Goal: Task Accomplishment & Management: Manage account settings

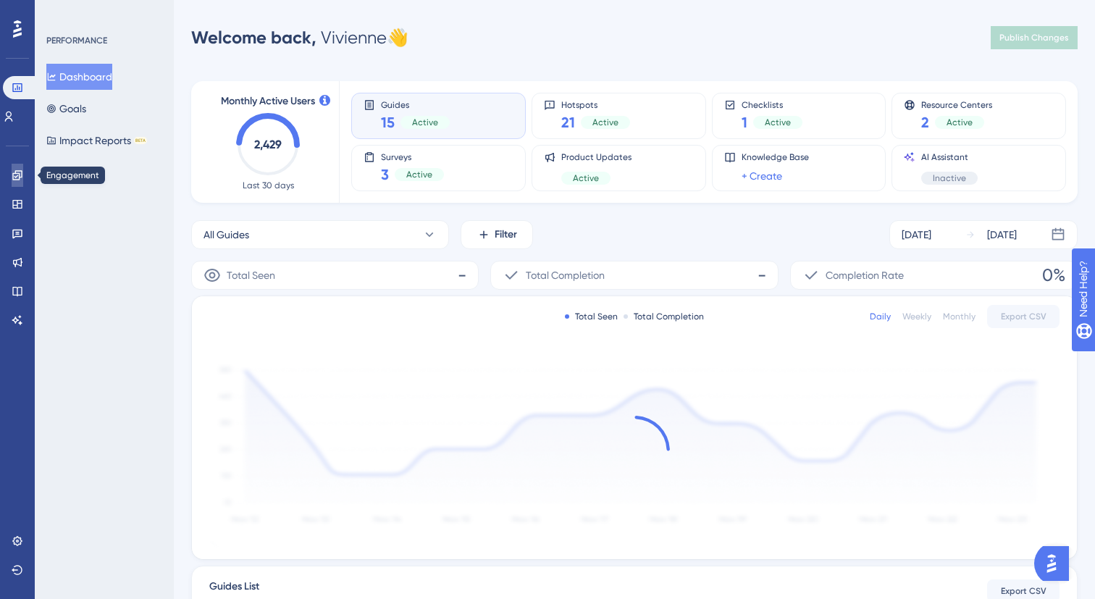
click at [21, 180] on icon at bounding box center [18, 176] width 12 height 12
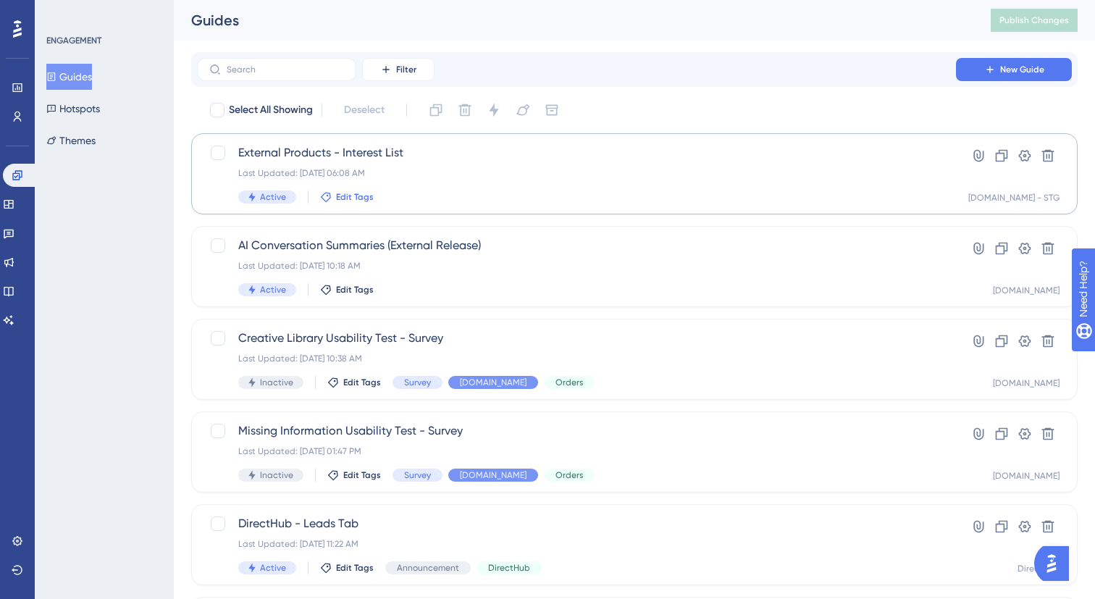
click at [336, 197] on span "Edit Tags" at bounding box center [355, 197] width 38 height 12
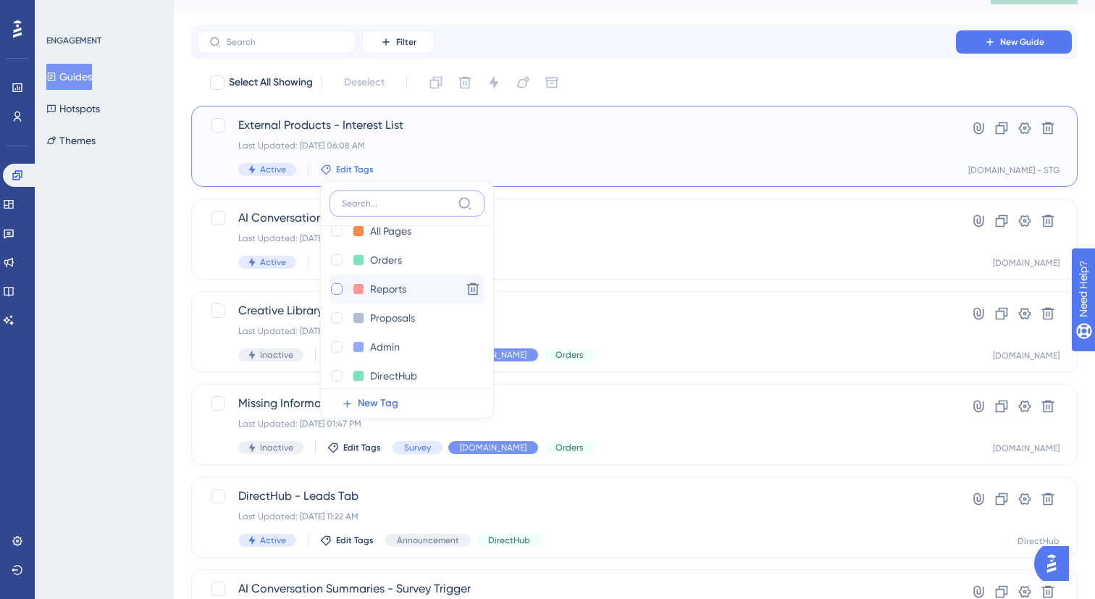
scroll to position [135, 0]
click at [338, 291] on div at bounding box center [337, 289] width 12 height 12
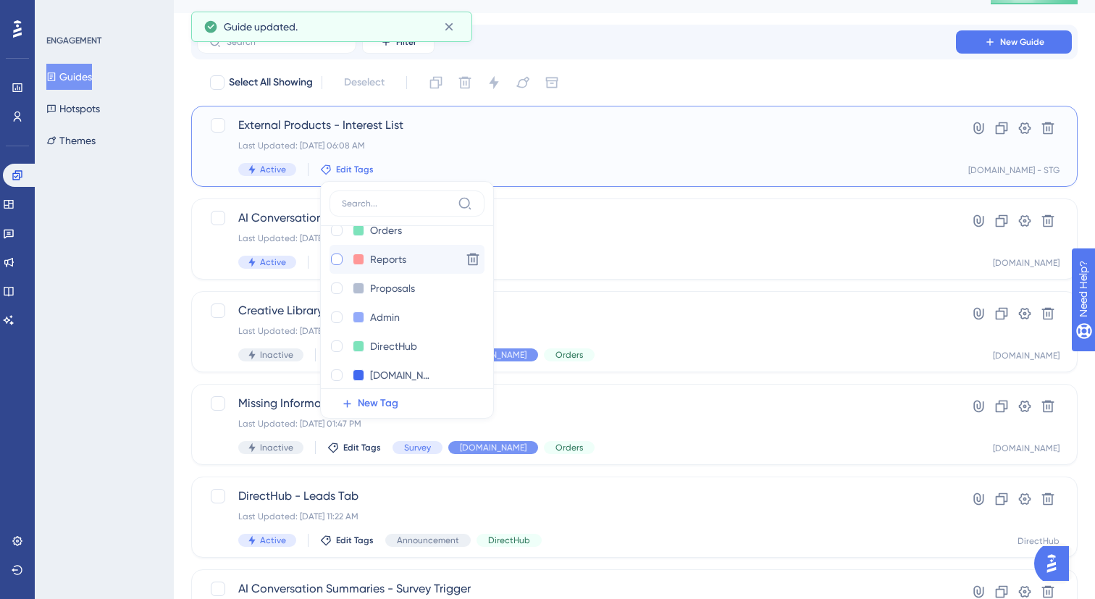
checkbox input "true"
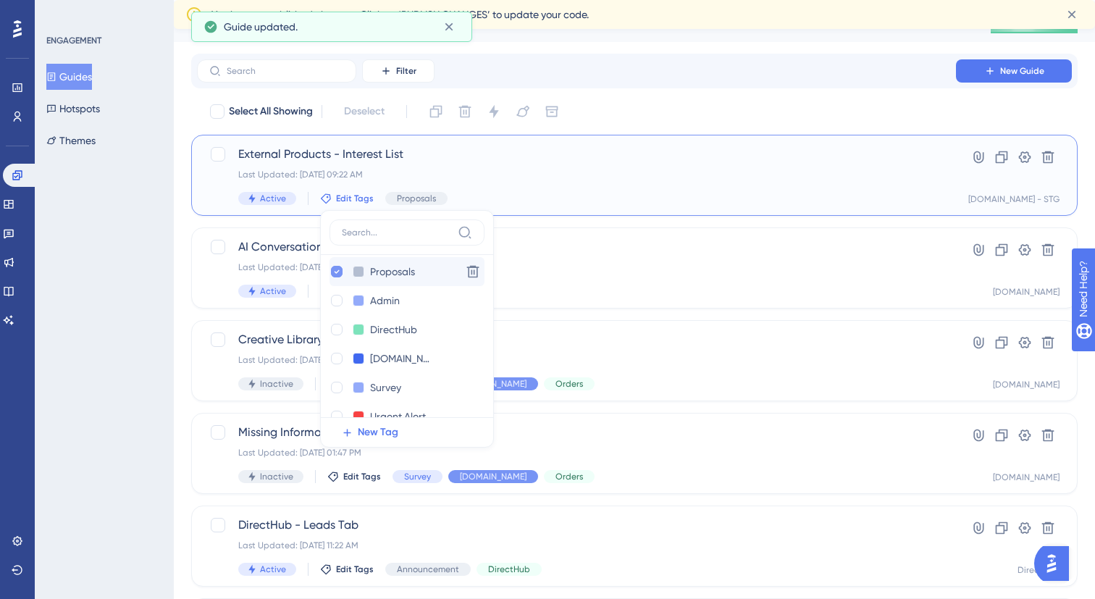
scroll to position [182, 0]
click at [338, 361] on div at bounding box center [337, 357] width 12 height 12
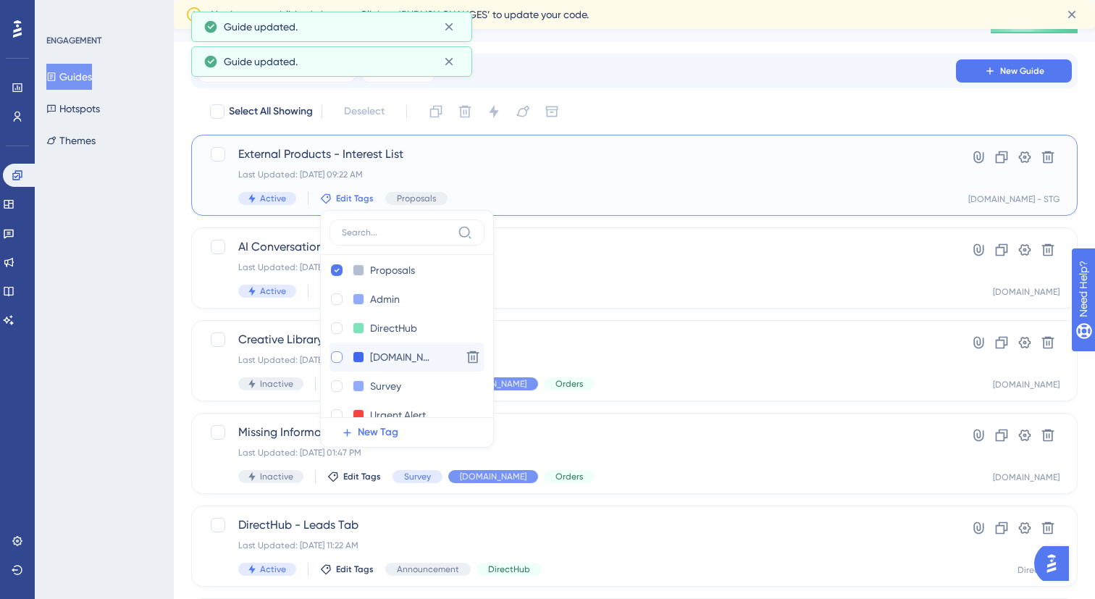
checkbox input "true"
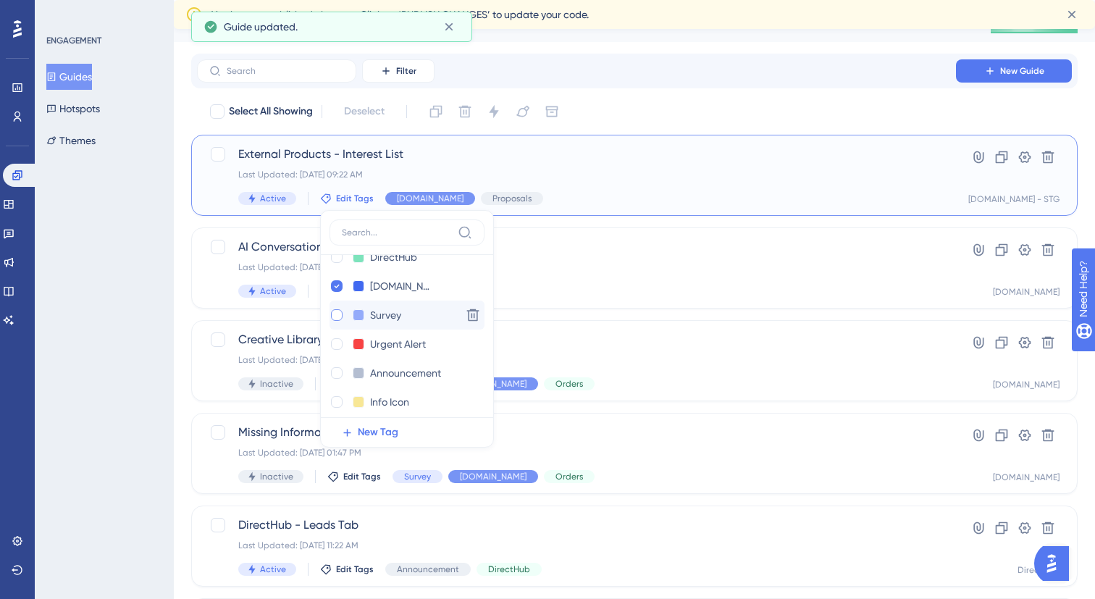
scroll to position [259, 0]
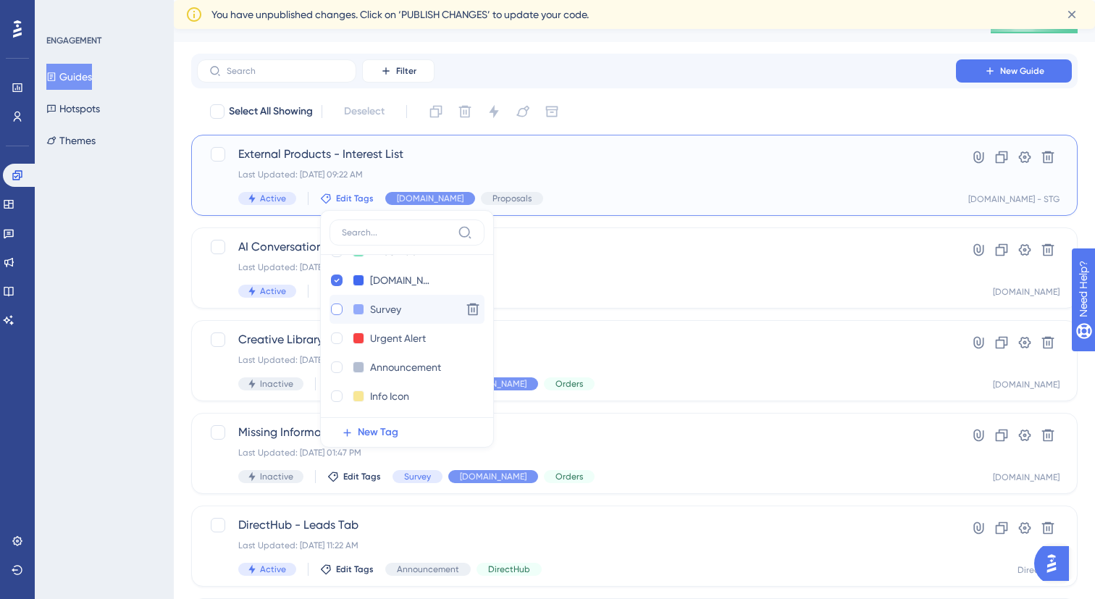
click at [335, 306] on div at bounding box center [337, 310] width 12 height 12
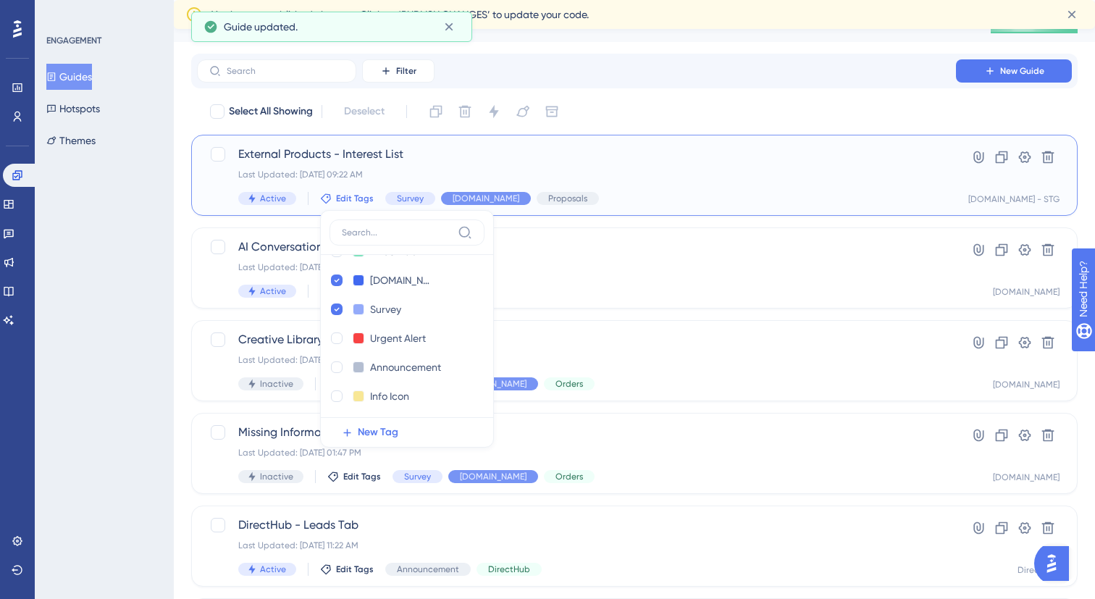
checkbox input "true"
click at [719, 54] on div "Filter New Guide" at bounding box center [634, 71] width 887 height 35
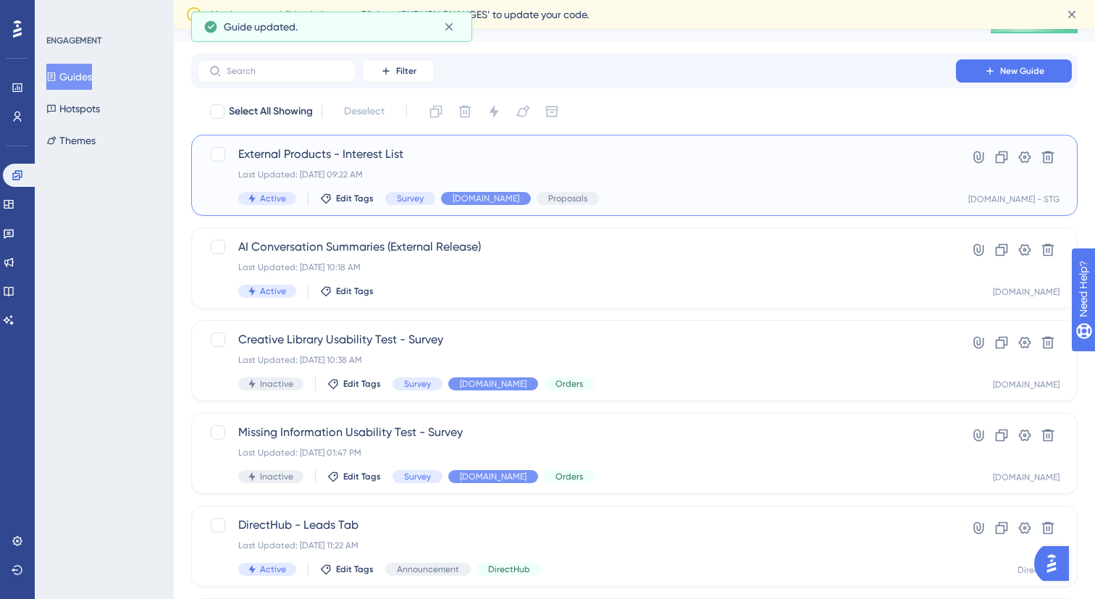
click at [608, 181] on div "External Products - Interest List Last Updated: [DATE] 09:22 AM Active Edit Tag…" at bounding box center [576, 175] width 677 height 59
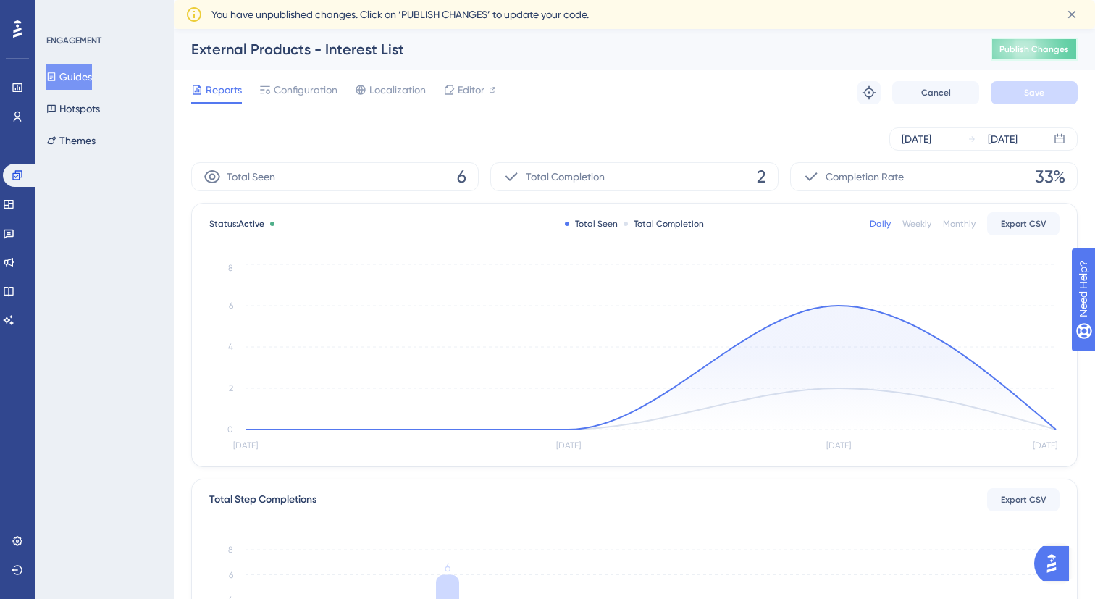
click at [1051, 49] on span "Publish Changes" at bounding box center [1035, 49] width 70 height 12
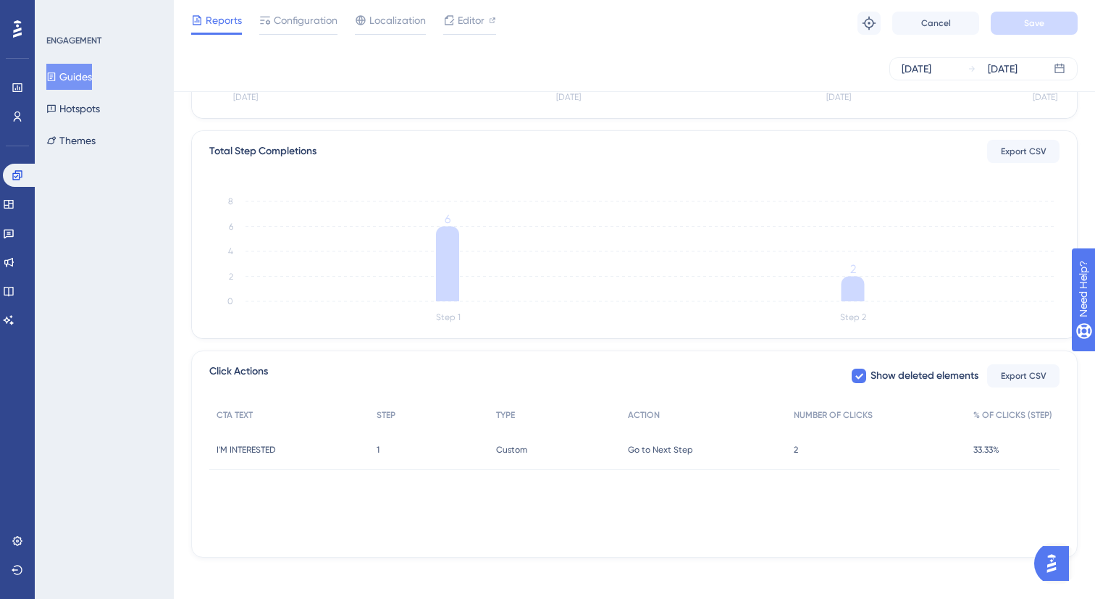
scroll to position [319, 0]
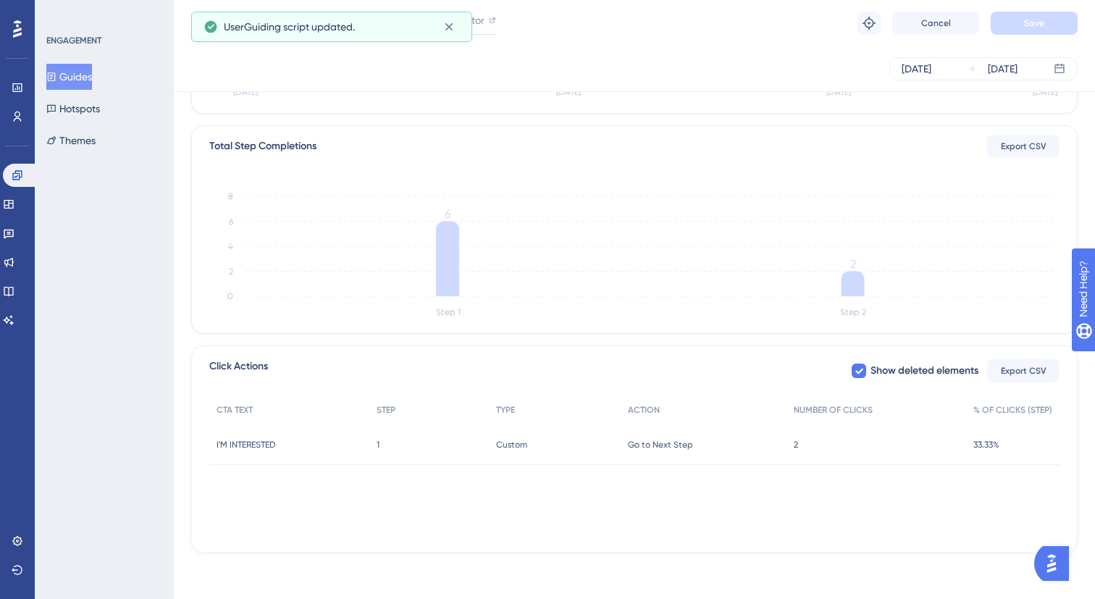
click at [275, 442] on span "I'M INTERESTED" at bounding box center [246, 445] width 59 height 12
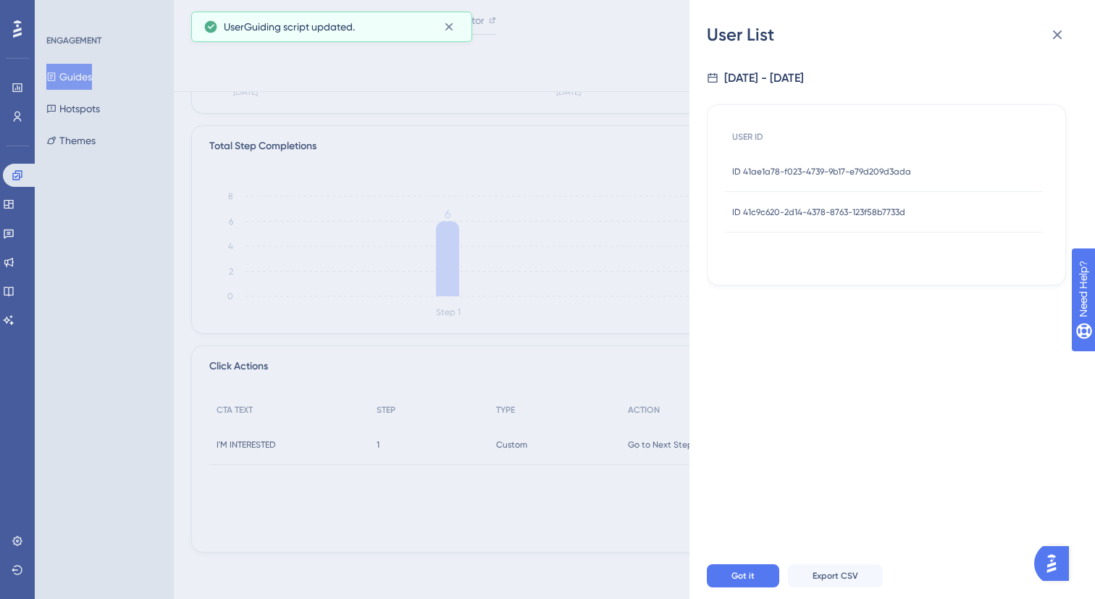
click at [1028, 172] on div "ID 41ae1a78-f023-4739-9b17-e79d209d3ada ID 41ae1a78-f023-4739-9b17-e79d209d3ada" at bounding box center [884, 171] width 318 height 41
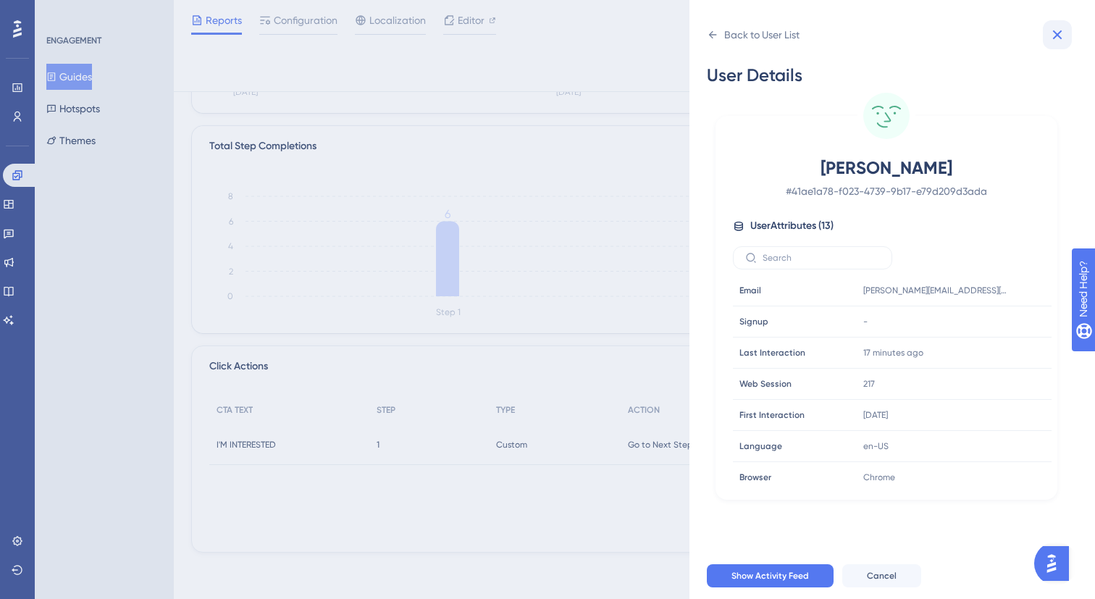
click at [1056, 39] on icon at bounding box center [1057, 34] width 17 height 17
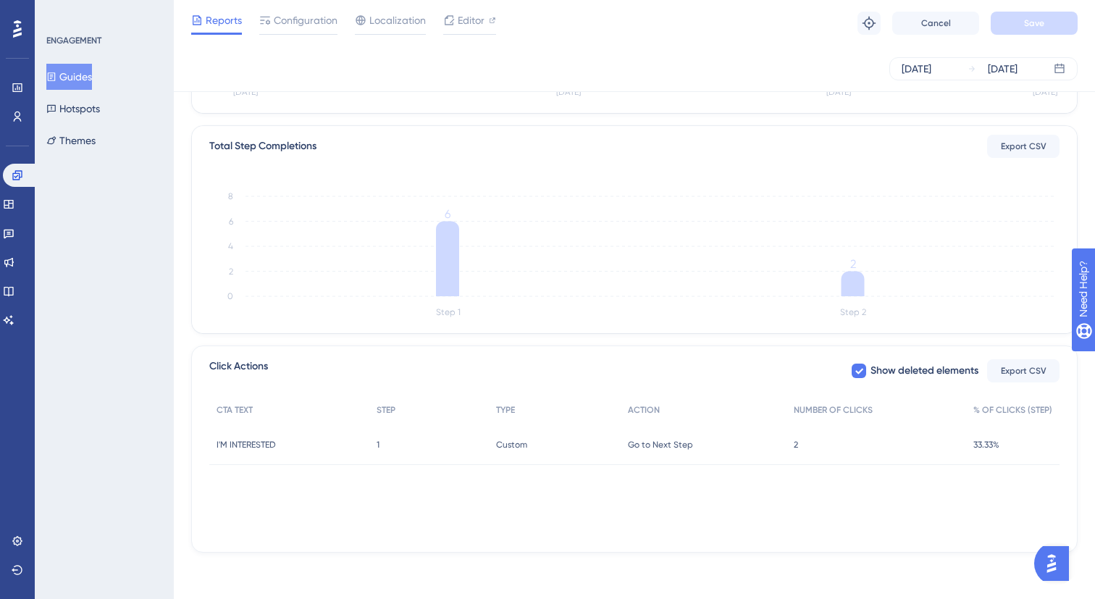
click at [1038, 445] on div "33.33% 33.33%" at bounding box center [1013, 445] width 93 height 41
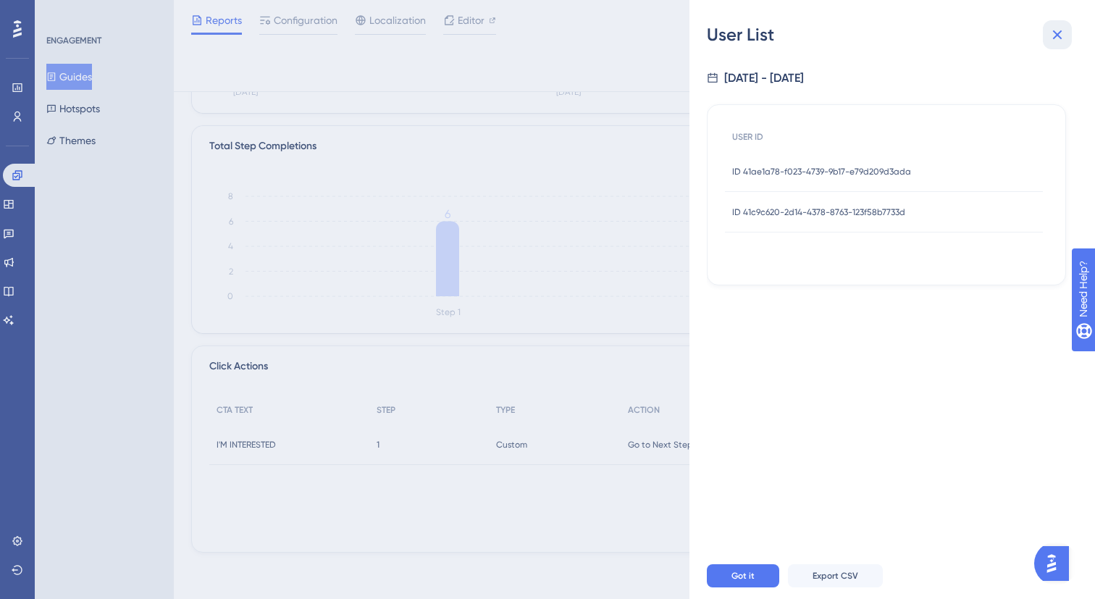
click at [1055, 33] on icon at bounding box center [1057, 34] width 9 height 9
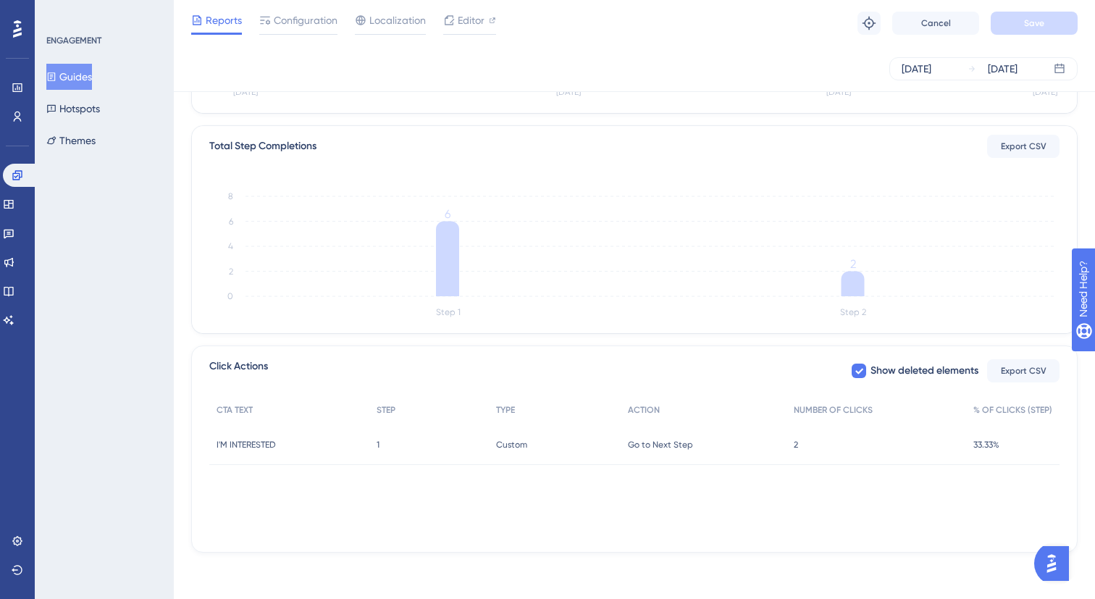
scroll to position [0, 0]
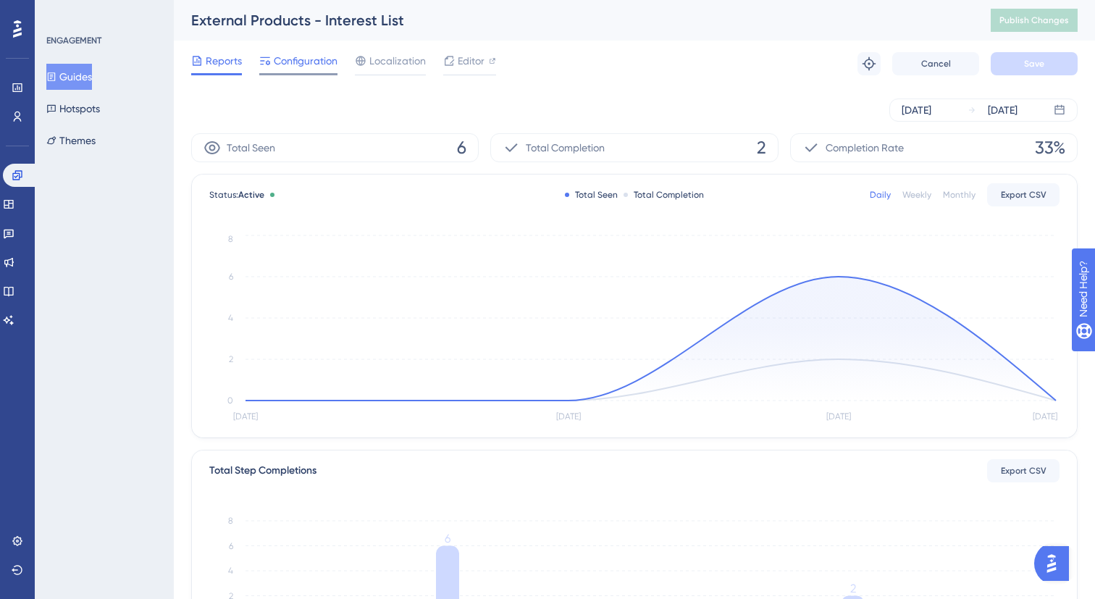
click at [281, 67] on span "Configuration" at bounding box center [306, 60] width 64 height 17
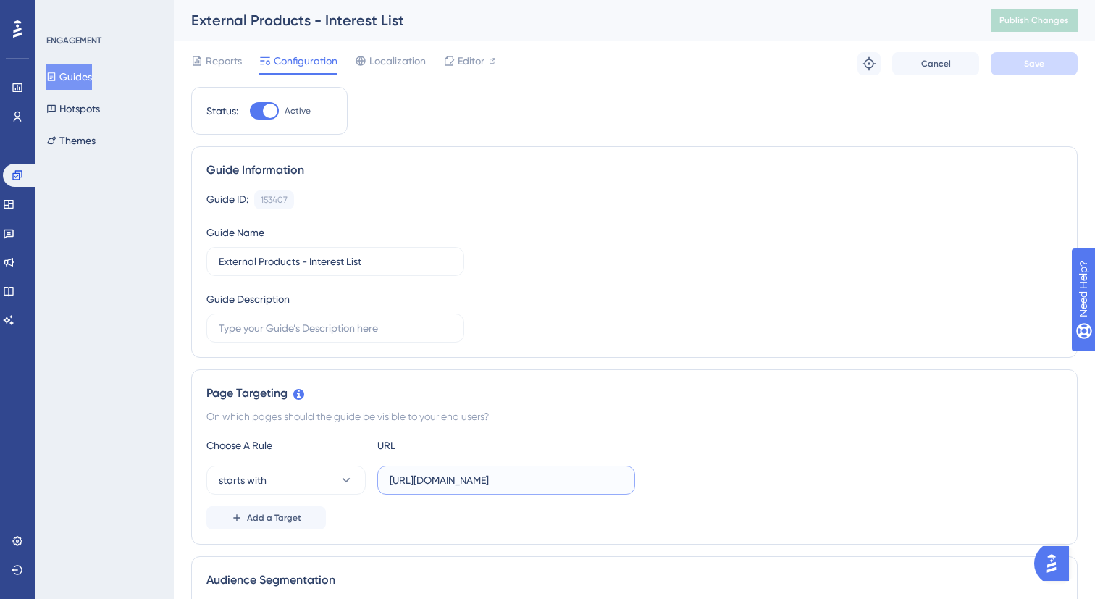
click at [445, 478] on input "[URL][DOMAIN_NAME]" at bounding box center [506, 480] width 233 height 16
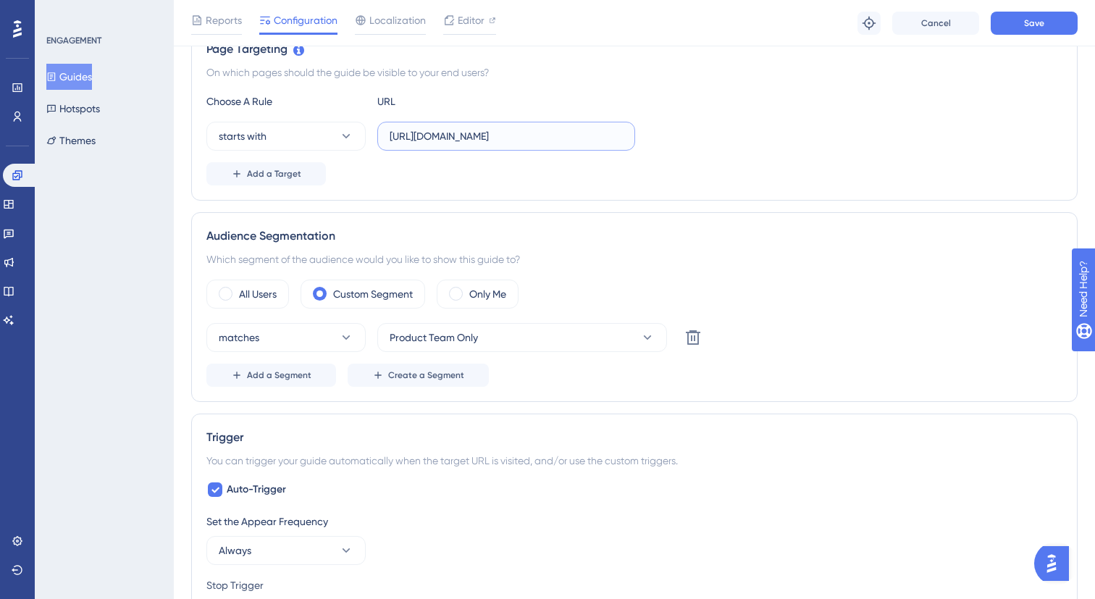
scroll to position [391, 0]
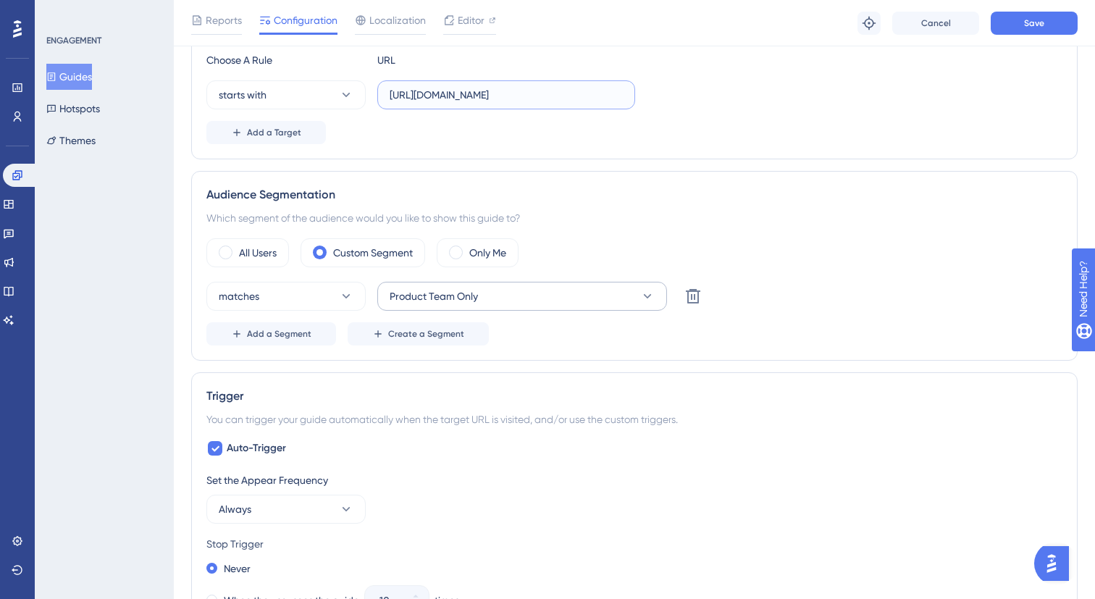
type input "[URL][DOMAIN_NAME]"
click at [454, 304] on span "Product Team Only" at bounding box center [434, 296] width 88 height 17
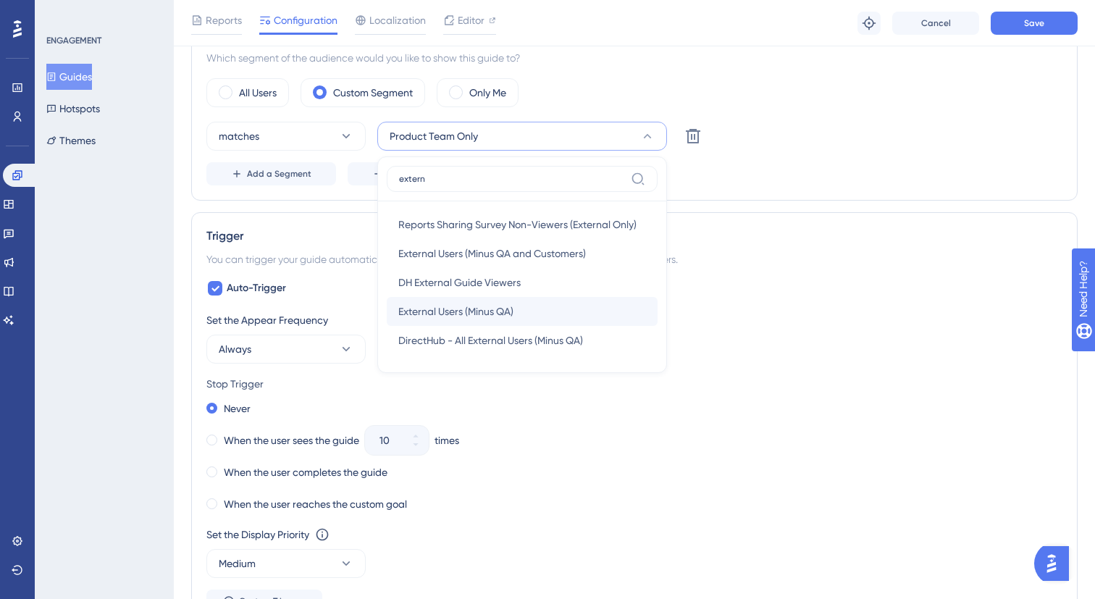
type input "extern"
click at [472, 317] on span "External Users (Minus QA)" at bounding box center [455, 311] width 115 height 17
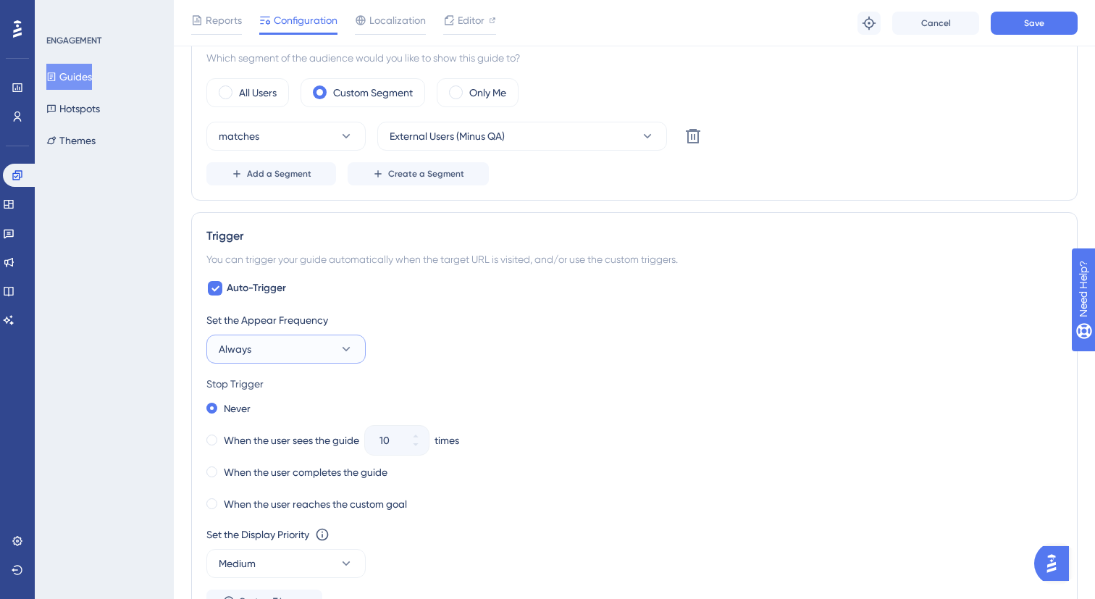
click at [356, 350] on button "Always" at bounding box center [285, 349] width 159 height 29
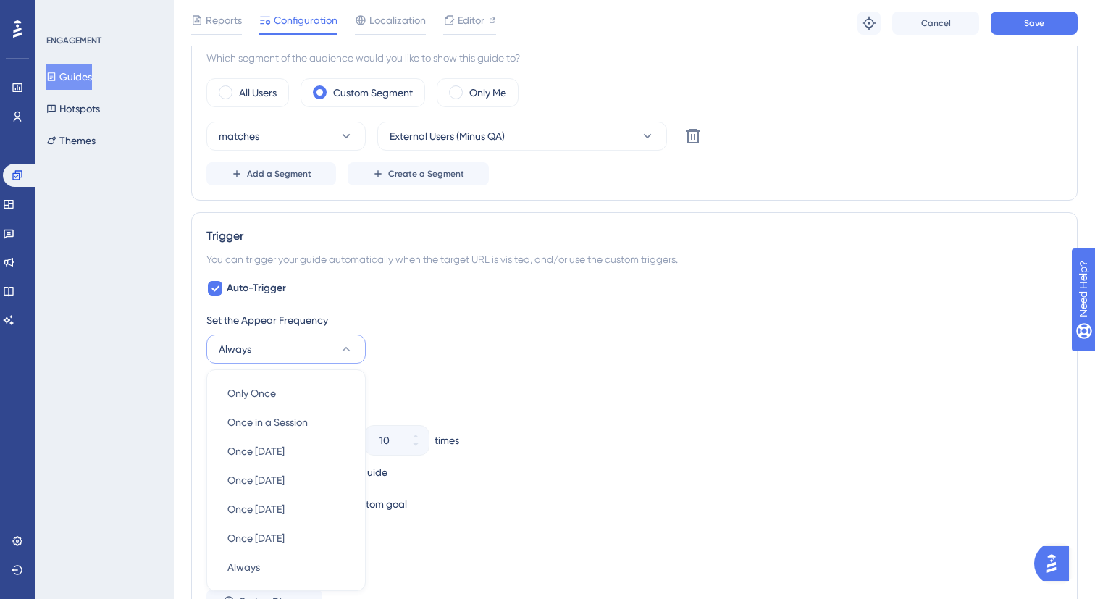
scroll to position [732, 0]
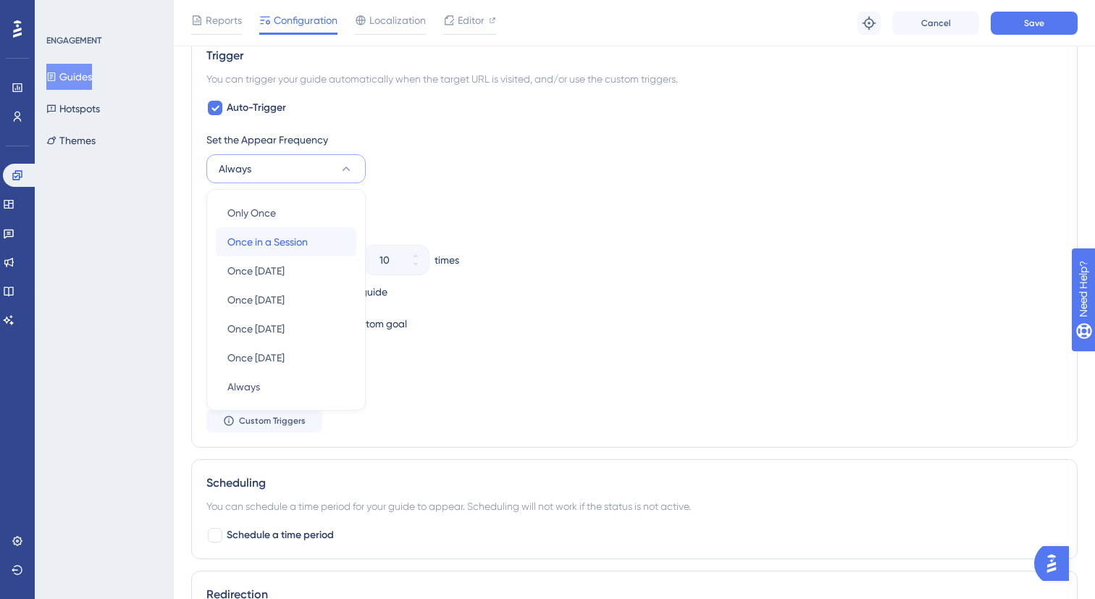
click at [304, 237] on span "Once in a Session" at bounding box center [268, 241] width 80 height 17
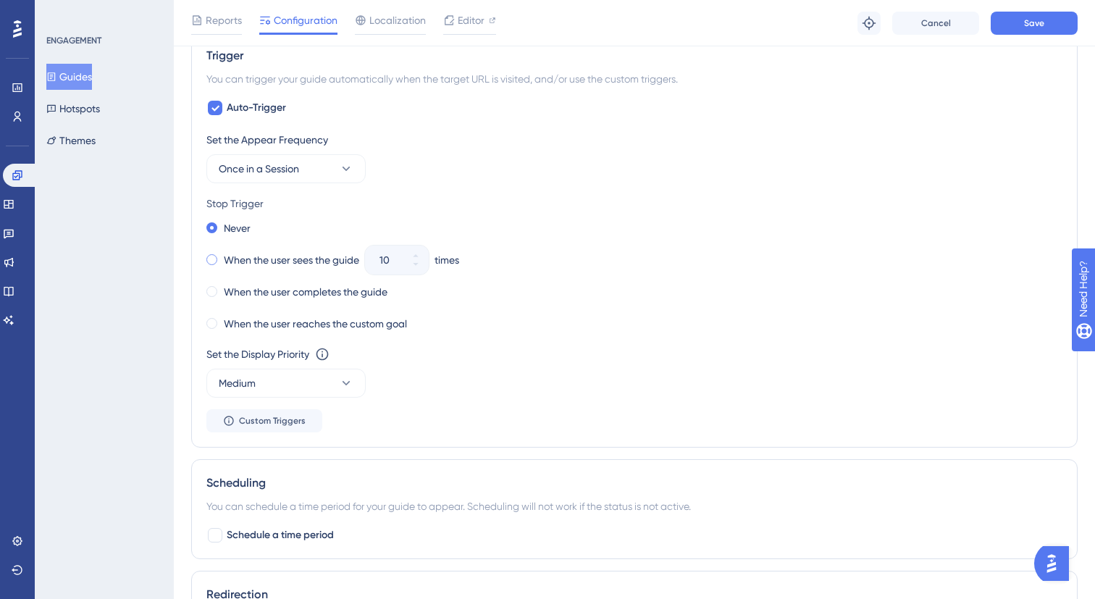
click at [316, 257] on label "When the user sees the guide" at bounding box center [291, 259] width 135 height 17
click at [391, 257] on input "10" at bounding box center [390, 259] width 20 height 17
click at [414, 267] on icon at bounding box center [416, 264] width 9 height 9
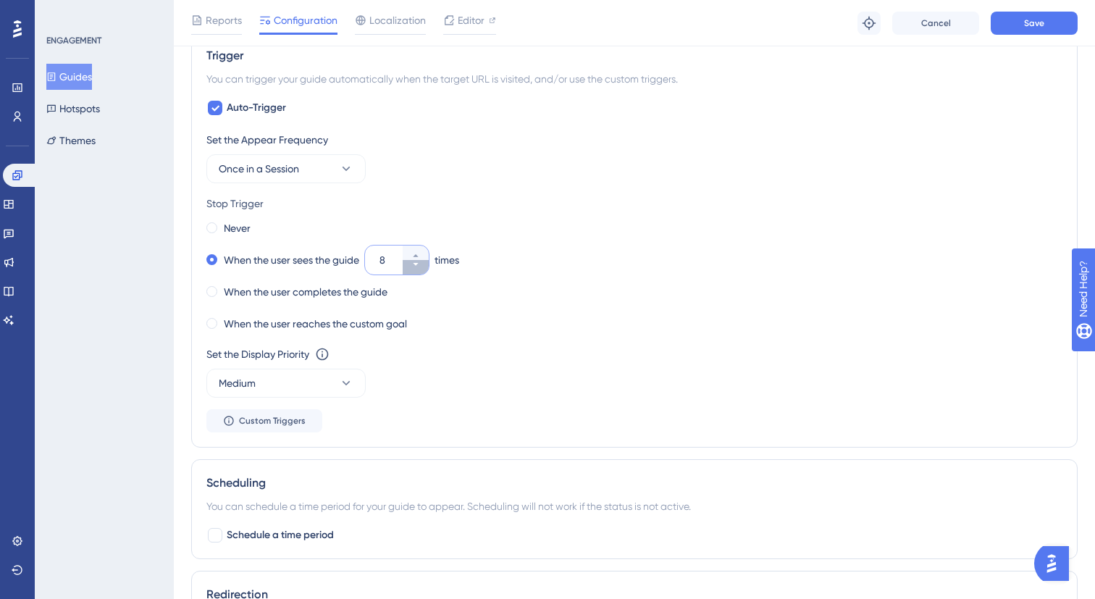
click at [414, 267] on icon at bounding box center [416, 264] width 9 height 9
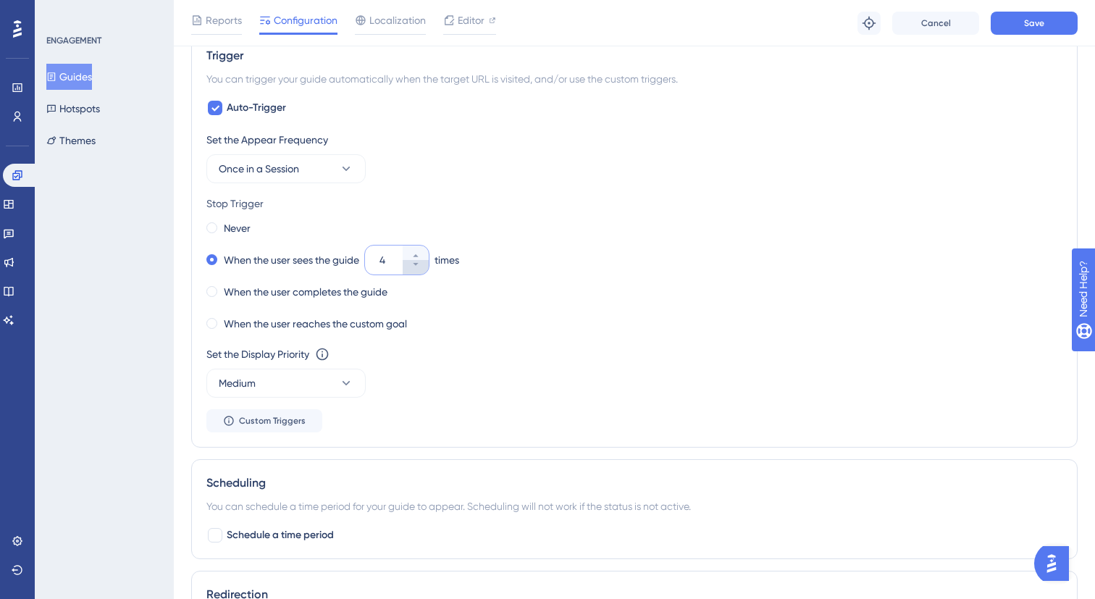
type input "3"
click at [469, 359] on div "Set the Display Priority This option will set the display priority between auto…" at bounding box center [634, 354] width 856 height 17
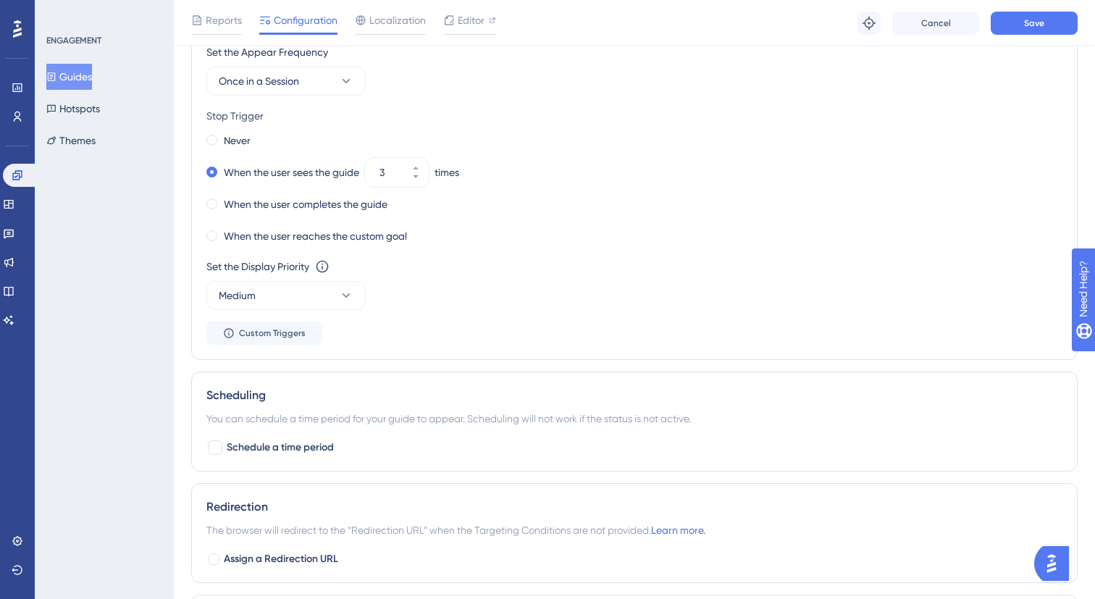
scroll to position [1017, 0]
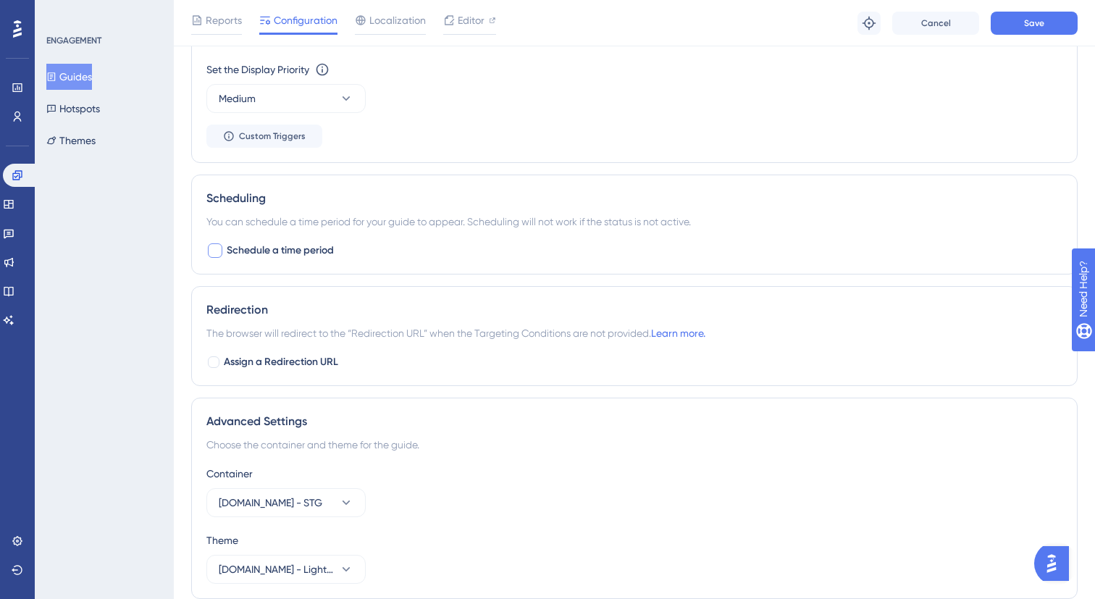
click at [251, 246] on span "Schedule a time period" at bounding box center [280, 250] width 107 height 17
checkbox input "true"
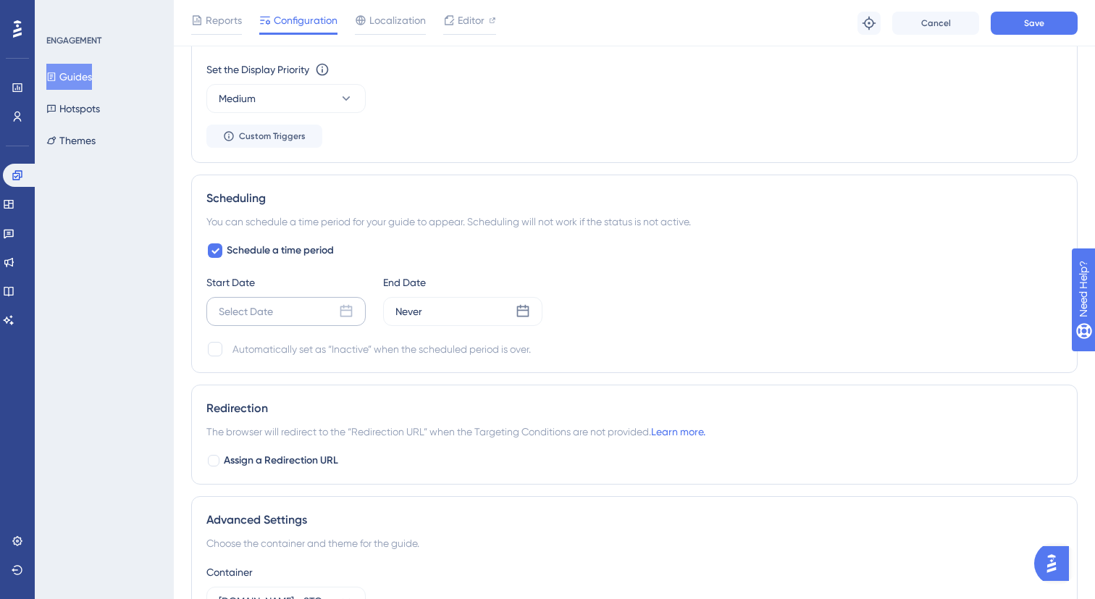
click at [275, 316] on div "Select Date" at bounding box center [285, 311] width 159 height 29
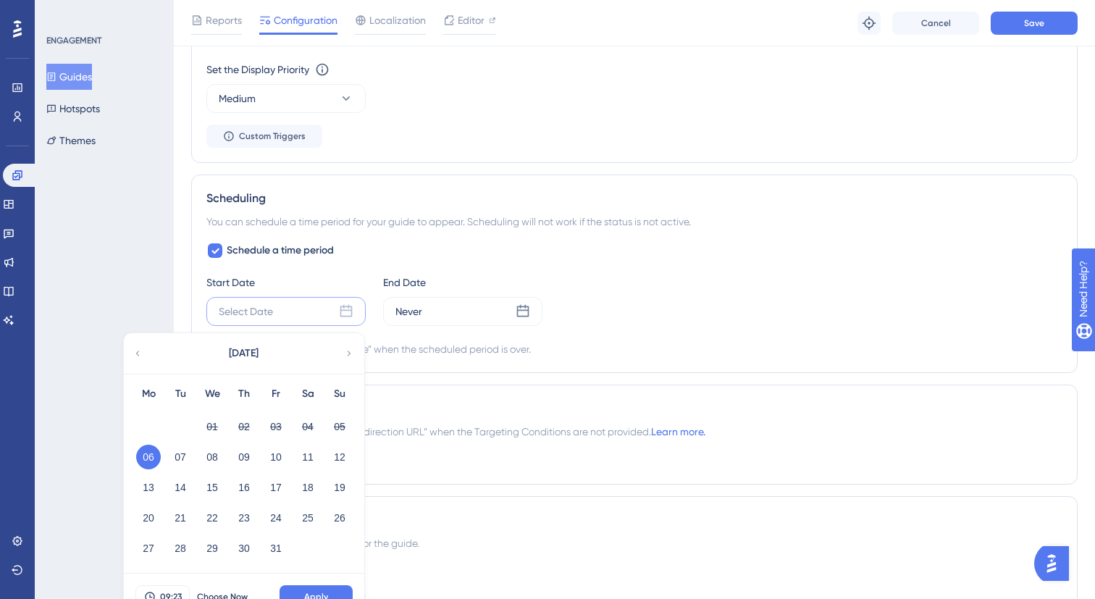
click at [526, 251] on div "Schedule a time period Start Date Select Date [DATE] Mo Tu We Th Fr Sa Su 01 02…" at bounding box center [634, 300] width 856 height 116
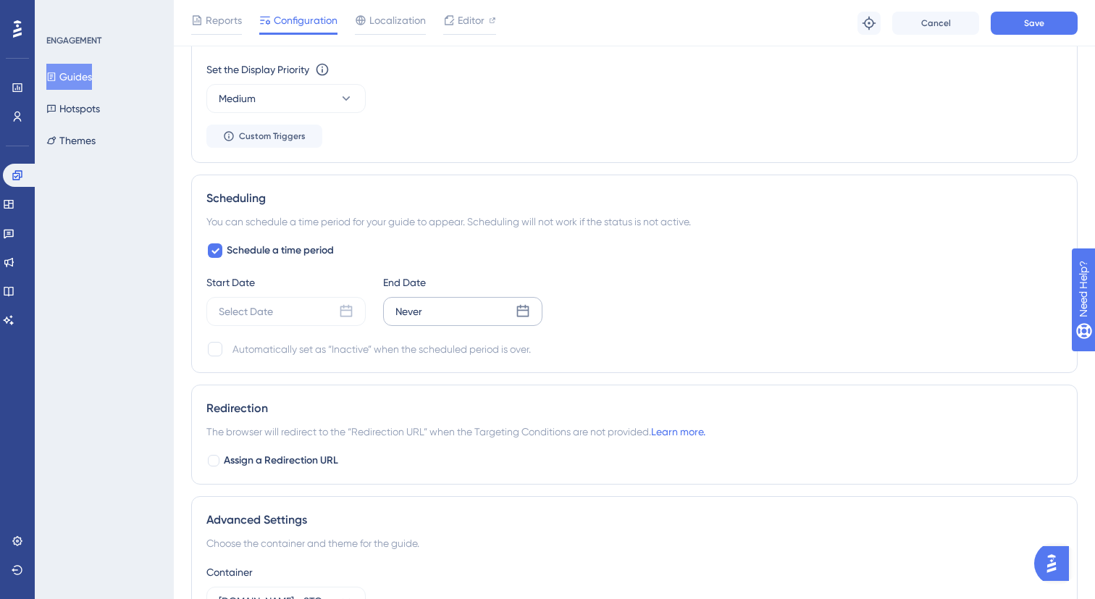
click at [501, 303] on div "Never" at bounding box center [462, 311] width 159 height 29
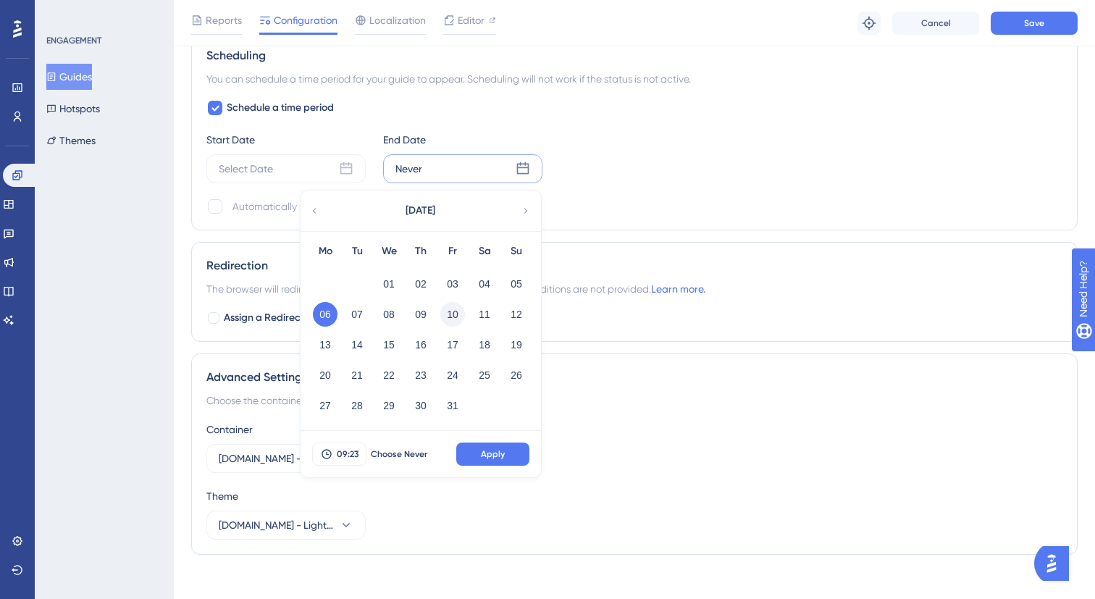
scroll to position [1164, 0]
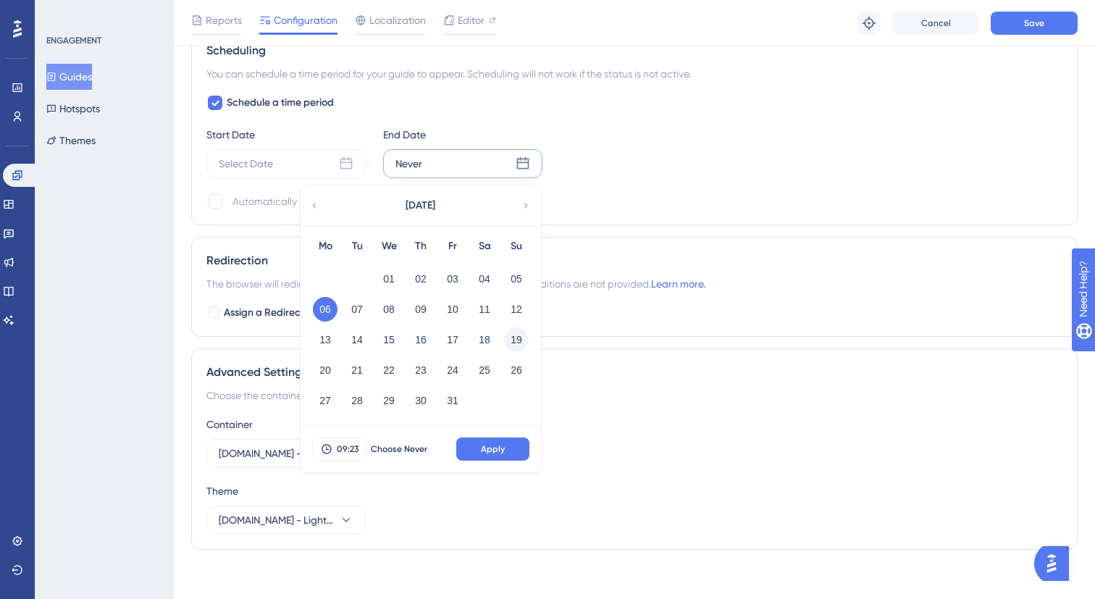
click at [519, 335] on button "19" at bounding box center [516, 339] width 25 height 25
click at [338, 448] on span "09:23" at bounding box center [348, 449] width 22 height 12
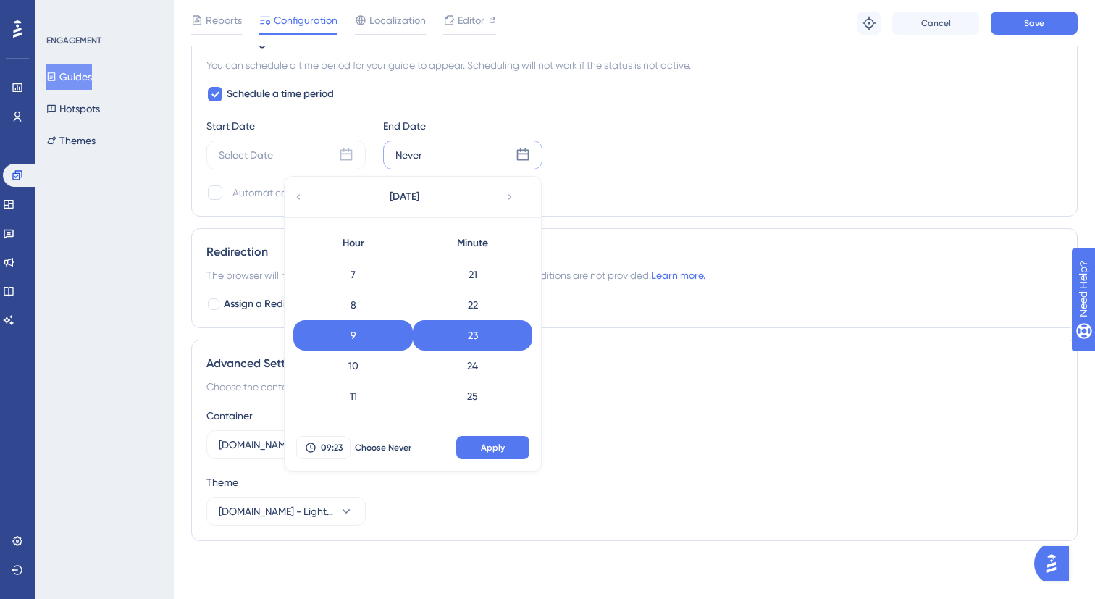
scroll to position [575, 0]
click at [359, 385] on div "23" at bounding box center [353, 398] width 120 height 30
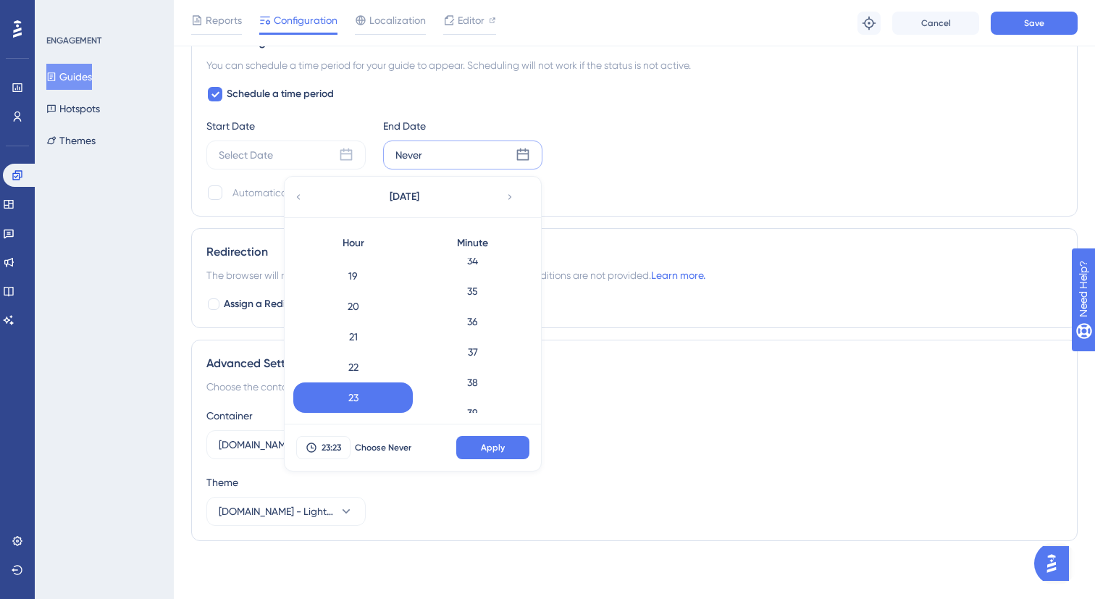
scroll to position [1671, 0]
click at [480, 447] on button "Apply" at bounding box center [492, 447] width 73 height 23
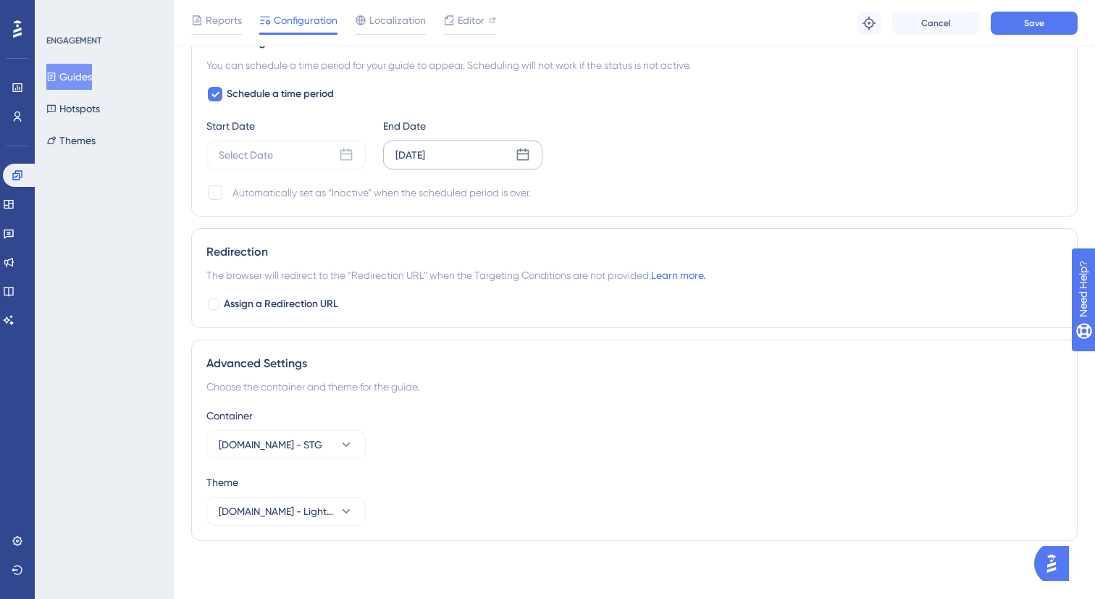
click at [681, 161] on div "Start Date Select Date End Date [DATE]" at bounding box center [634, 143] width 856 height 52
click at [322, 446] on button "[DOMAIN_NAME] - STG" at bounding box center [285, 444] width 159 height 29
click at [312, 513] on div "[DOMAIN_NAME] [DOMAIN_NAME]" at bounding box center [286, 517] width 117 height 29
click at [1045, 35] on div "Reports Configuration Localization Editor Troubleshoot Cancel Save" at bounding box center [635, 23] width 922 height 46
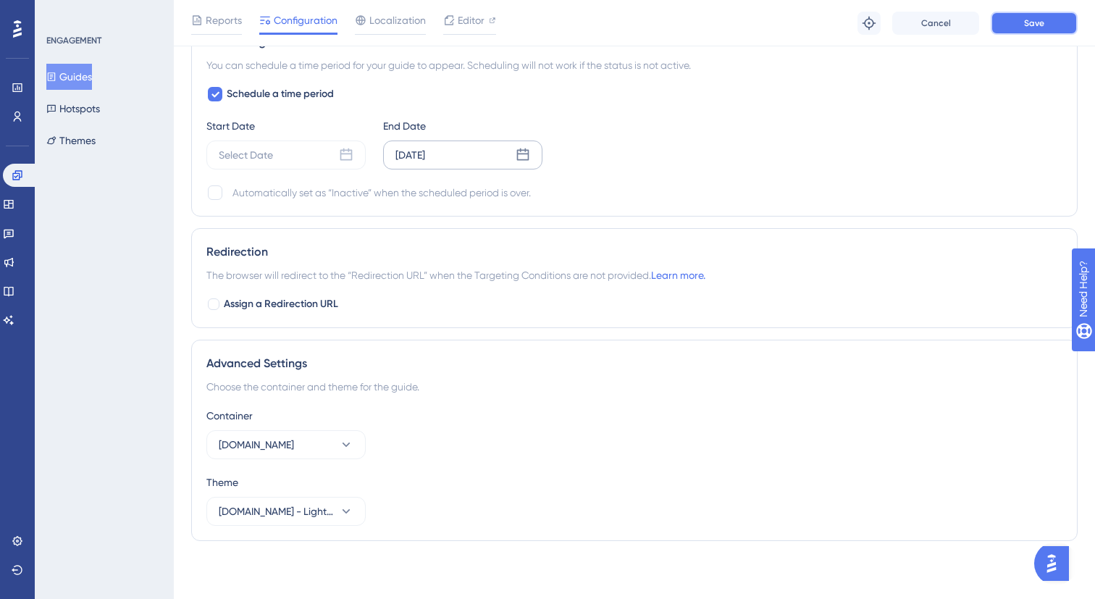
click at [1040, 22] on span "Save" at bounding box center [1034, 23] width 20 height 12
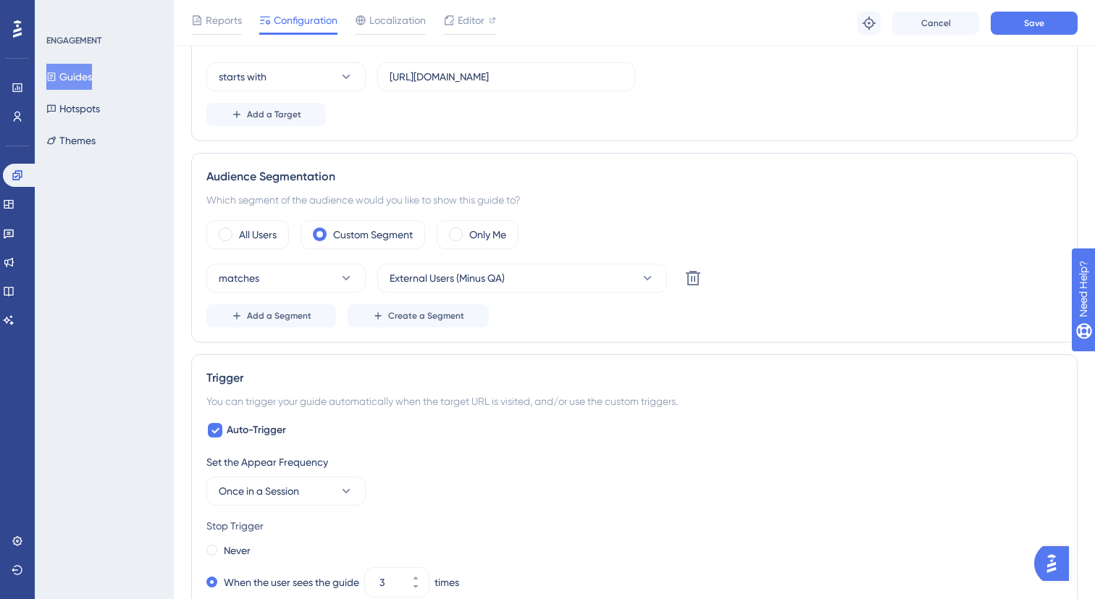
scroll to position [0, 0]
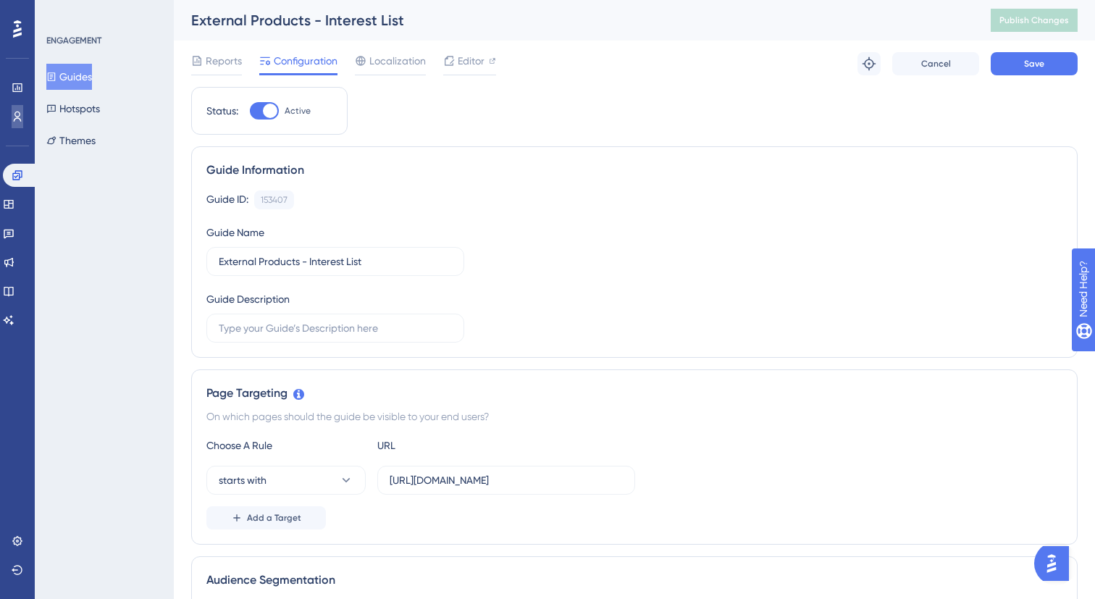
click at [22, 114] on icon at bounding box center [18, 117] width 12 height 12
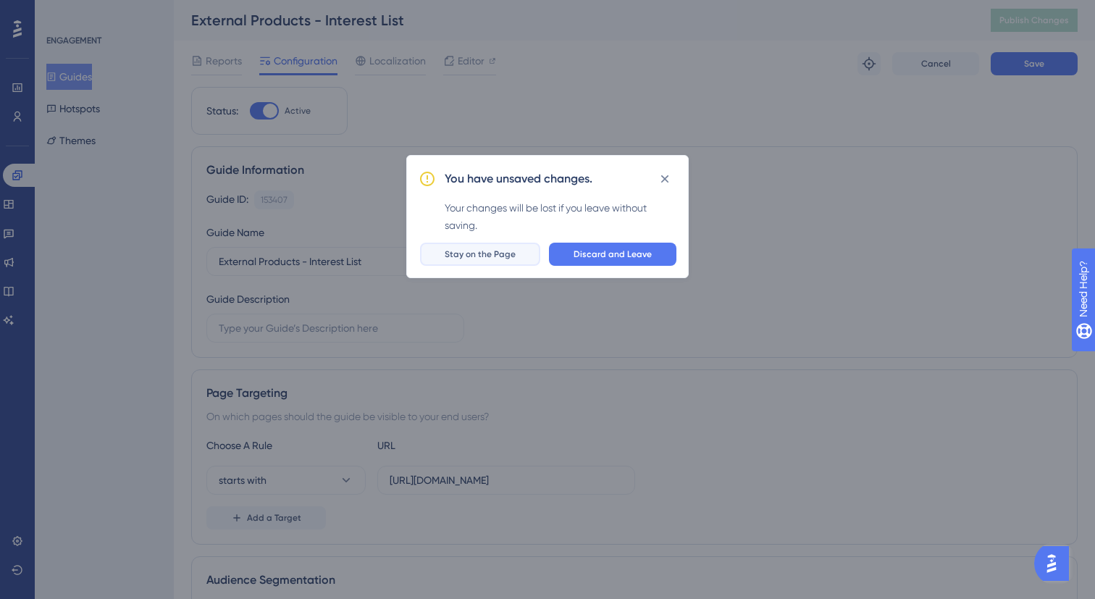
click at [491, 258] on span "Stay on the Page" at bounding box center [480, 255] width 71 height 12
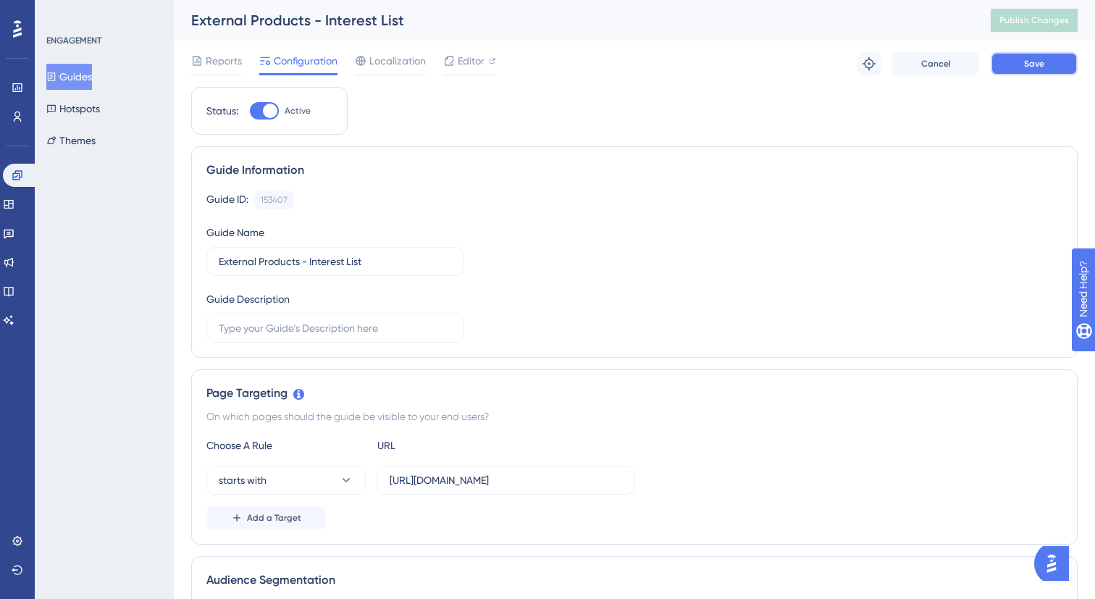
click at [1048, 66] on button "Save" at bounding box center [1034, 63] width 87 height 23
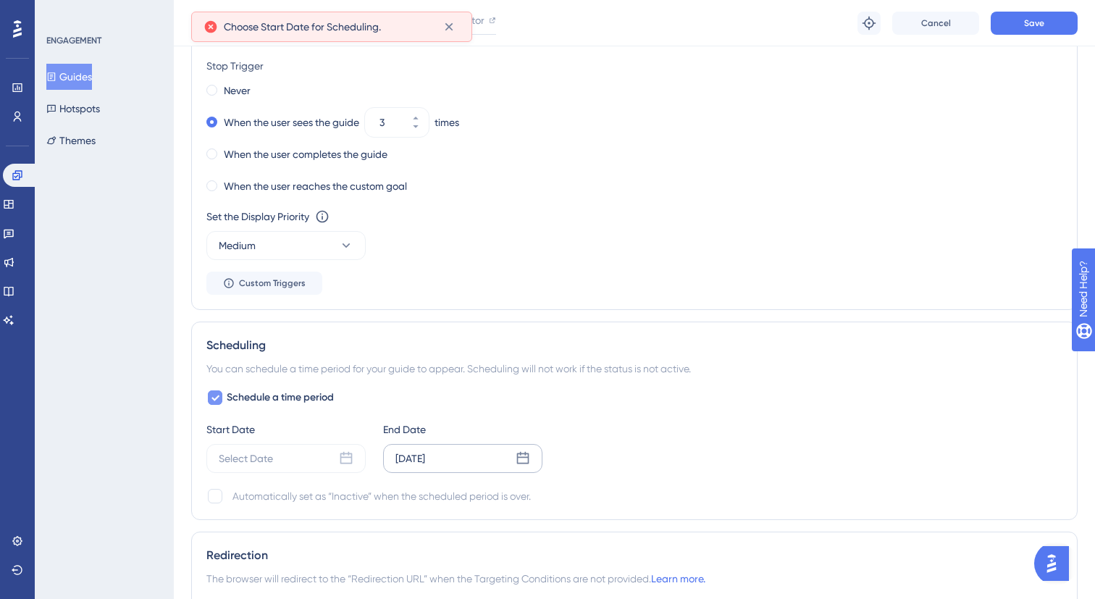
scroll to position [916, 0]
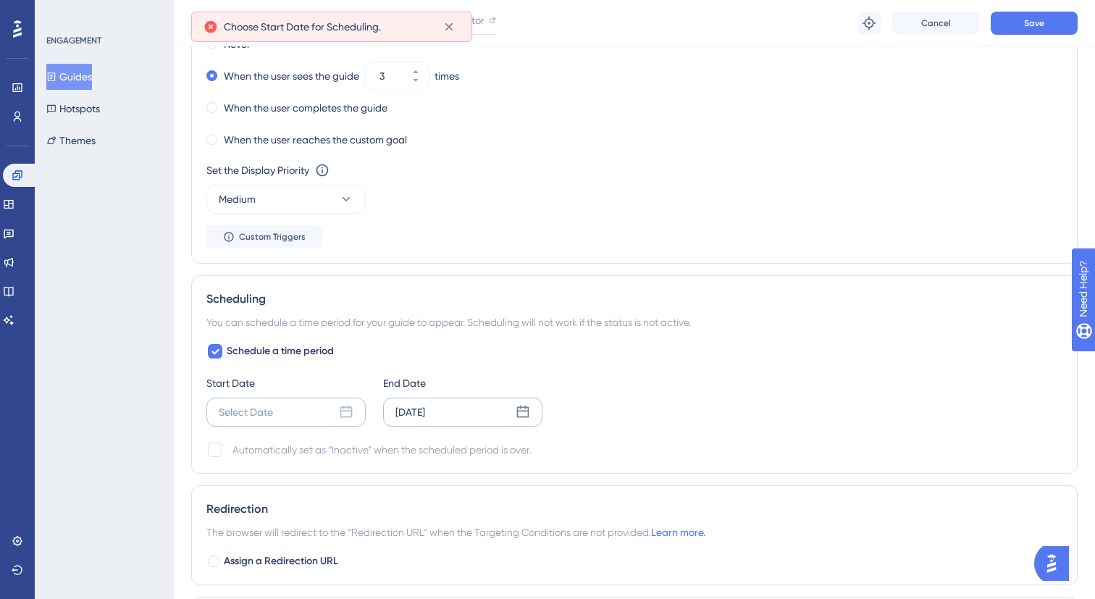
click at [272, 404] on div "Select Date" at bounding box center [246, 412] width 54 height 17
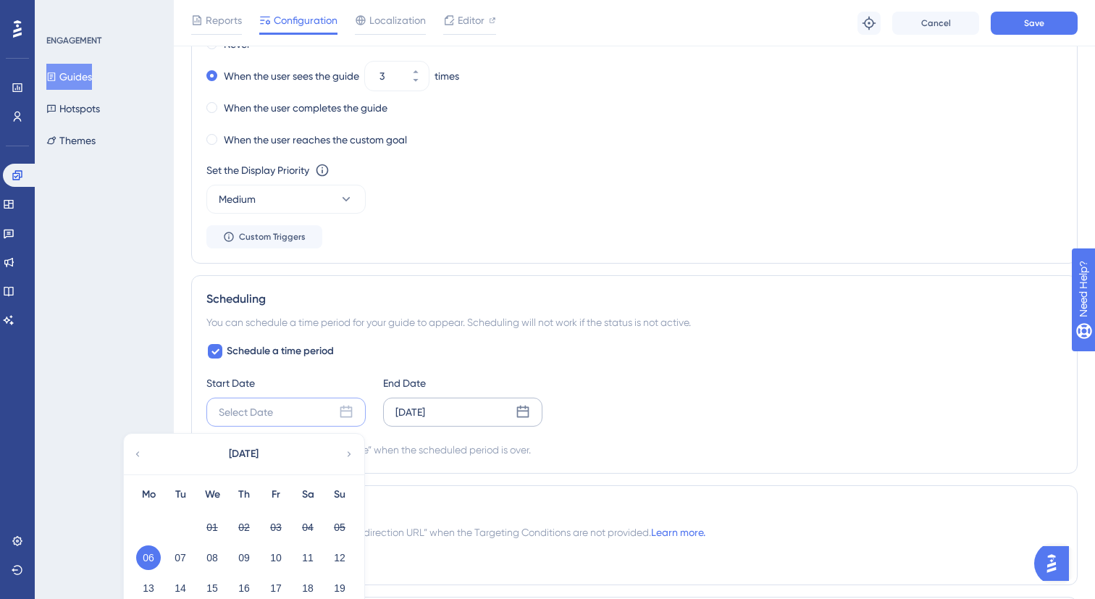
click at [154, 551] on button "06" at bounding box center [148, 558] width 25 height 25
click at [141, 557] on button "06" at bounding box center [148, 558] width 25 height 25
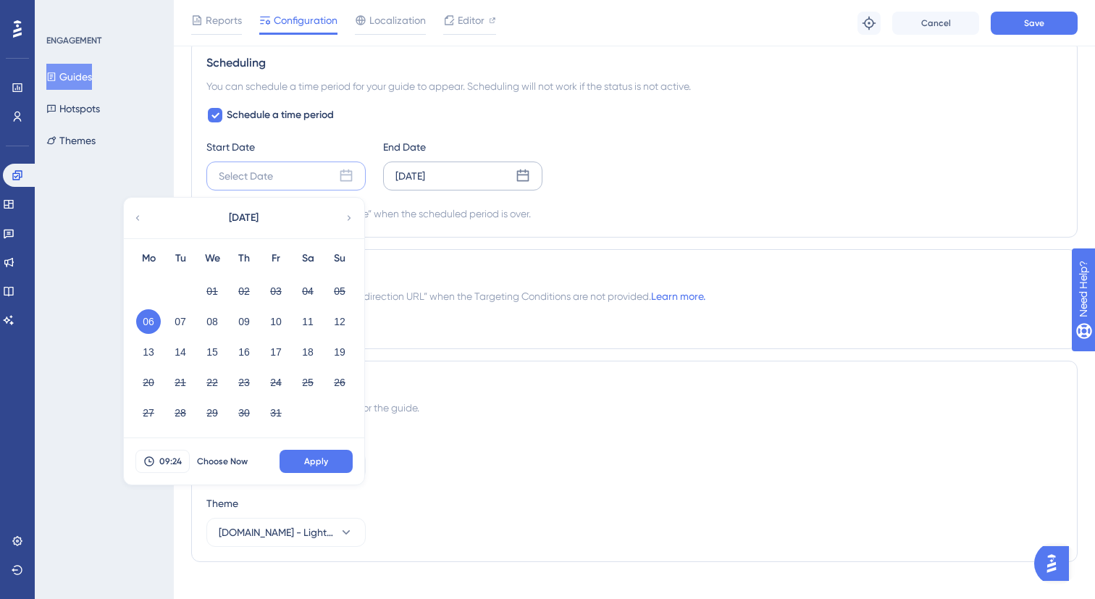
scroll to position [1173, 0]
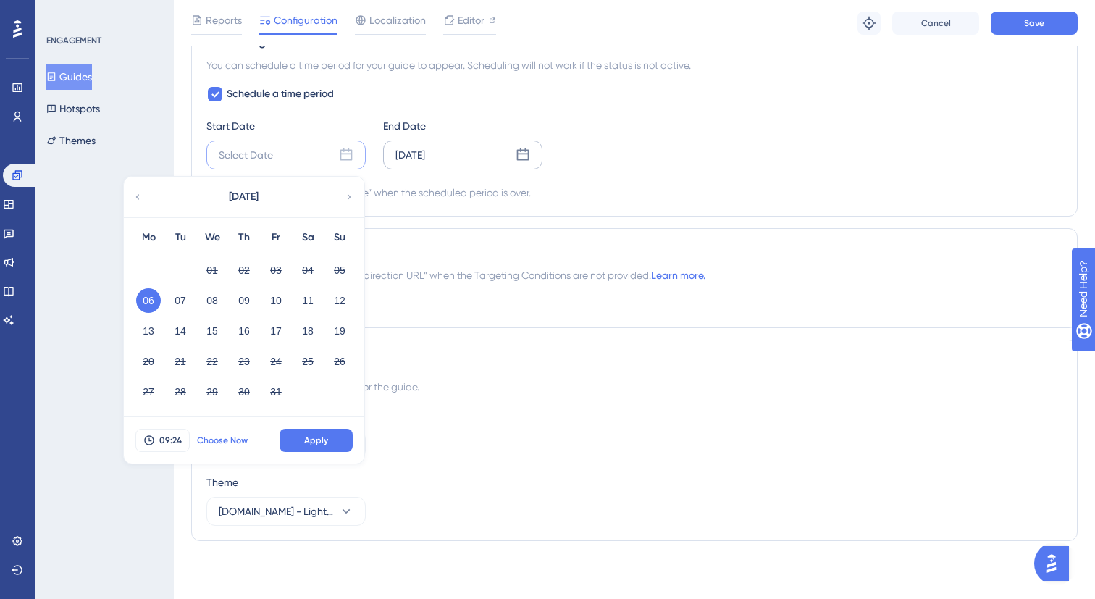
click at [235, 441] on span "Choose Now" at bounding box center [222, 441] width 51 height 12
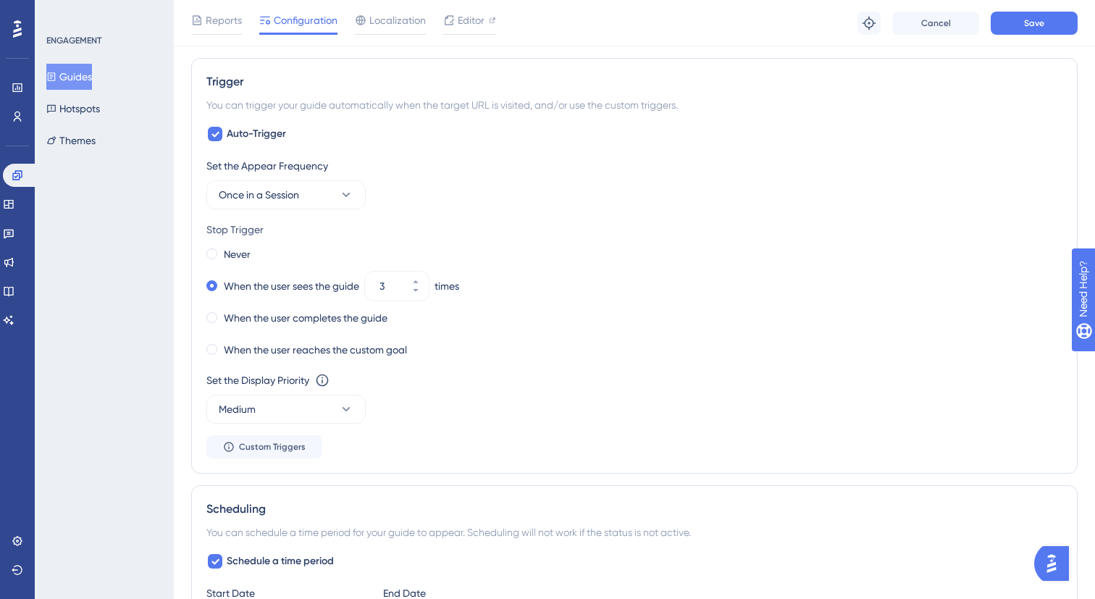
scroll to position [433, 0]
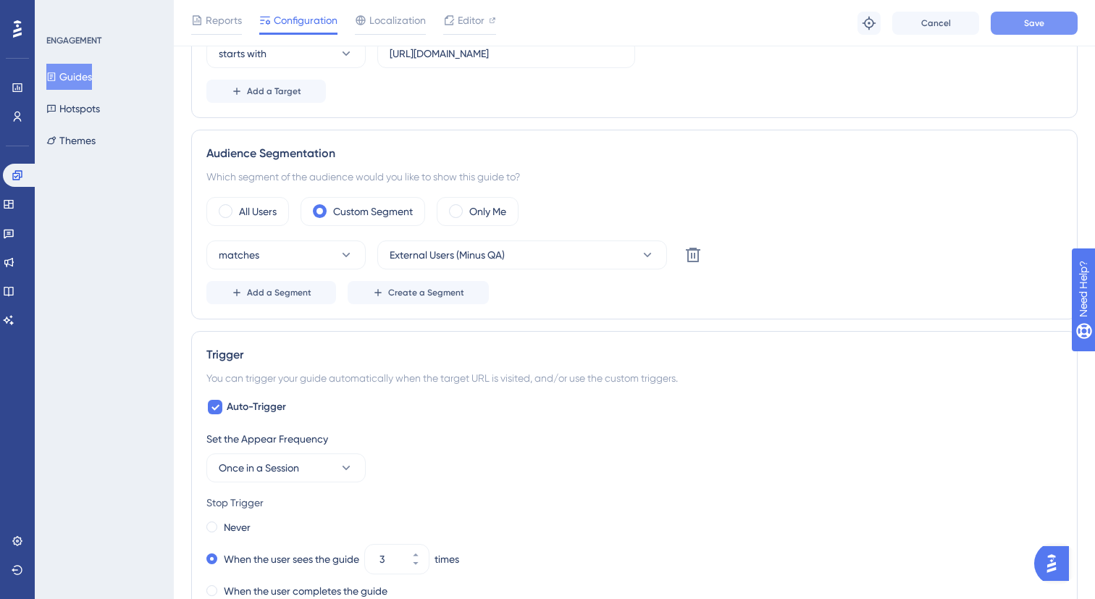
click at [1046, 32] on button "Save" at bounding box center [1034, 23] width 87 height 23
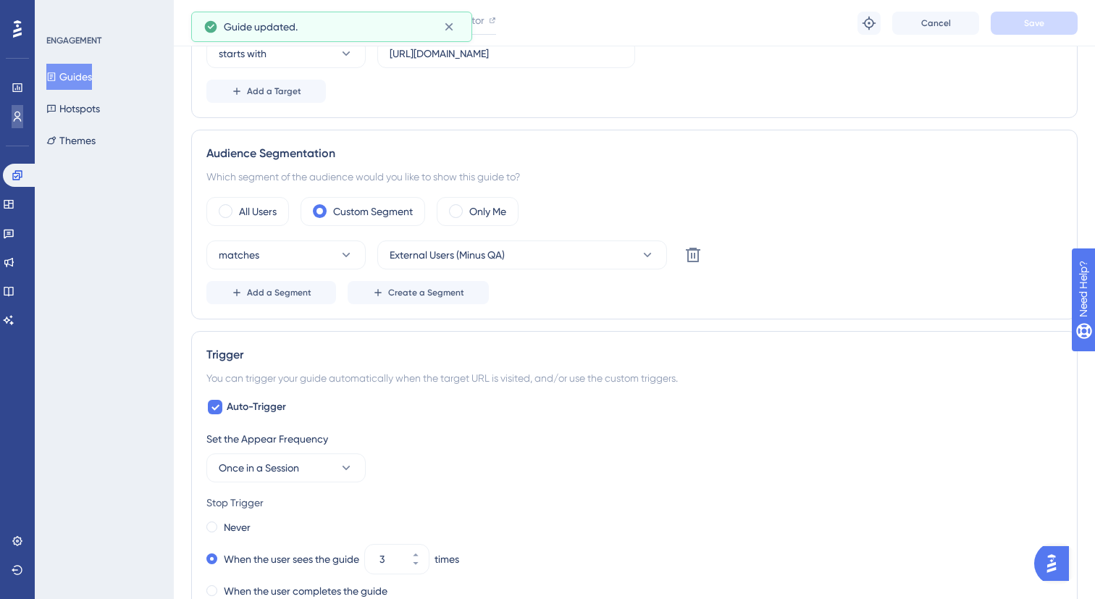
click at [14, 126] on link at bounding box center [18, 116] width 12 height 23
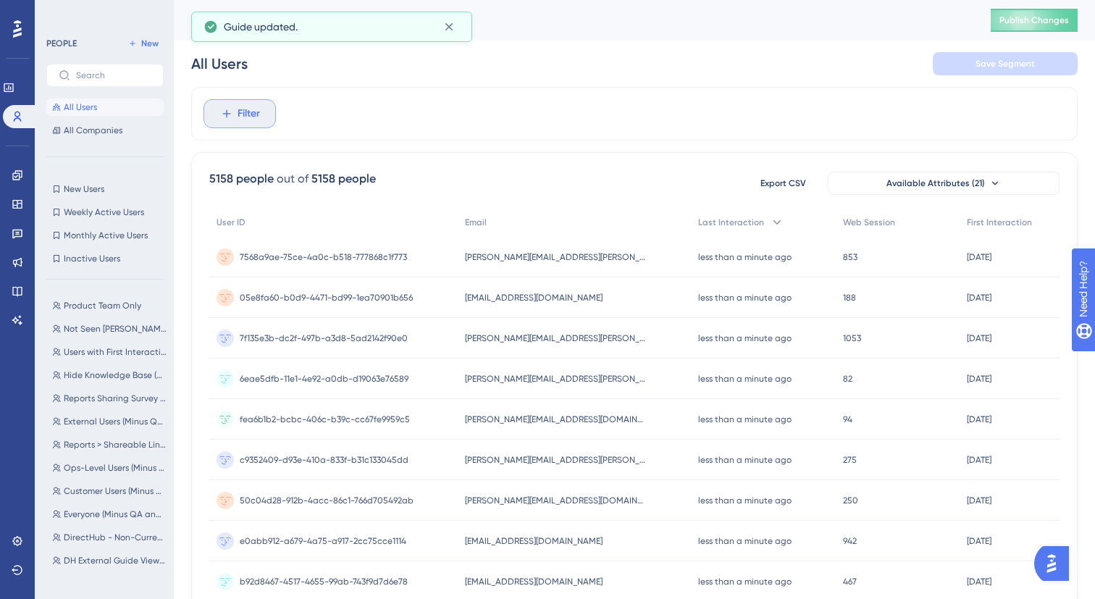
click at [230, 111] on icon at bounding box center [226, 113] width 13 height 13
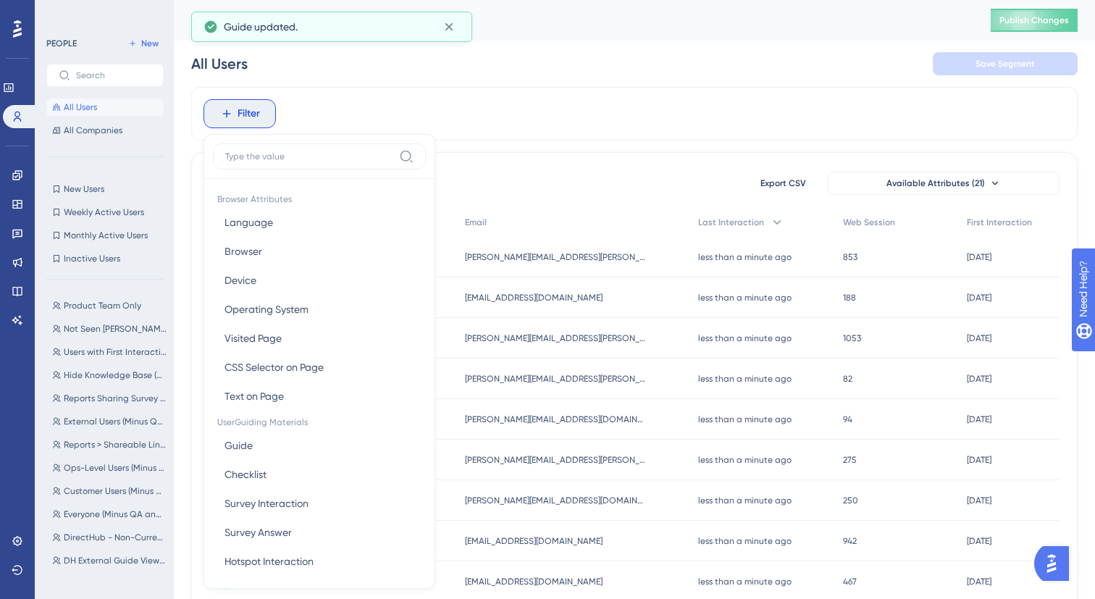
scroll to position [62, 0]
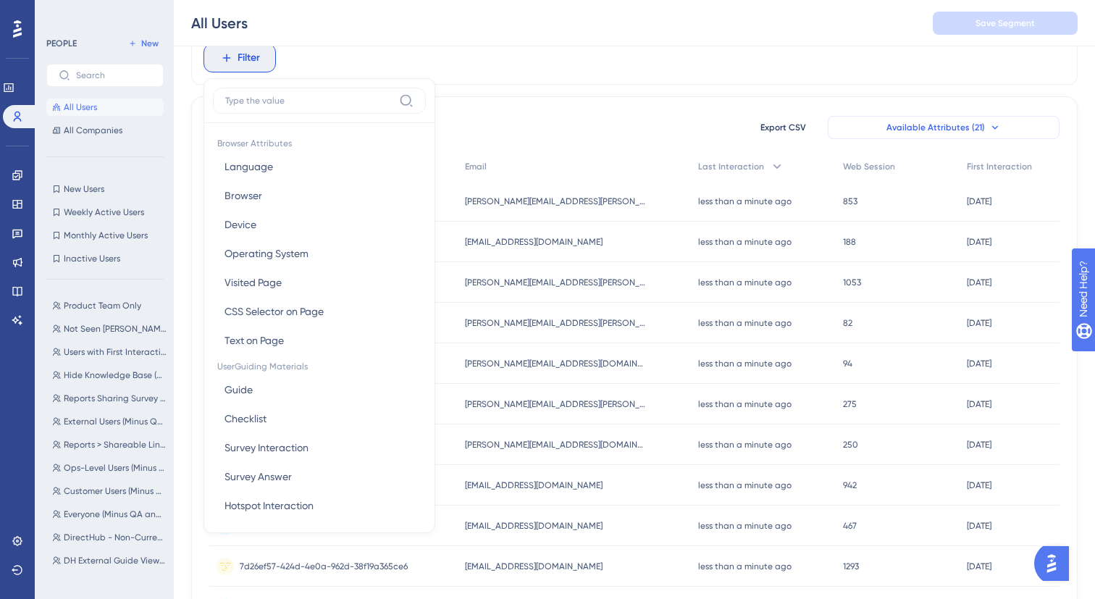
click at [973, 129] on span "Available Attributes (21)" at bounding box center [936, 128] width 99 height 12
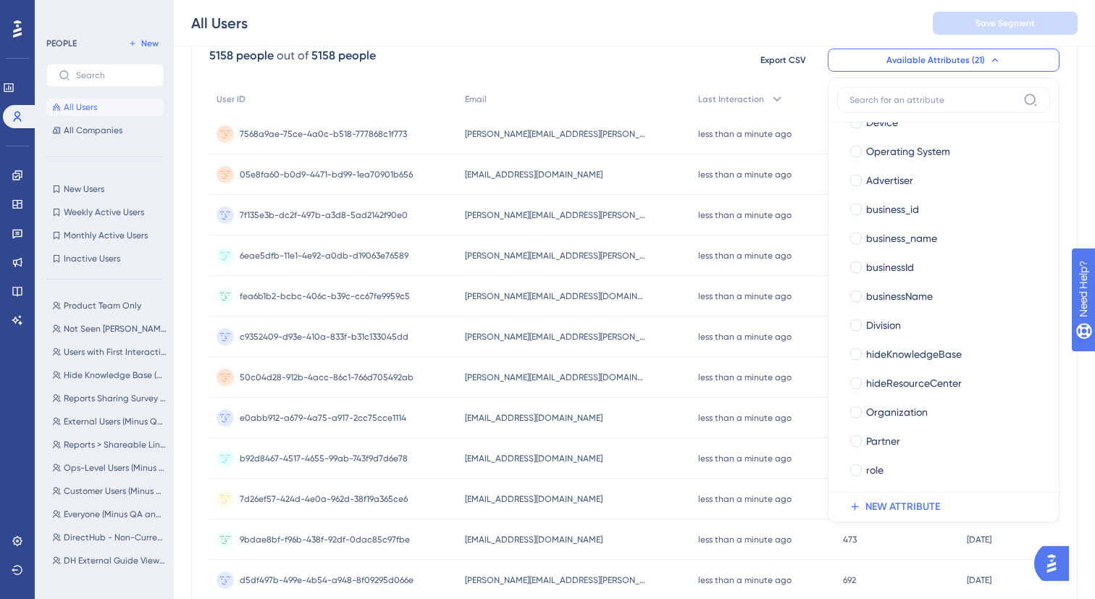
scroll to position [256, 0]
click at [893, 447] on span "Partner" at bounding box center [884, 439] width 34 height 17
checkbox input "true"
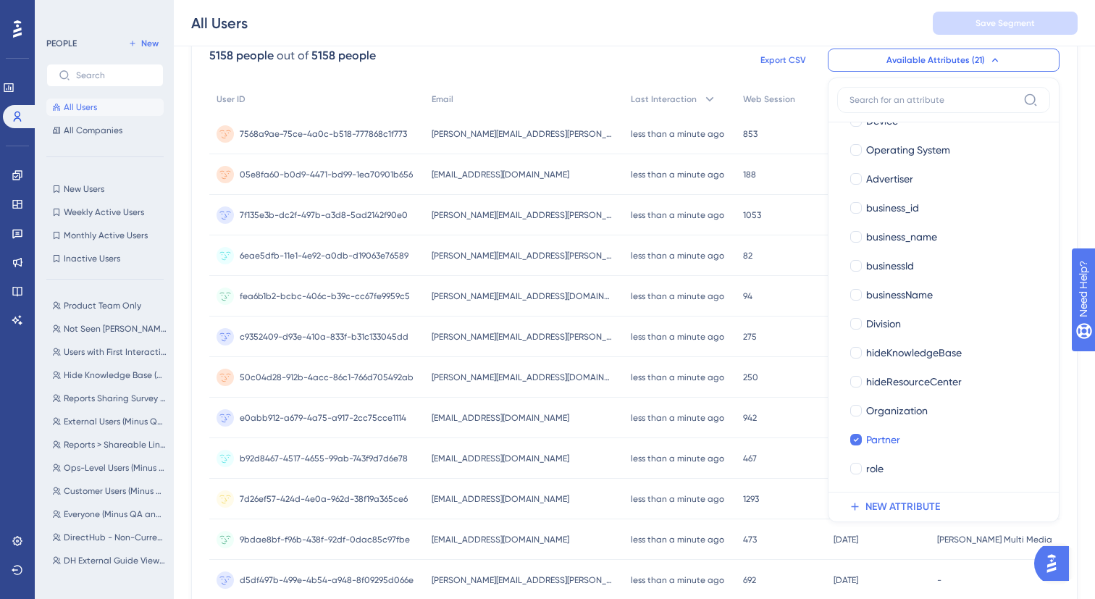
click at [766, 64] on span "Export CSV" at bounding box center [784, 60] width 46 height 12
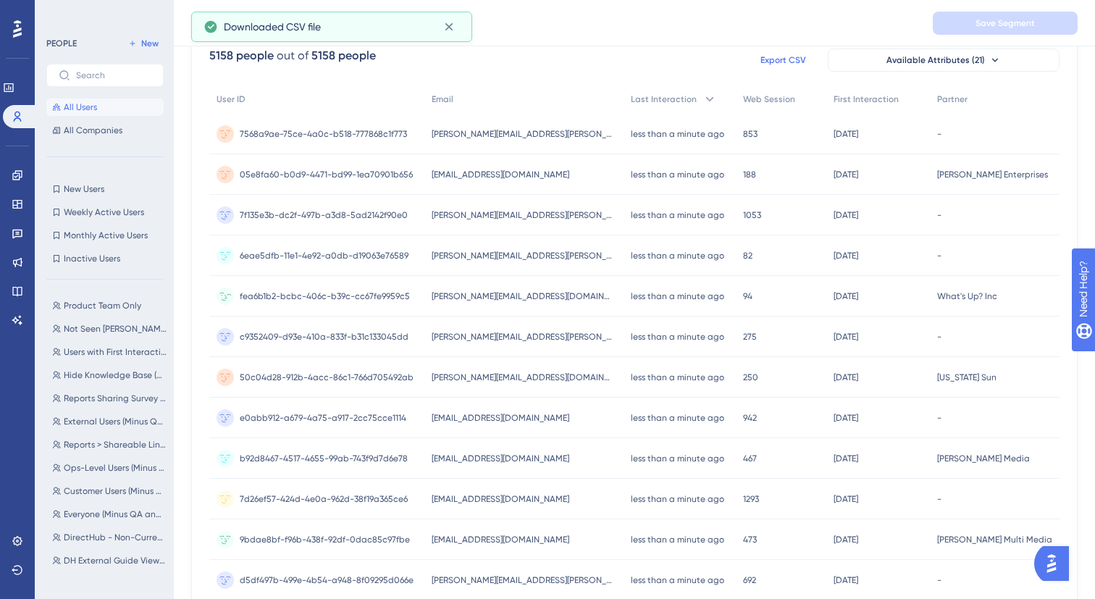
scroll to position [0, 0]
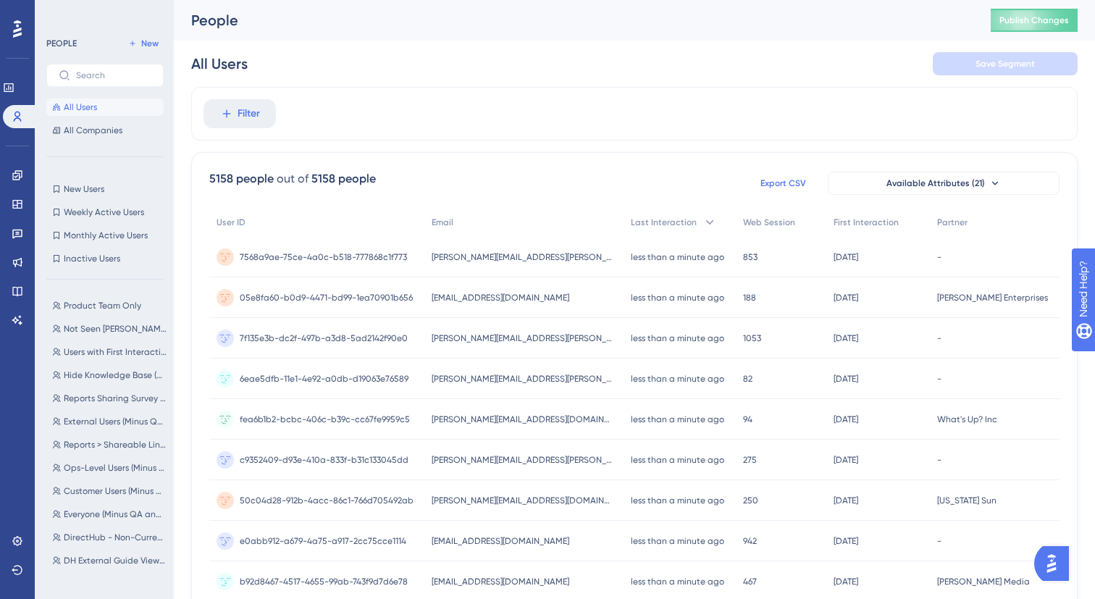
click at [272, 120] on button "Filter" at bounding box center [240, 113] width 72 height 29
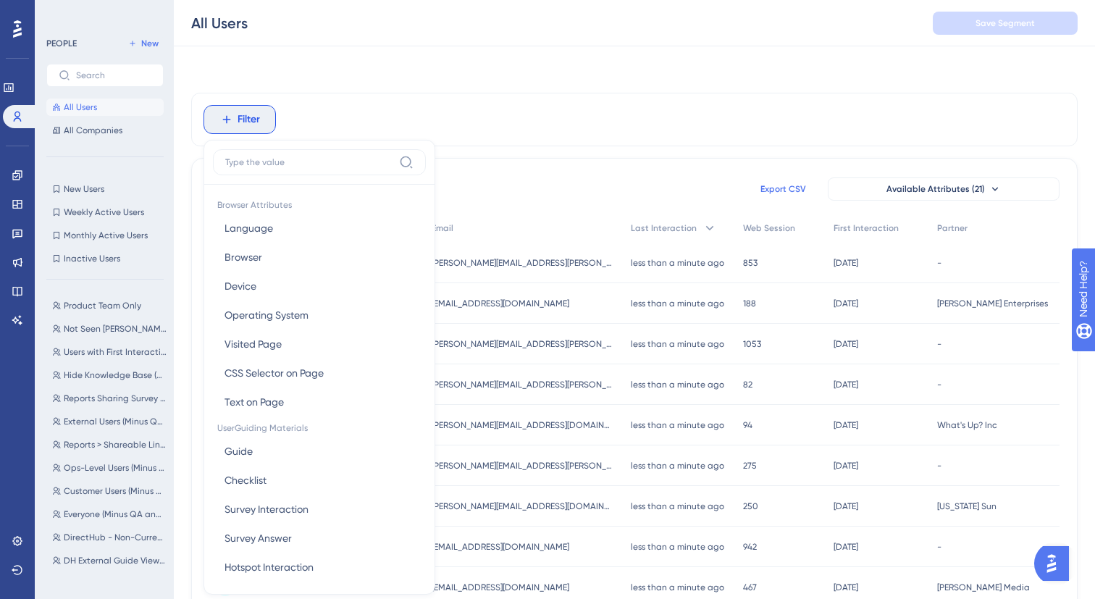
scroll to position [62, 0]
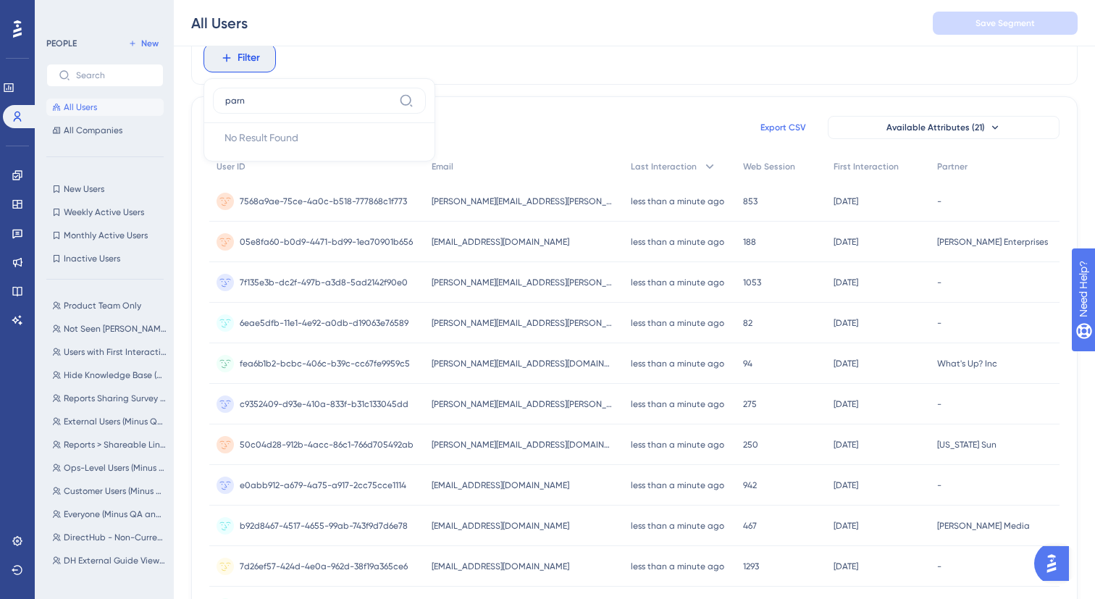
click at [291, 104] on input "parn" at bounding box center [309, 101] width 168 height 12
type input "part"
click at [275, 174] on button "Partner Partner" at bounding box center [319, 166] width 213 height 29
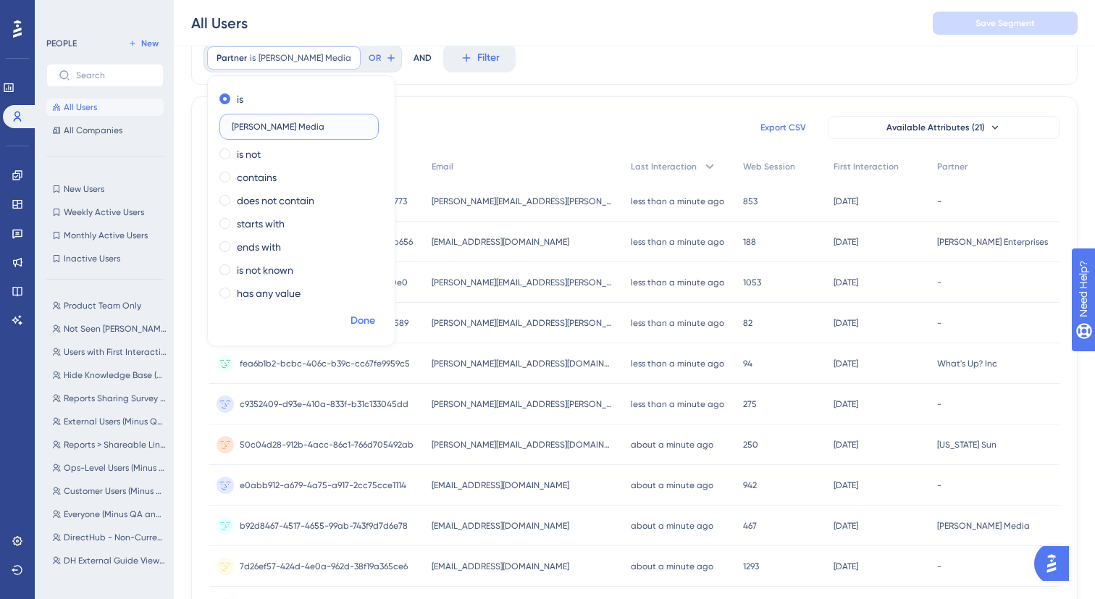
type input "[PERSON_NAME] Media"
click at [363, 324] on span "Done" at bounding box center [363, 320] width 25 height 17
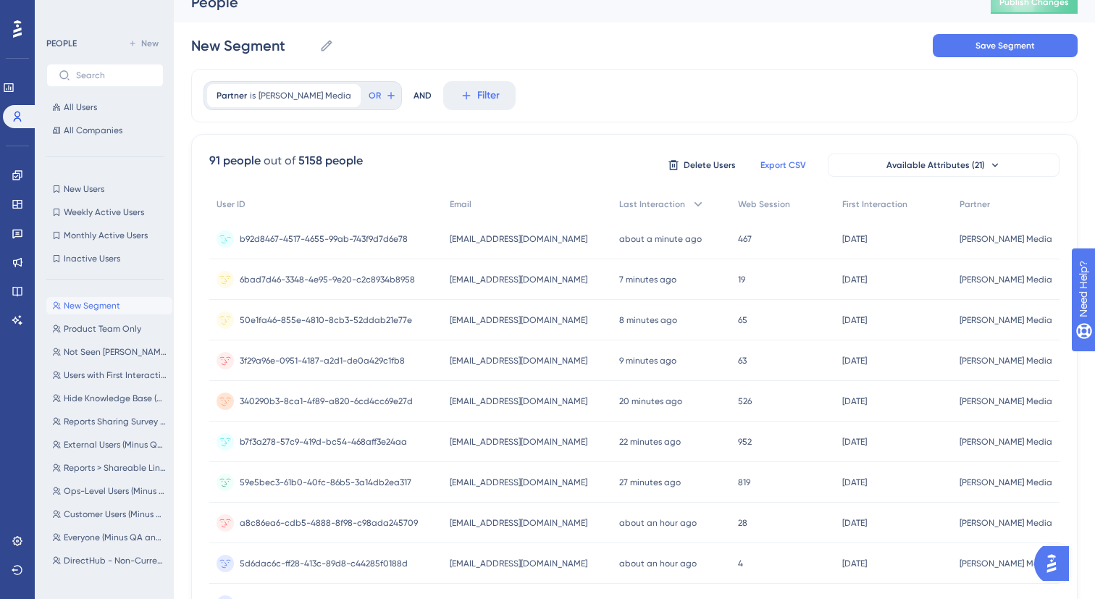
scroll to position [0, 0]
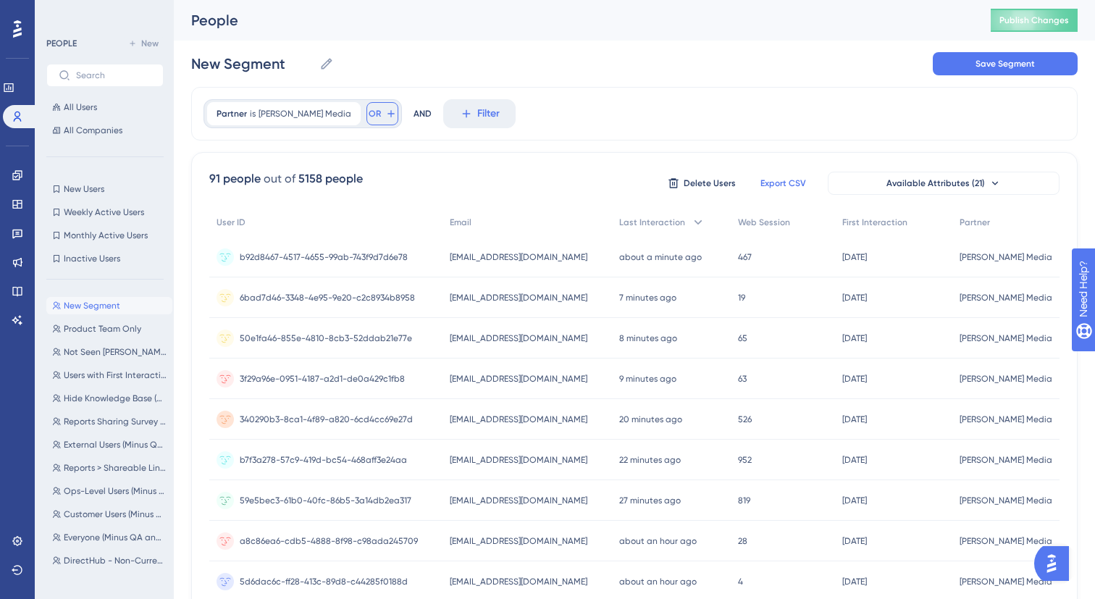
click at [369, 117] on span "OR" at bounding box center [375, 114] width 12 height 12
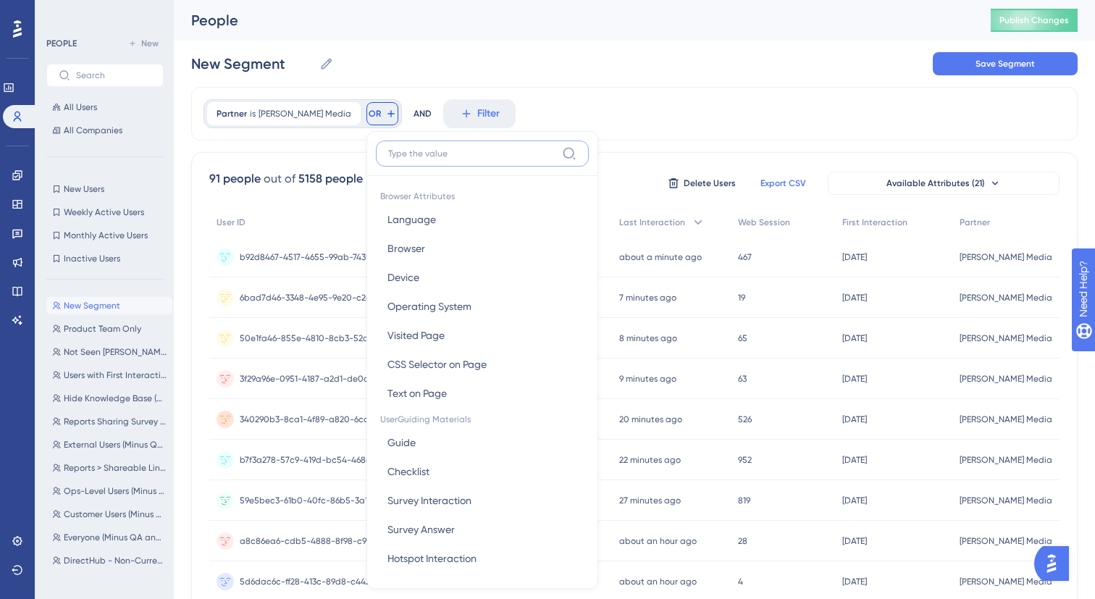
scroll to position [60, 0]
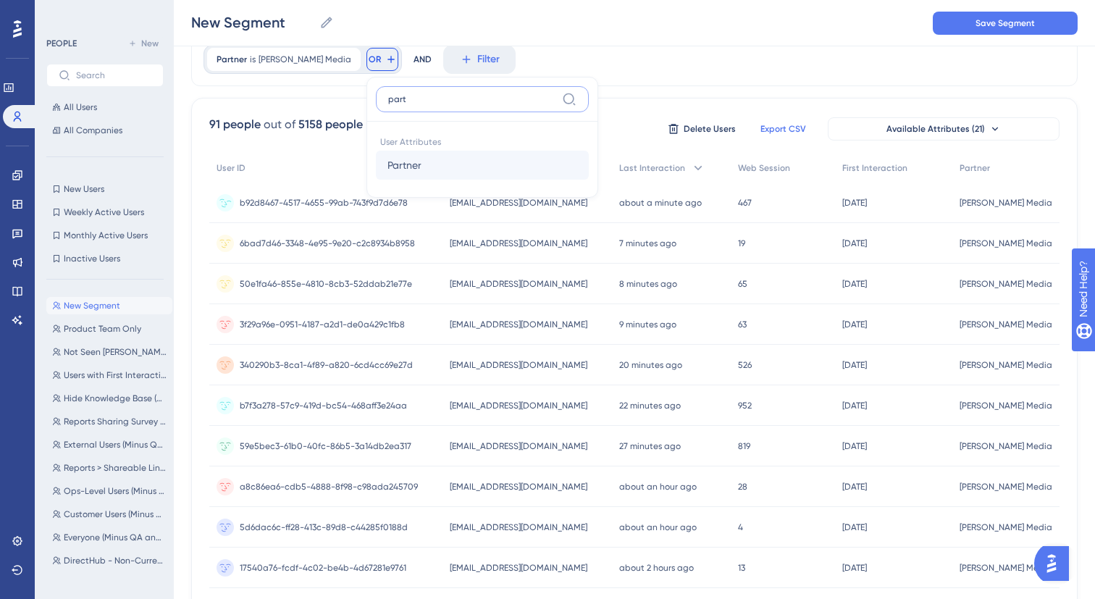
type input "part"
click at [392, 166] on button "Partner Partner" at bounding box center [482, 165] width 213 height 29
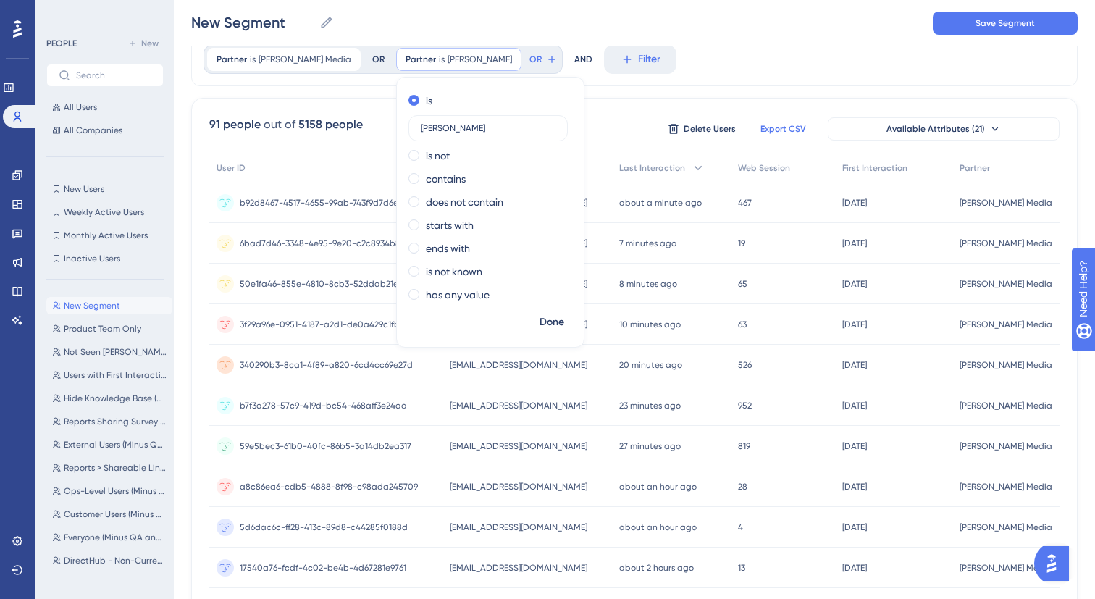
type input "[PERSON_NAME]"
click at [643, 70] on div "Partner is [PERSON_NAME] [PERSON_NAME] Media Remove OR Partner is [PERSON_NAME]…" at bounding box center [634, 60] width 887 height 54
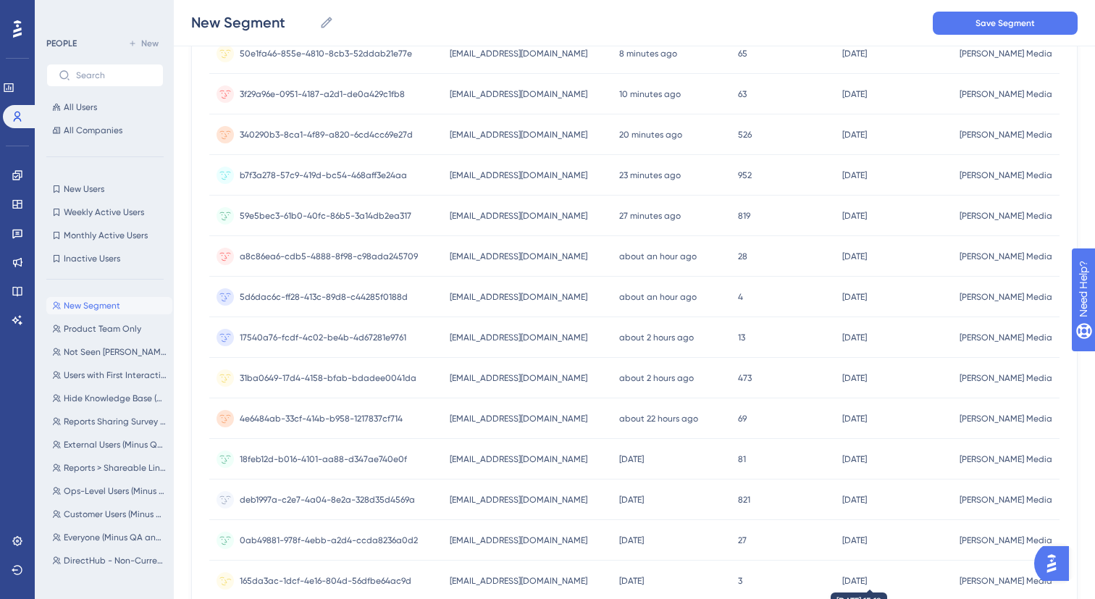
scroll to position [0, 0]
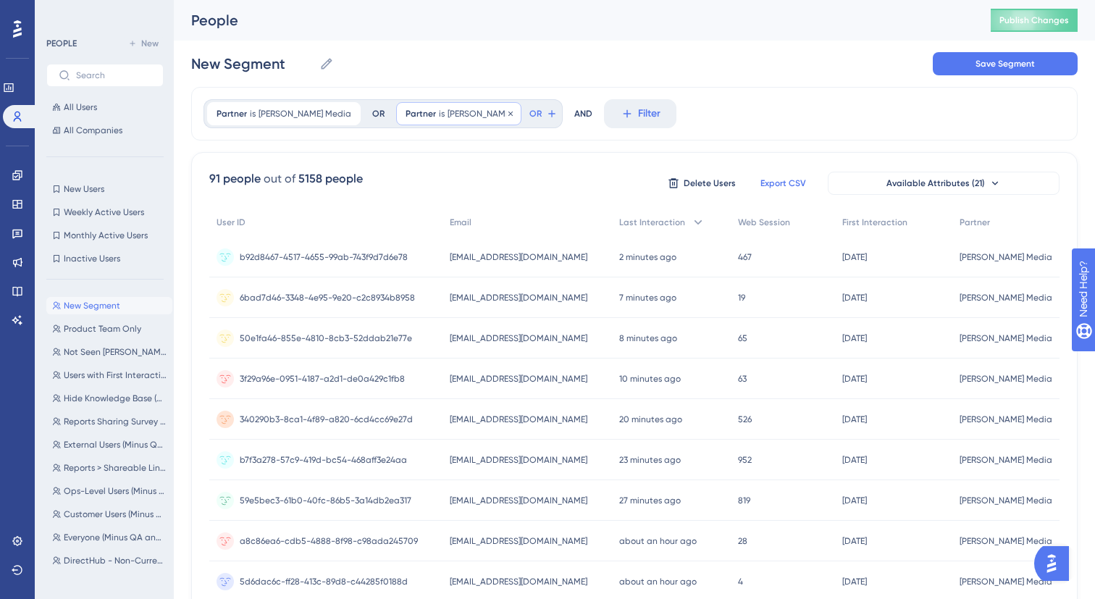
click at [448, 114] on span "[PERSON_NAME]" at bounding box center [480, 114] width 64 height 12
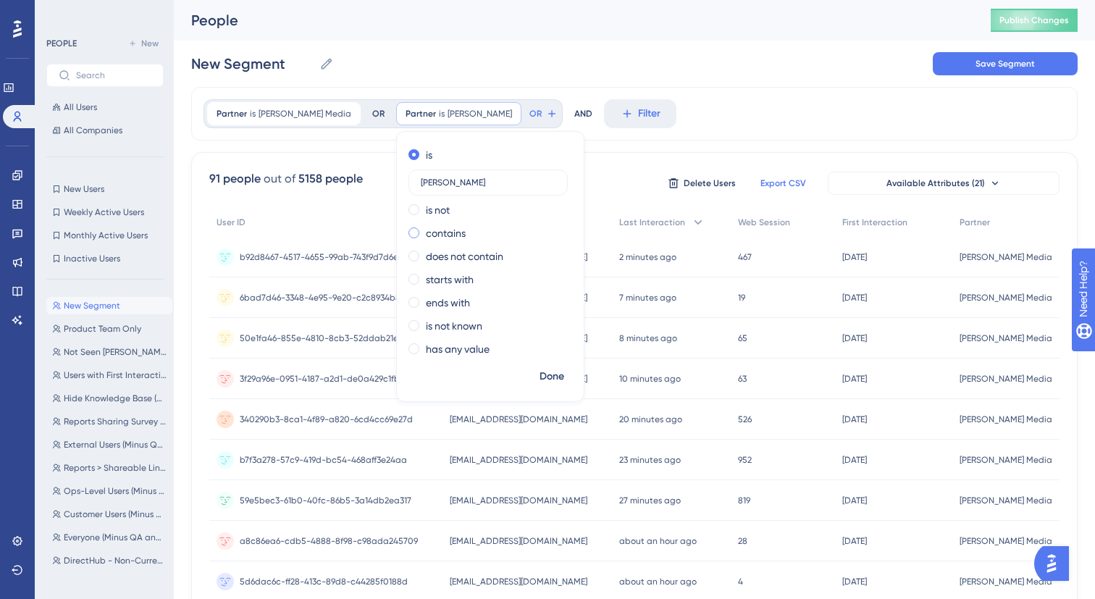
click at [426, 231] on label "contains" at bounding box center [446, 233] width 40 height 17
click at [675, 151] on div "Partner is [PERSON_NAME] Media [PERSON_NAME] Media Remove OR Partner contains […" at bounding box center [634, 600] width 887 height 1026
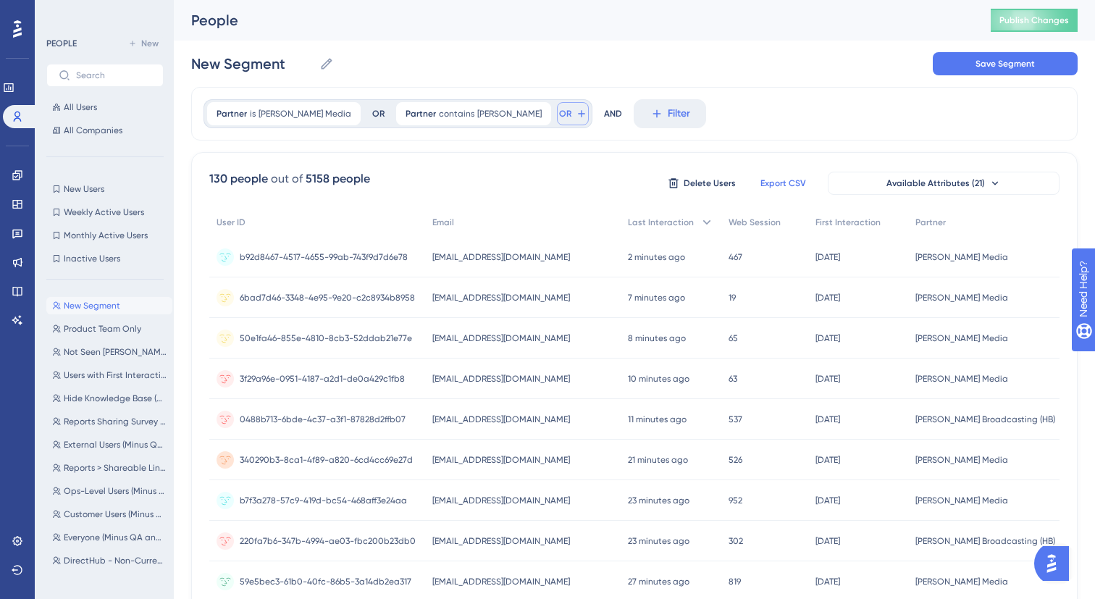
click at [557, 120] on button "OR" at bounding box center [573, 113] width 32 height 23
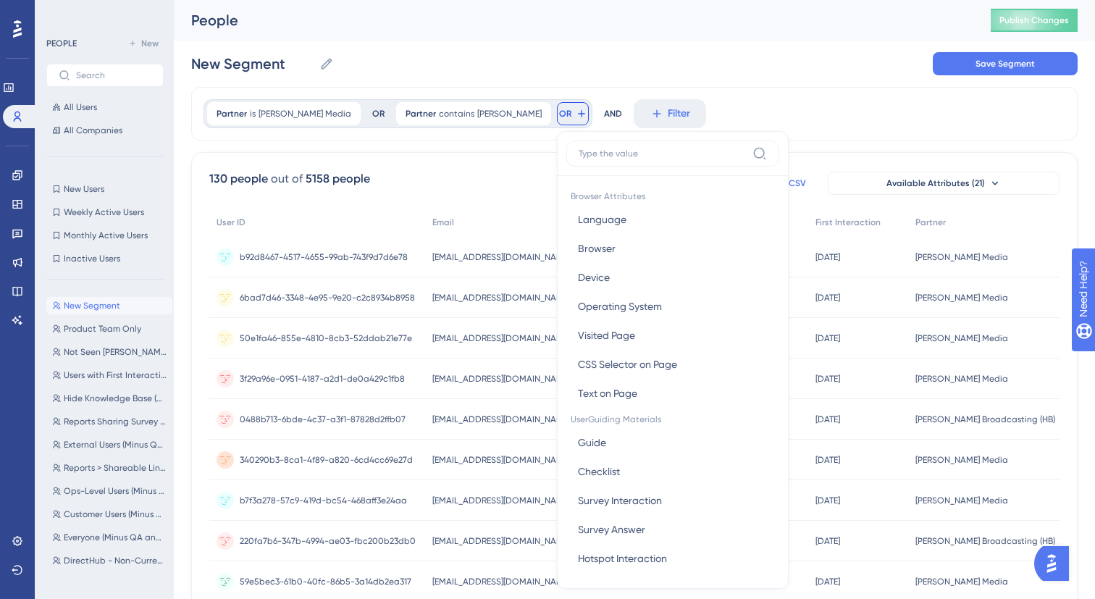
scroll to position [60, 0]
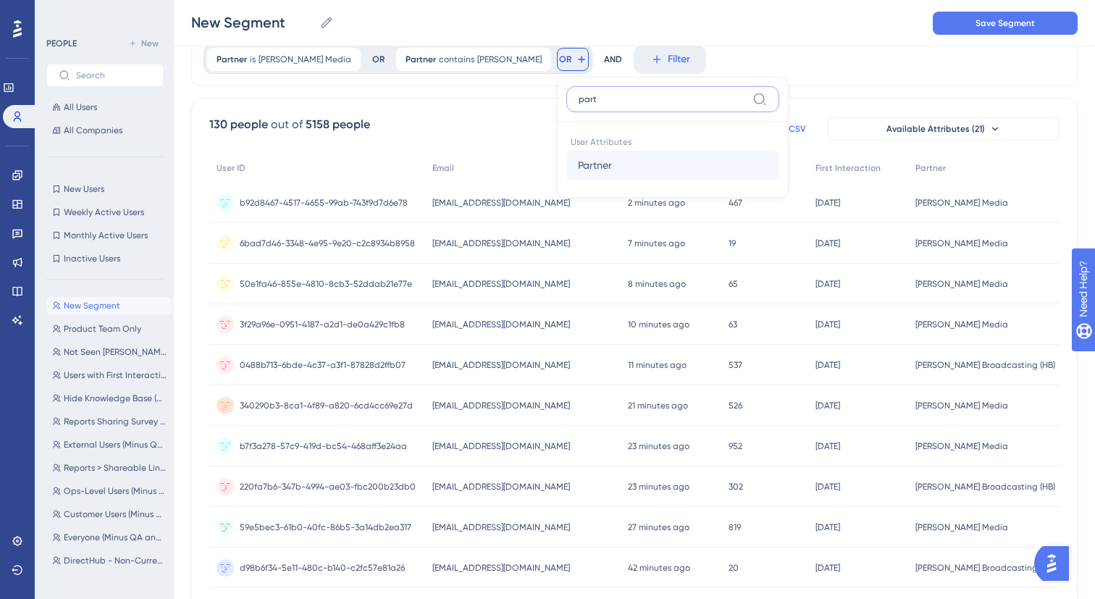
type input "part"
click at [610, 151] on button "Partner Partner" at bounding box center [673, 165] width 213 height 29
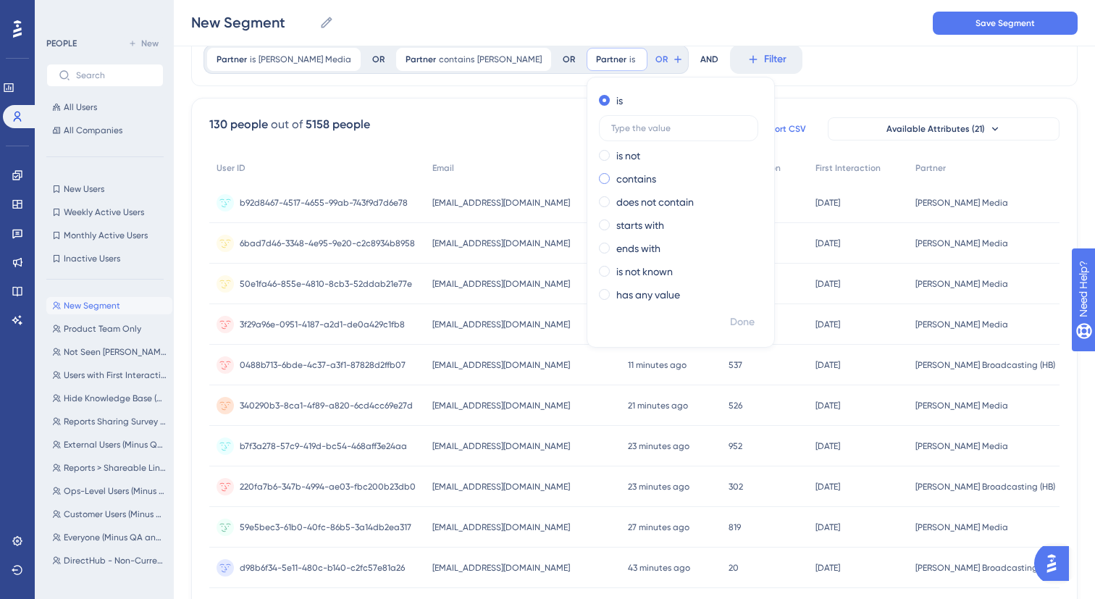
click at [611, 181] on div "contains" at bounding box center [678, 178] width 158 height 17
type input "[GEOGRAPHIC_DATA]"
click at [730, 317] on span "Done" at bounding box center [742, 322] width 25 height 17
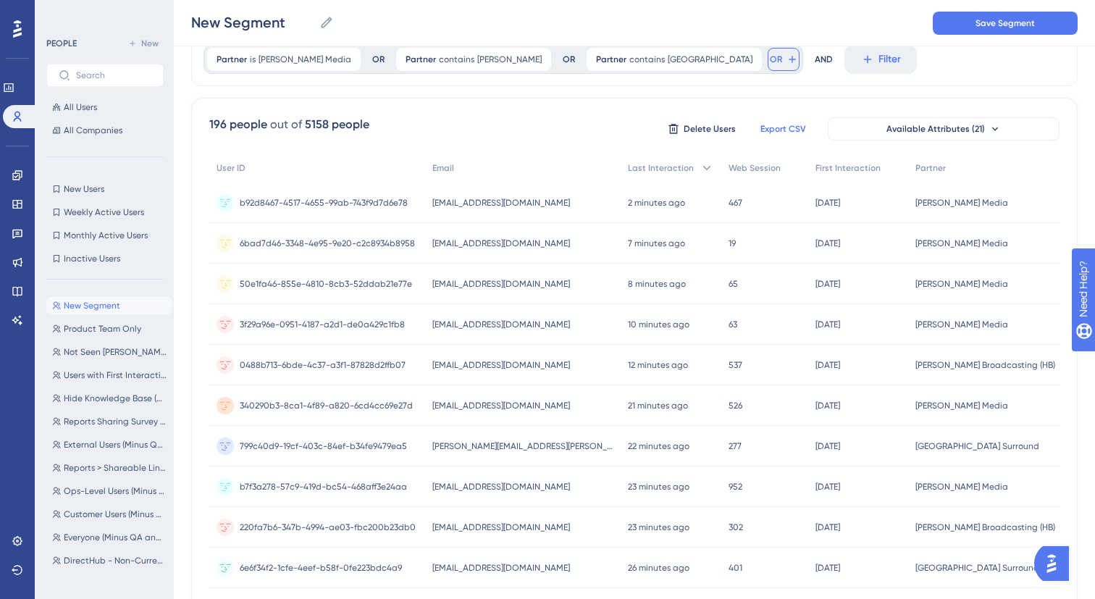
click at [787, 62] on icon at bounding box center [793, 60] width 12 height 12
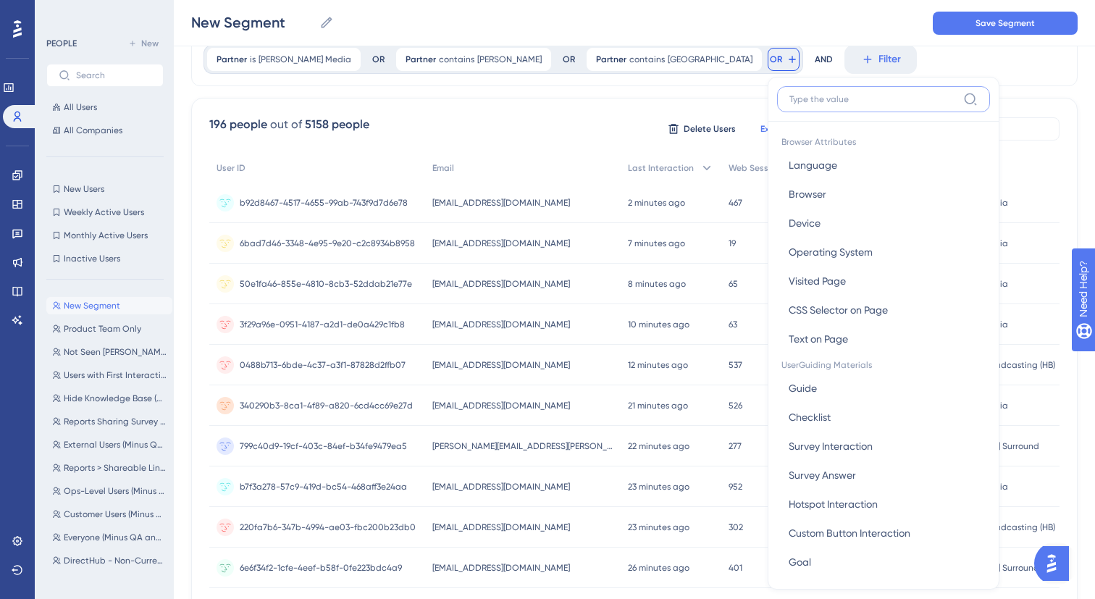
scroll to position [93, 0]
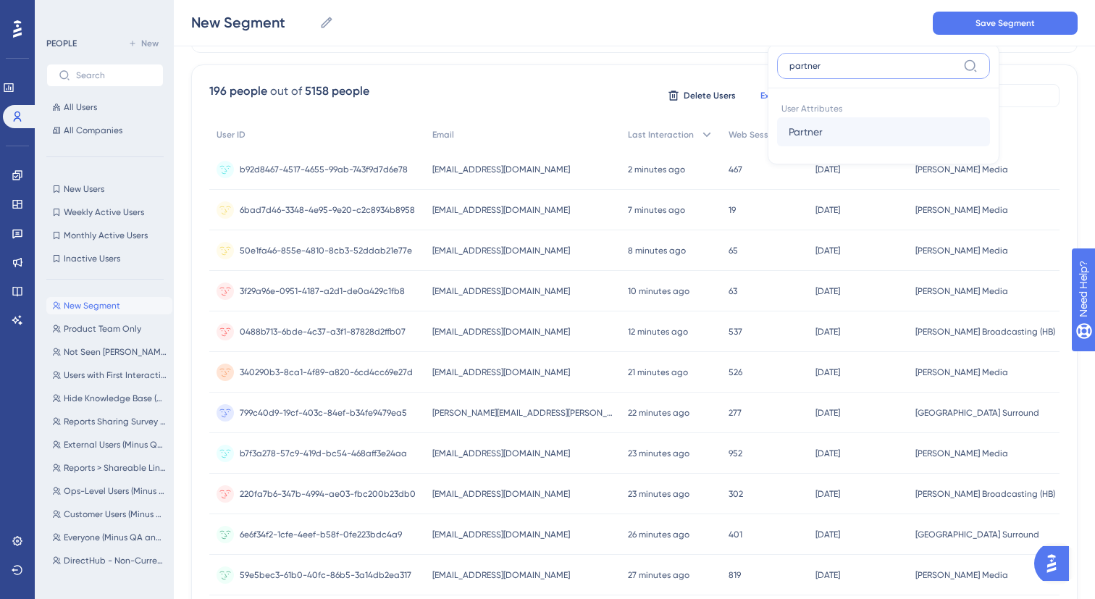
type input "partner"
click at [789, 137] on span "Partner" at bounding box center [806, 131] width 34 height 17
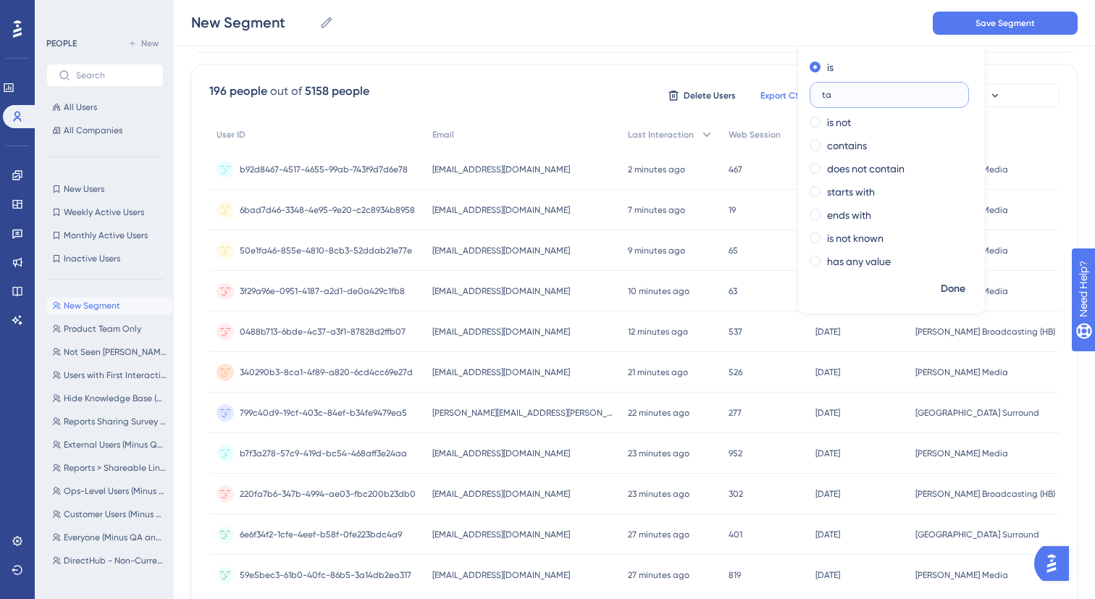
type input "t"
click at [827, 146] on label "contains" at bounding box center [847, 145] width 40 height 17
click at [822, 136] on input "text" at bounding box center [889, 141] width 135 height 10
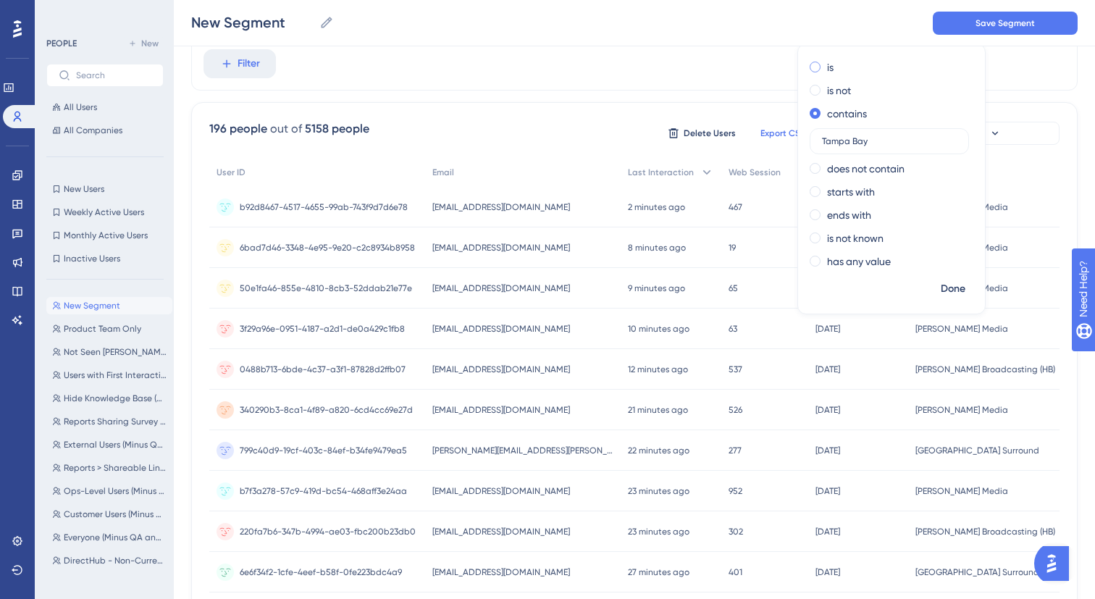
type input "Tampa Bay"
click at [810, 66] on span at bounding box center [815, 67] width 11 height 11
click at [825, 64] on input "radio" at bounding box center [825, 64] width 0 height 0
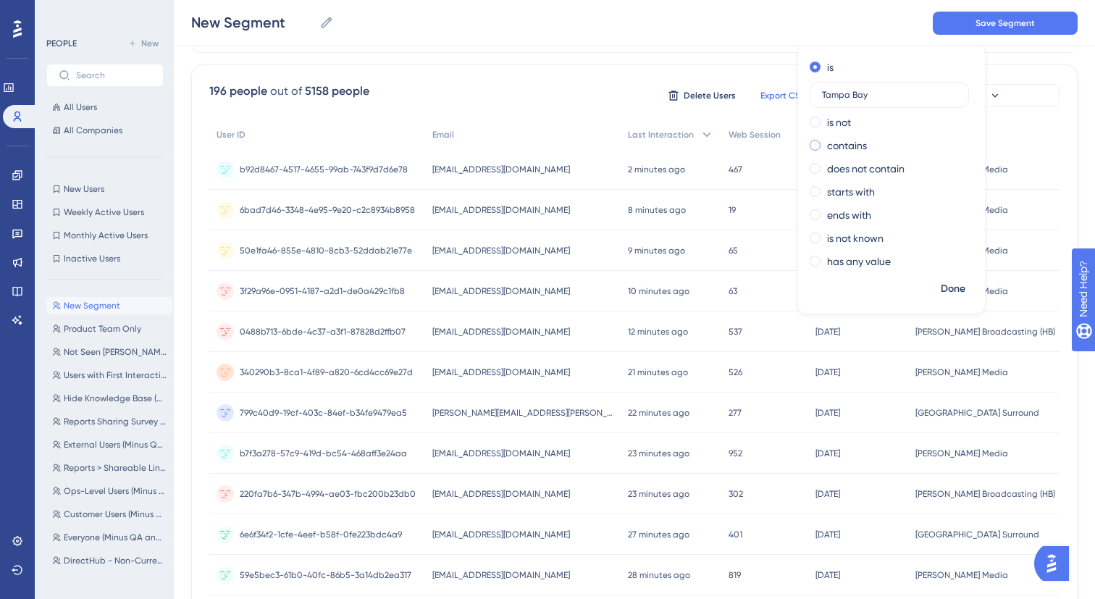
click at [810, 147] on div "contains" at bounding box center [889, 145] width 158 height 17
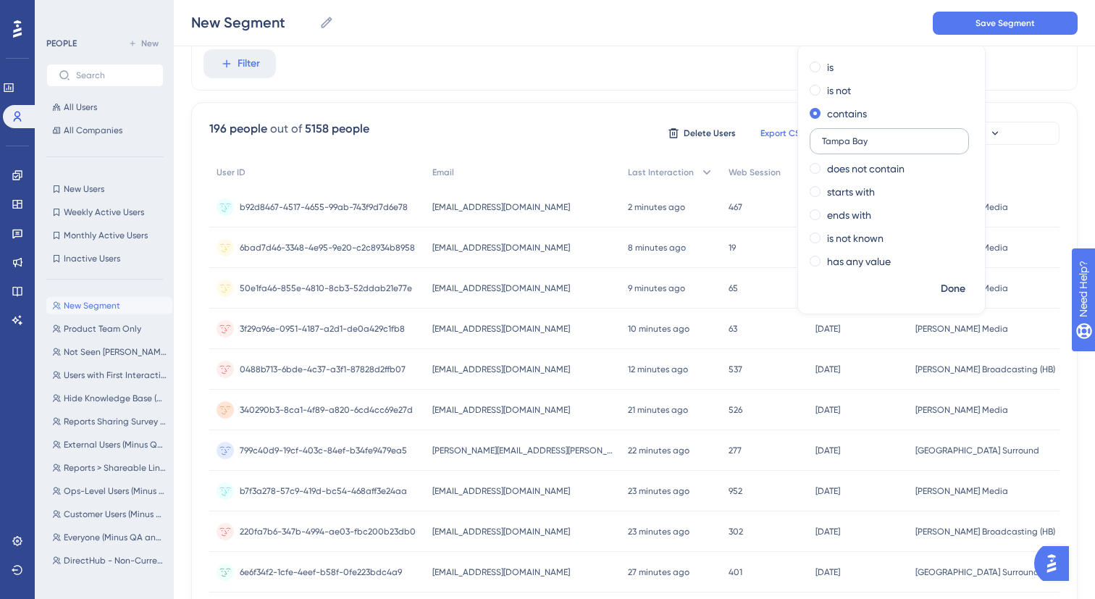
click at [822, 141] on input "Tampa Bay" at bounding box center [889, 141] width 135 height 10
type input "Tampa Bay Times"
click at [941, 290] on span "Done" at bounding box center [953, 288] width 25 height 17
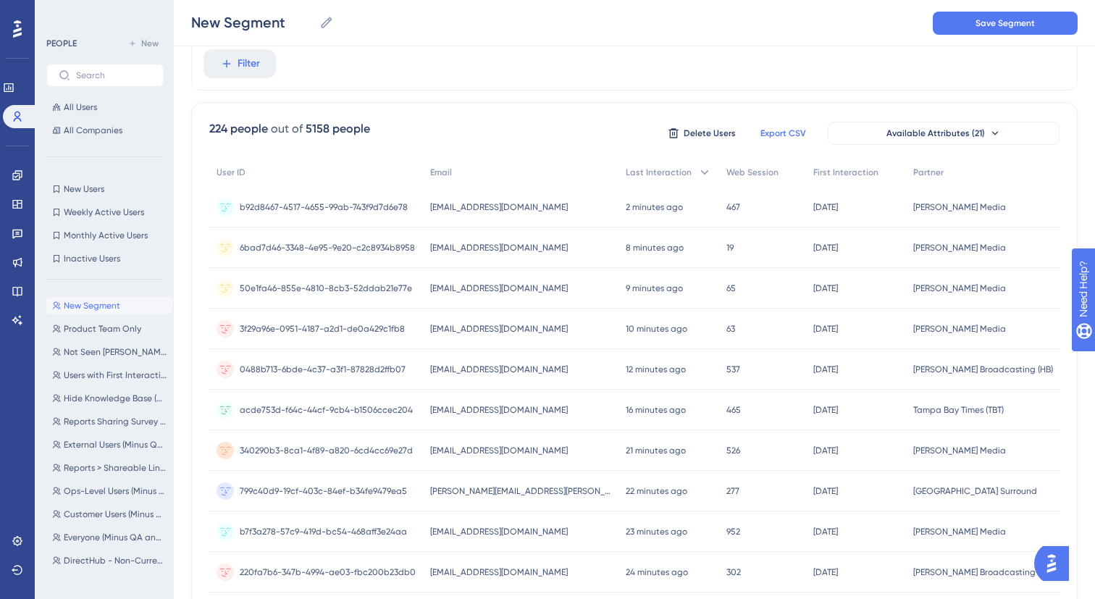
scroll to position [0, 0]
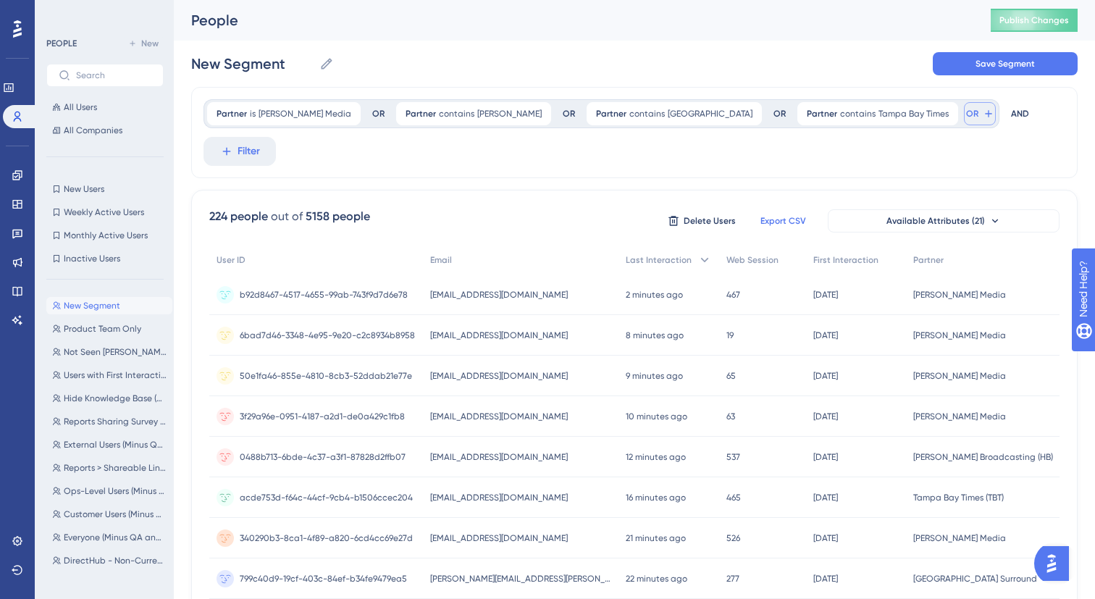
click at [964, 120] on button "OR" at bounding box center [980, 113] width 32 height 23
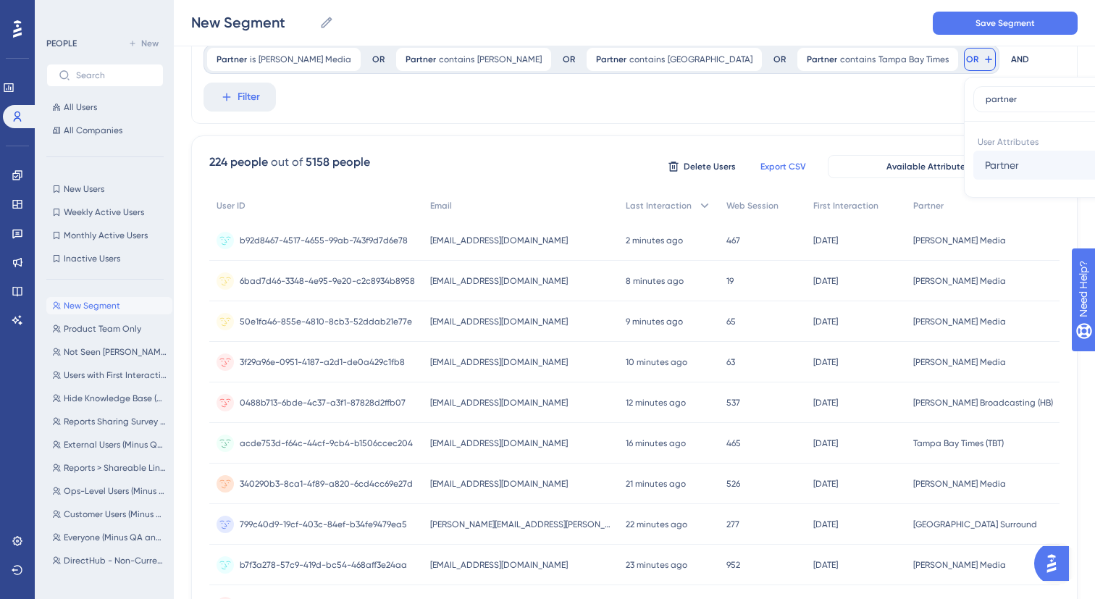
type input "partner"
click at [974, 170] on button "Partner Partner" at bounding box center [1080, 165] width 213 height 29
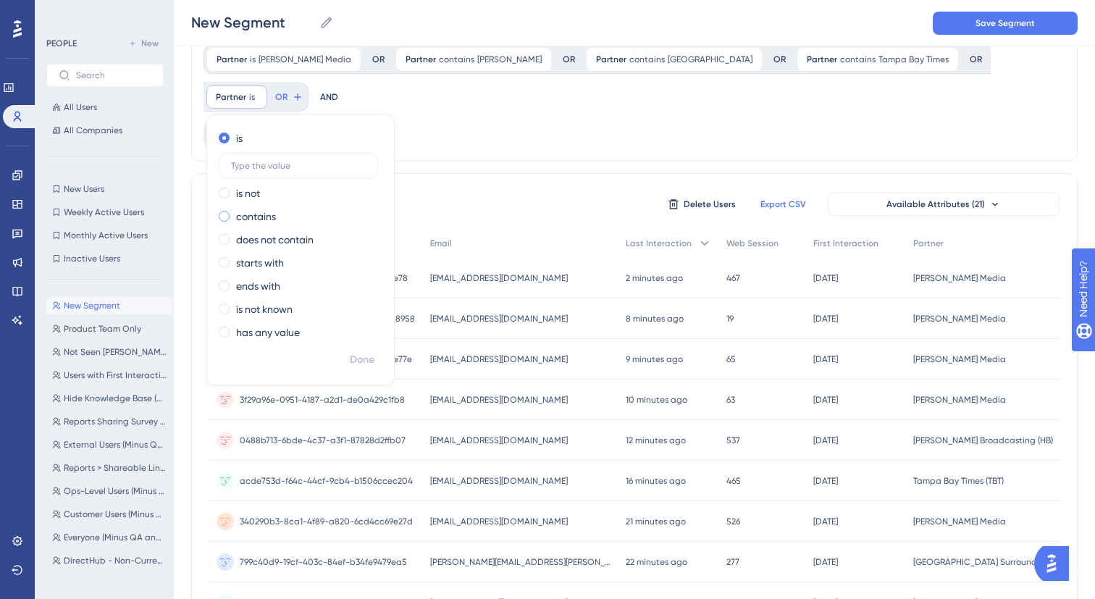
click at [276, 208] on label "contains" at bounding box center [256, 216] width 40 height 17
type input "Marcom Group"
click at [360, 364] on span "Done" at bounding box center [362, 359] width 25 height 17
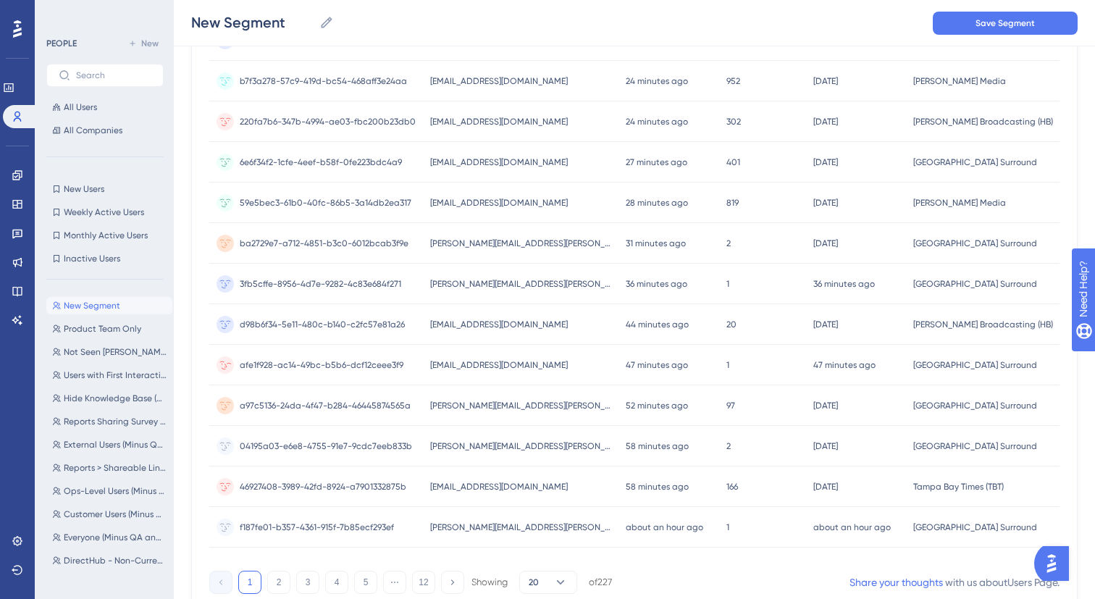
scroll to position [641, 0]
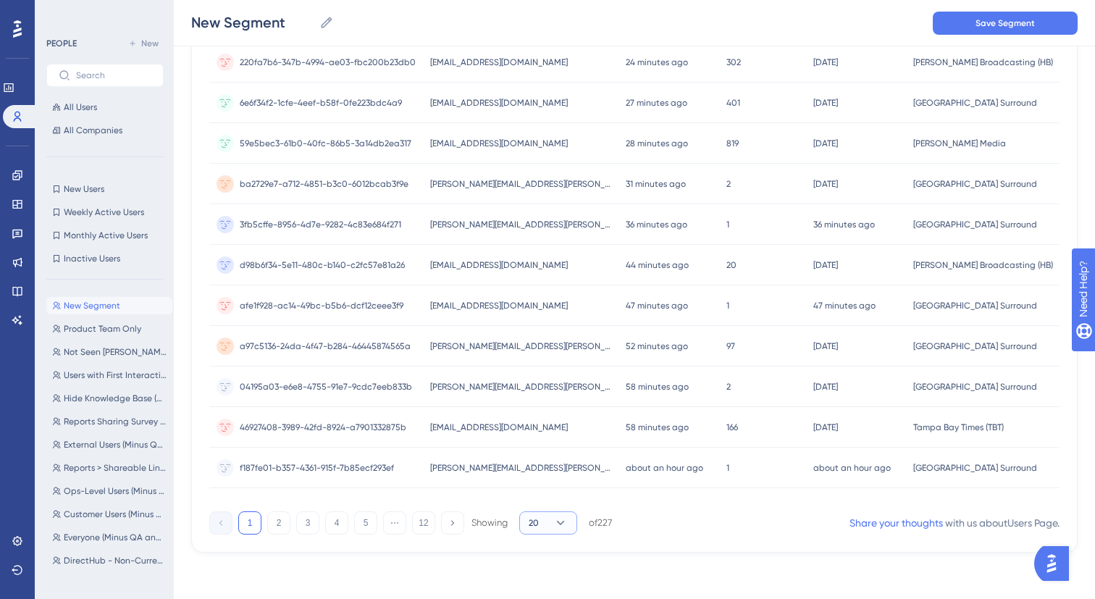
click at [563, 525] on icon at bounding box center [561, 523] width 14 height 14
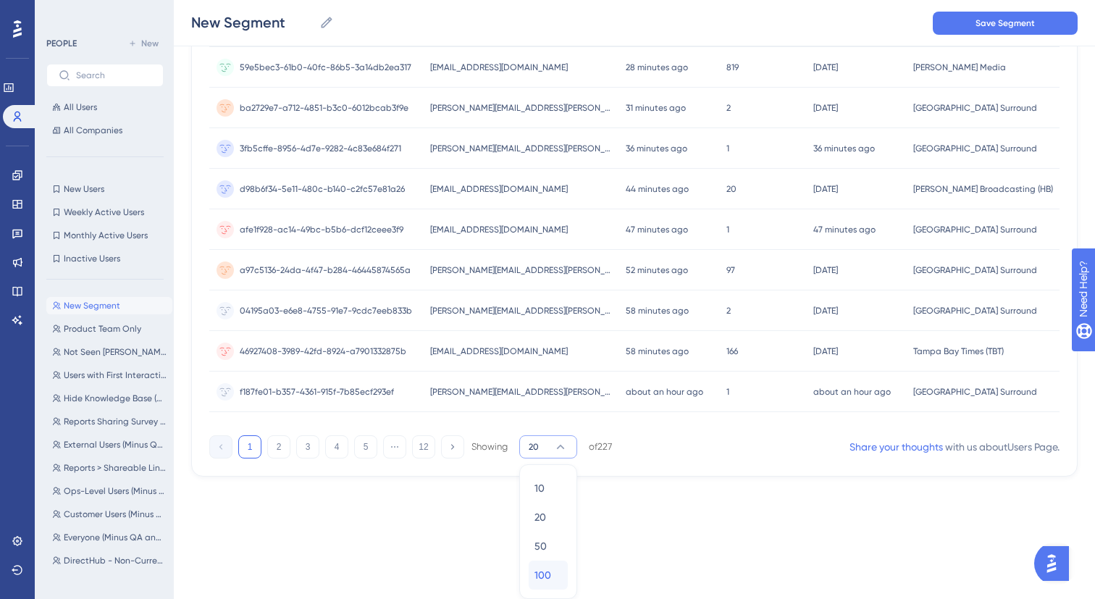
click at [556, 563] on div "100 100" at bounding box center [549, 575] width 28 height 29
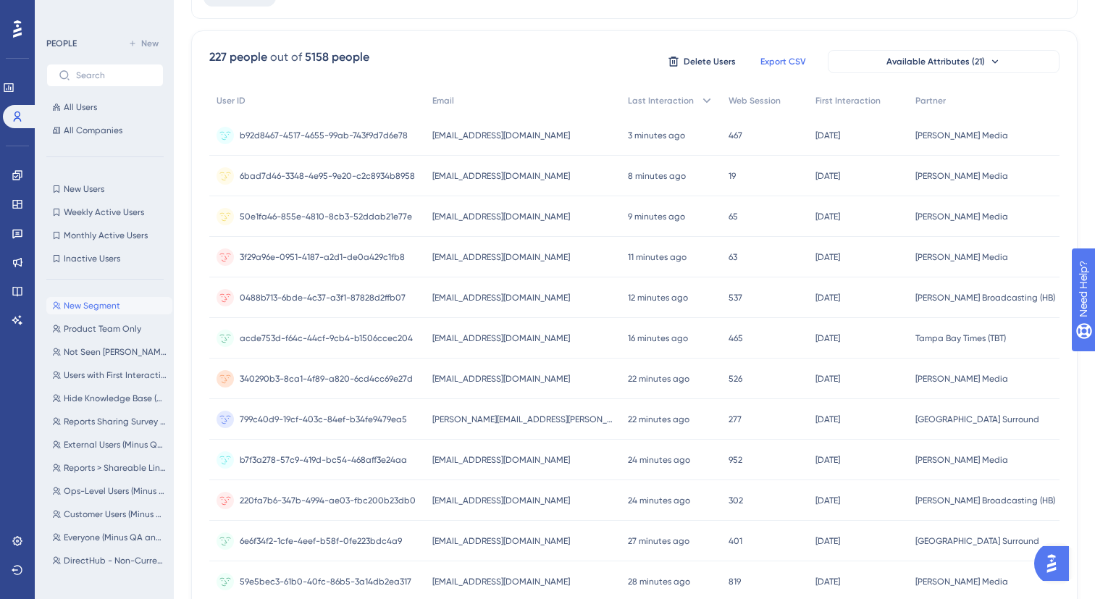
scroll to position [0, 0]
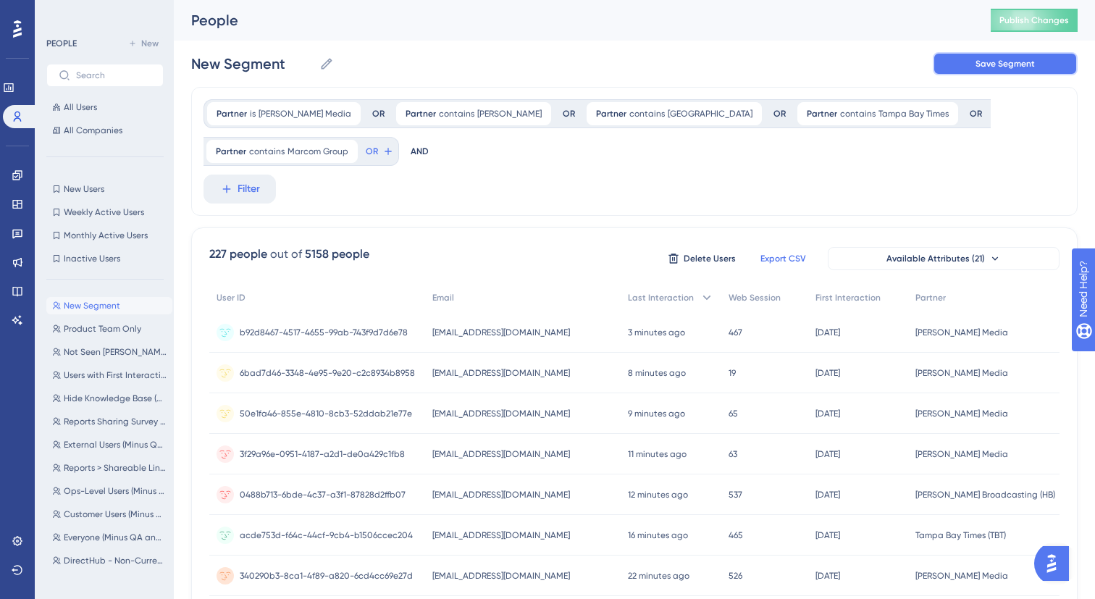
click at [982, 67] on span "Save Segment" at bounding box center [1005, 64] width 59 height 12
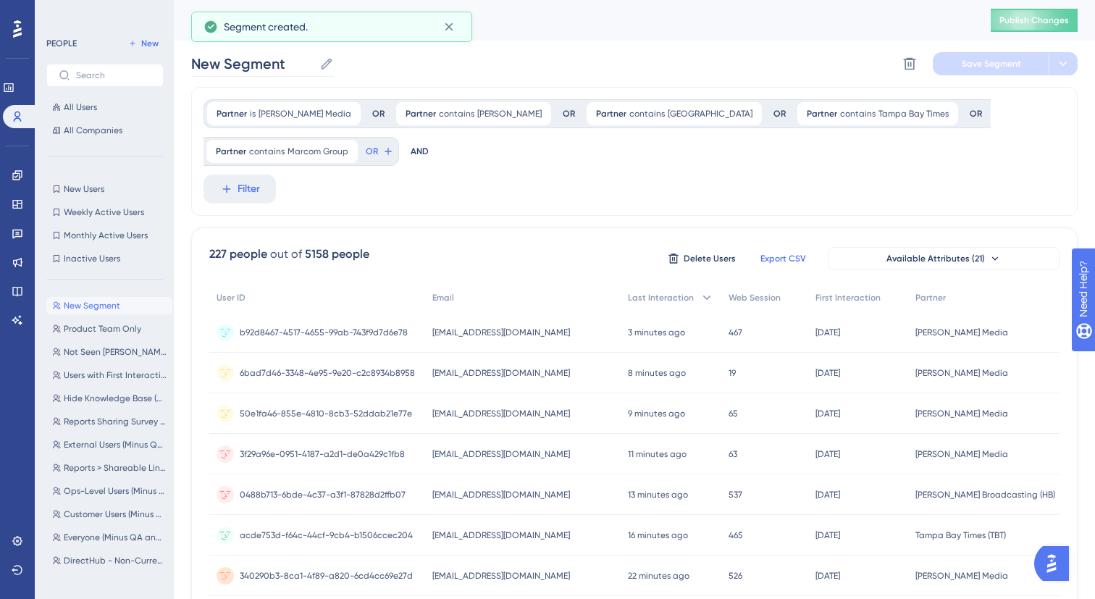
click at [329, 70] on icon at bounding box center [327, 64] width 14 height 14
click at [314, 70] on input "New Segment" at bounding box center [252, 64] width 122 height 20
click at [270, 64] on input "New Segment" at bounding box center [252, 64] width 122 height 20
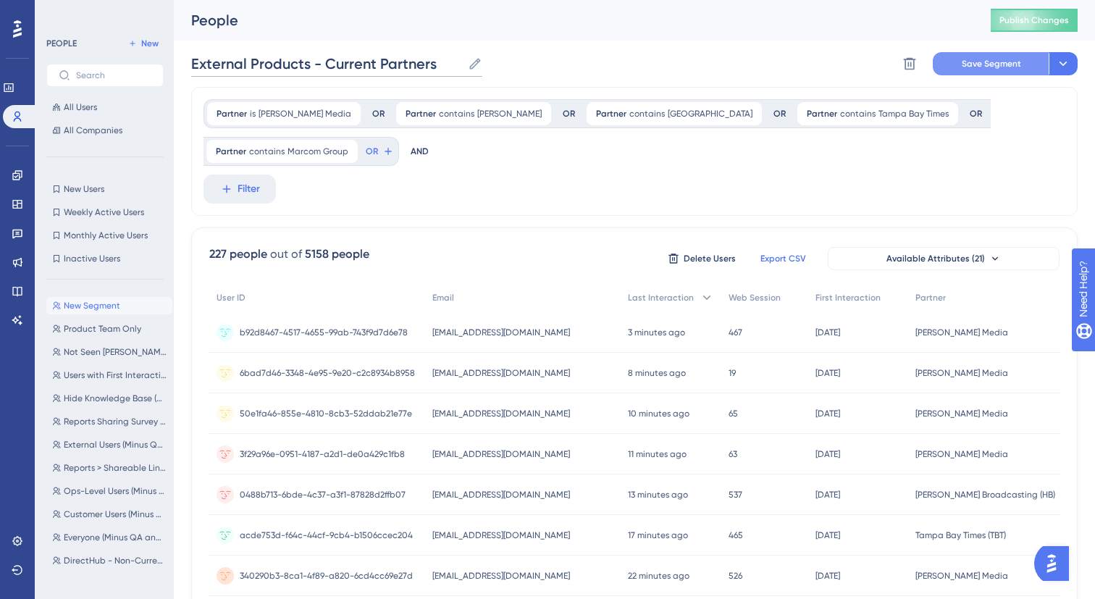
type input "External Products - Current Partners"
click at [1000, 62] on span "Save Segment" at bounding box center [991, 64] width 59 height 12
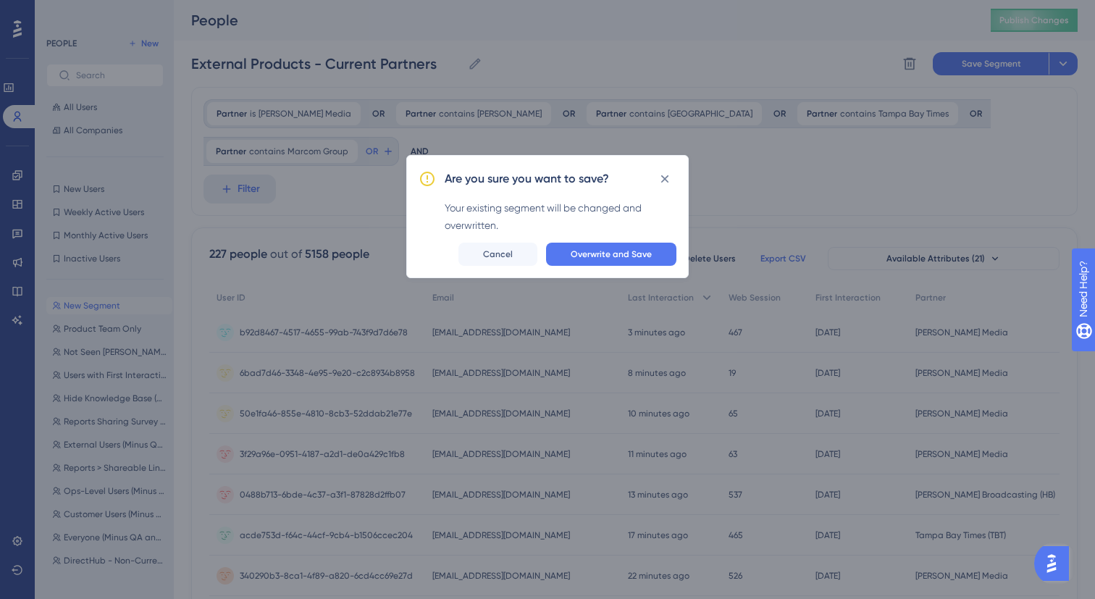
click at [630, 230] on div "Your existing segment will be changed and overwritten." at bounding box center [561, 216] width 232 height 35
click at [630, 251] on span "Overwrite and Save" at bounding box center [611, 255] width 81 height 12
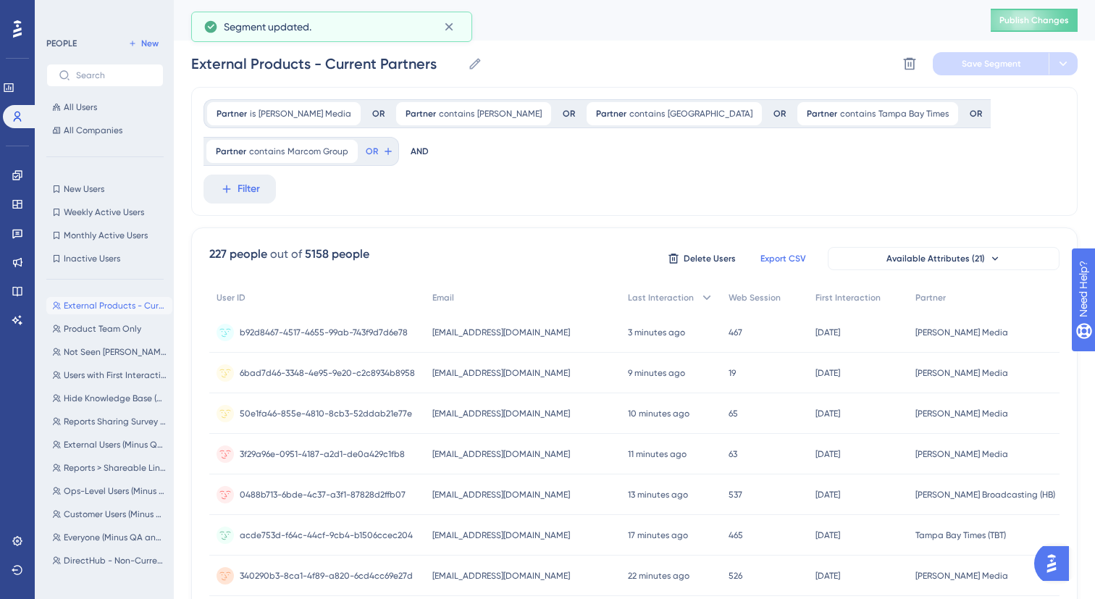
scroll to position [7, 0]
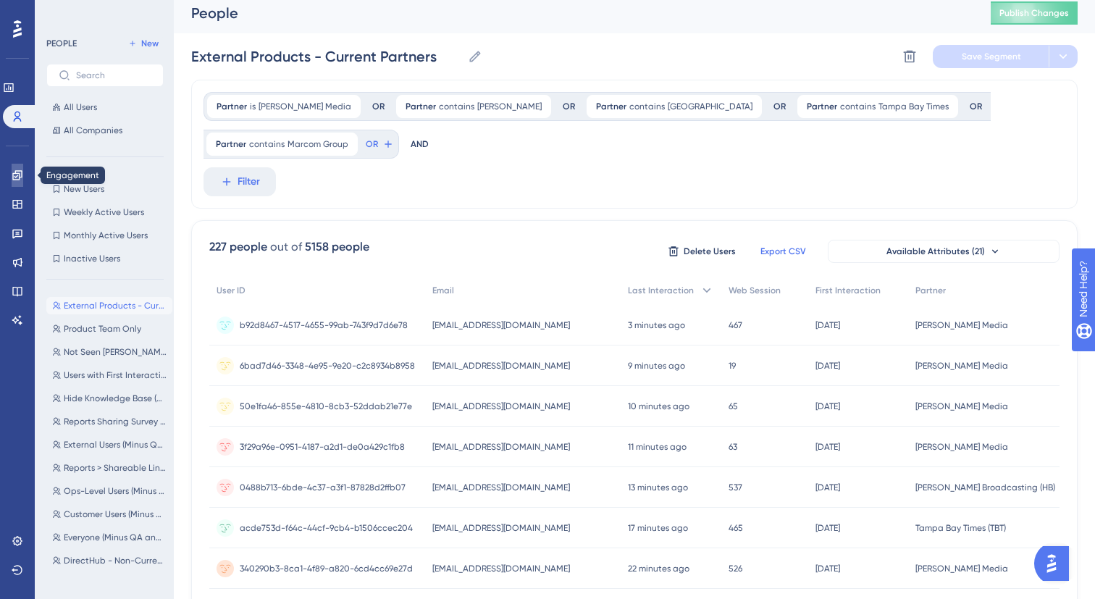
click at [17, 172] on icon at bounding box center [18, 176] width 12 height 12
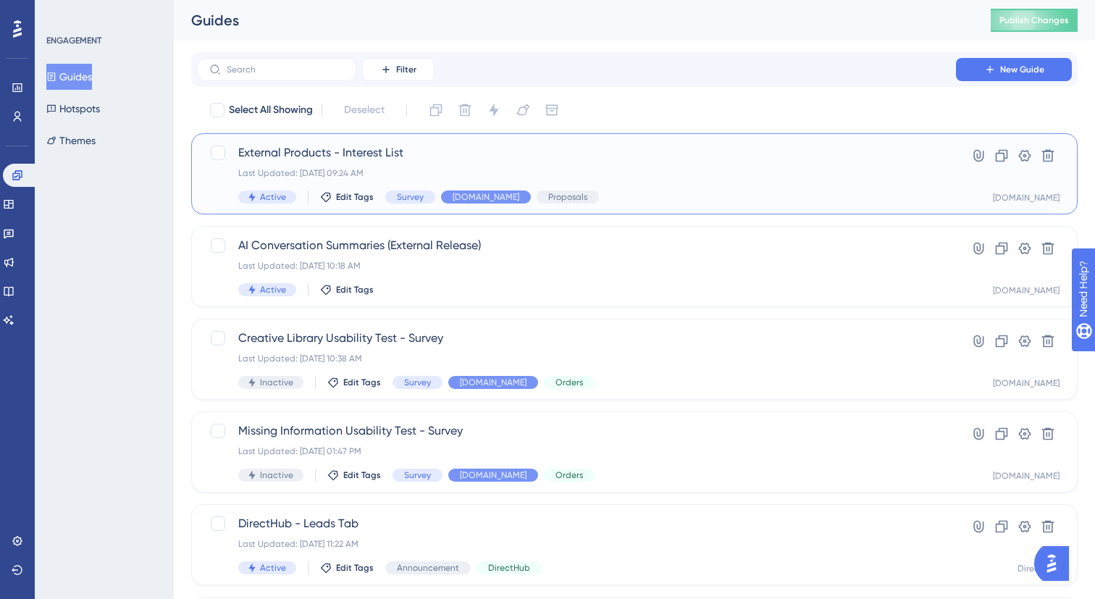
click at [465, 159] on span "External Products - Interest List" at bounding box center [576, 152] width 677 height 17
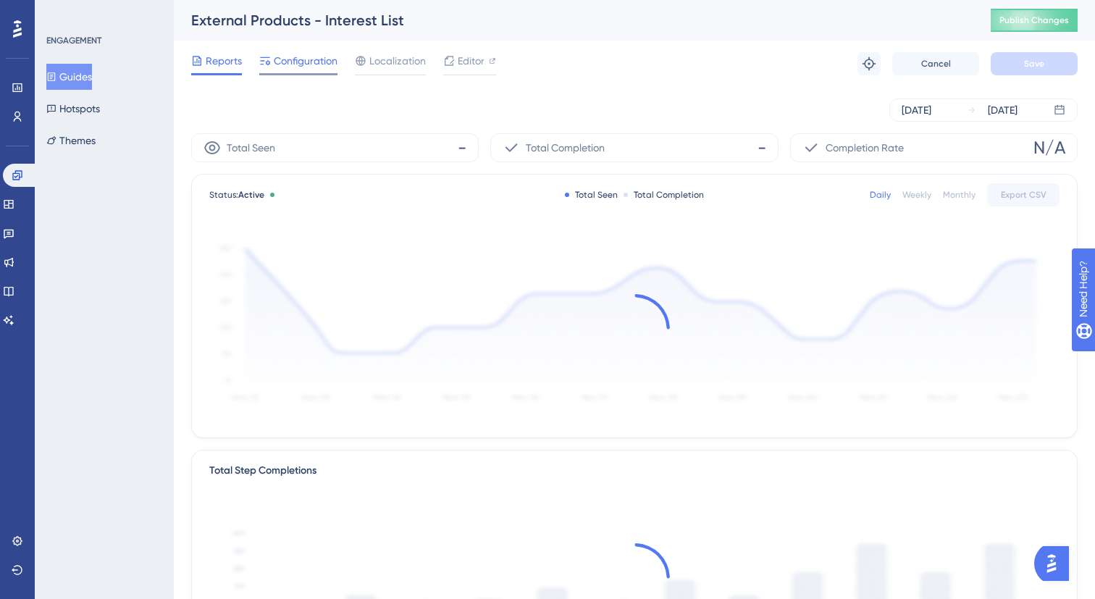
click at [309, 68] on span "Configuration" at bounding box center [306, 60] width 64 height 17
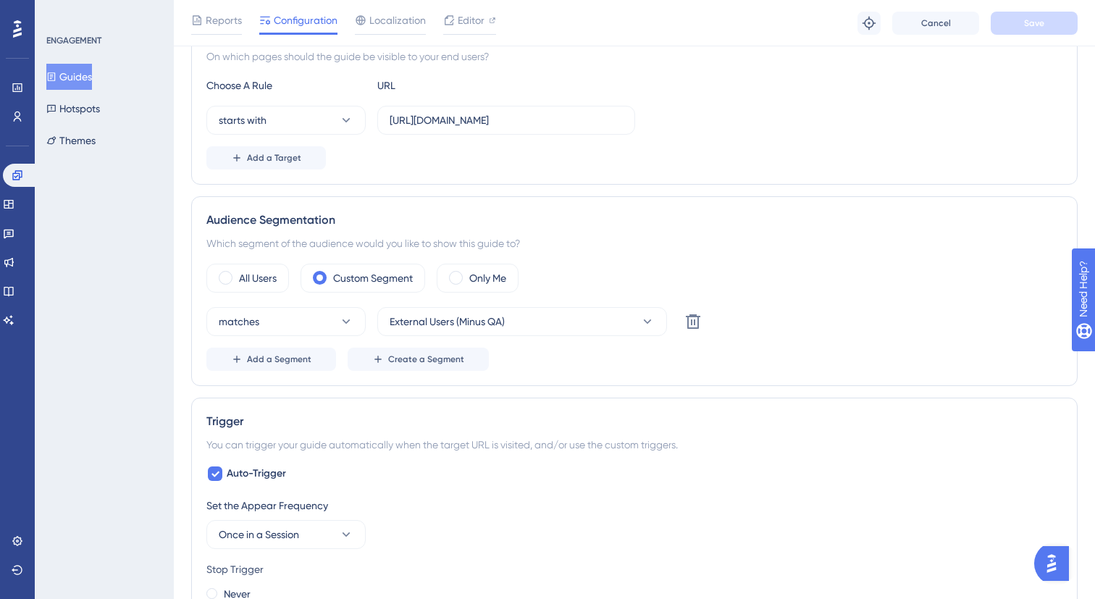
scroll to position [458, 0]
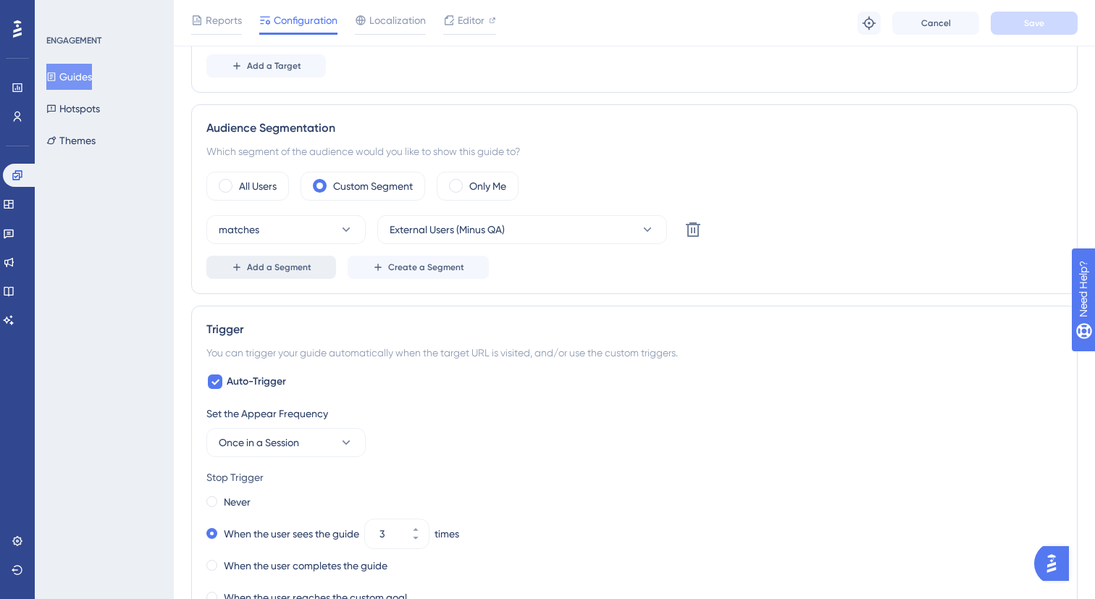
click at [300, 257] on button "Add a Segment" at bounding box center [271, 267] width 130 height 23
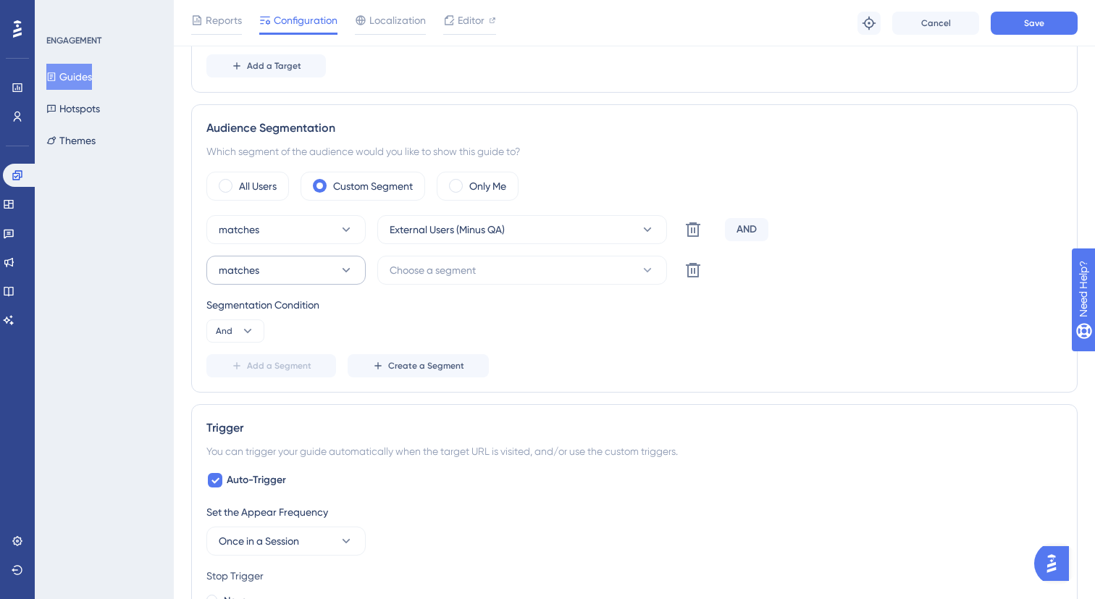
click at [293, 272] on button "matches" at bounding box center [285, 270] width 159 height 29
click at [291, 349] on span "doesn't match" at bounding box center [261, 343] width 66 height 17
click at [478, 254] on div "matches External Users (Minus QA) Delete AND doesn't match Choose a segment Del…" at bounding box center [634, 296] width 856 height 162
click at [479, 275] on button "Choose a segment" at bounding box center [522, 270] width 290 height 29
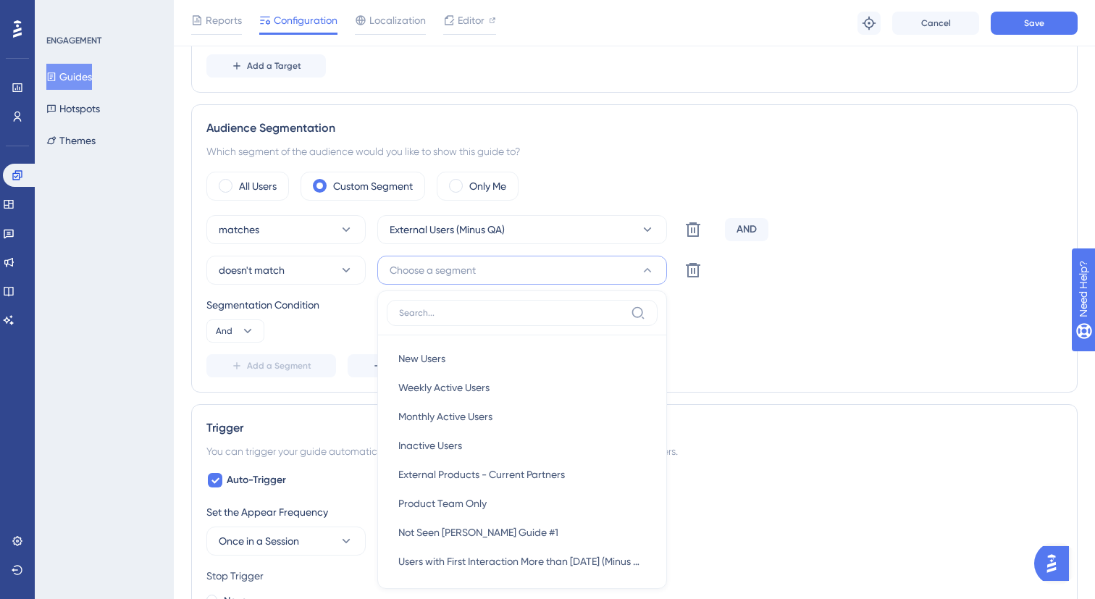
scroll to position [596, 0]
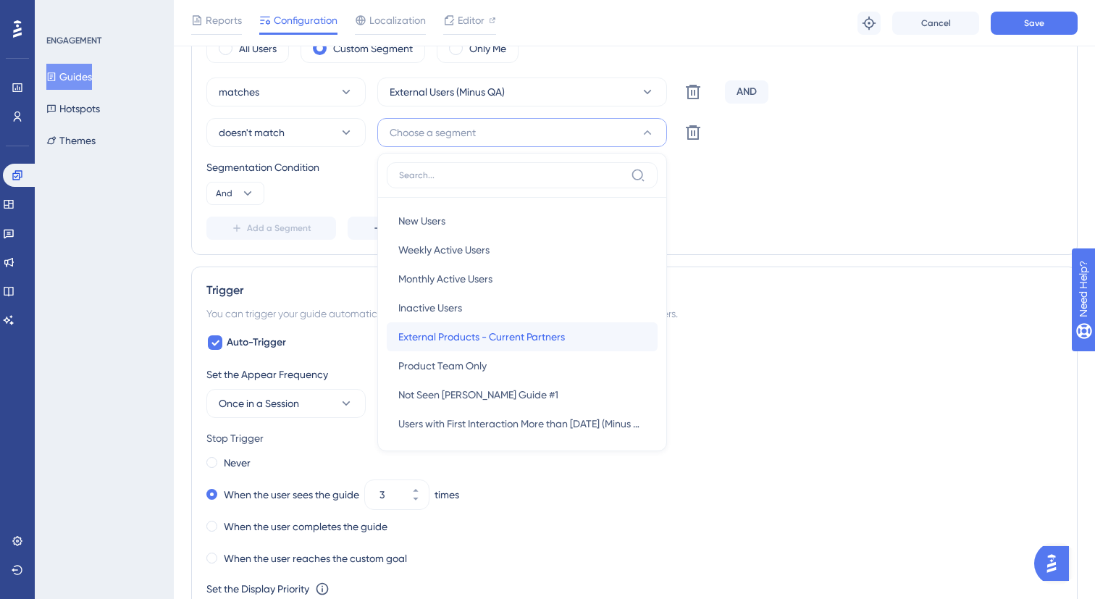
click at [513, 346] on div "External Products - Current Partners External Products - Current Partners" at bounding box center [522, 336] width 248 height 29
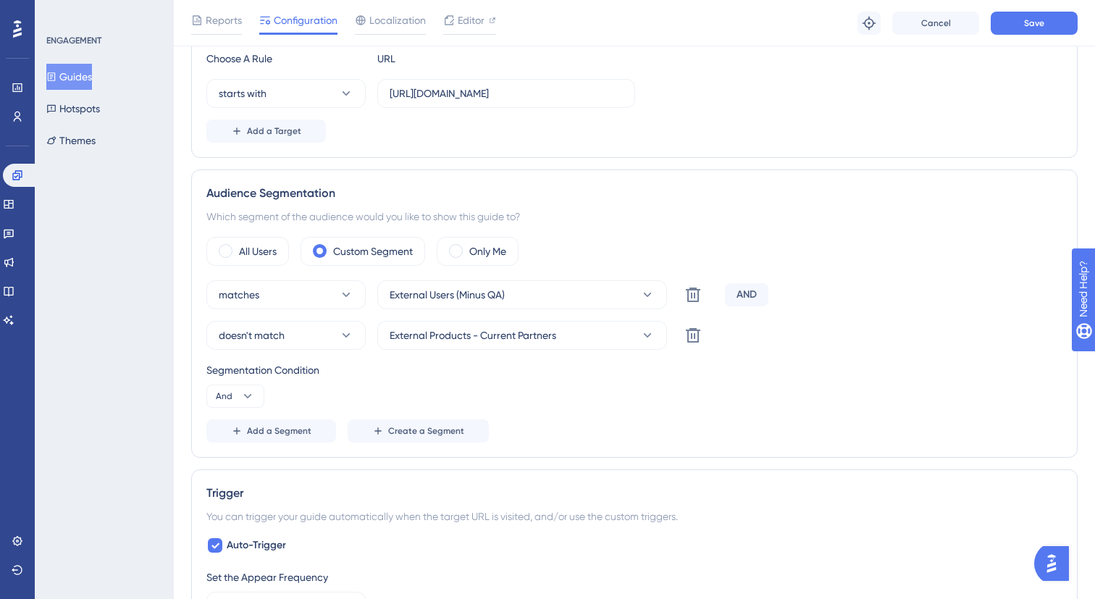
scroll to position [251, 0]
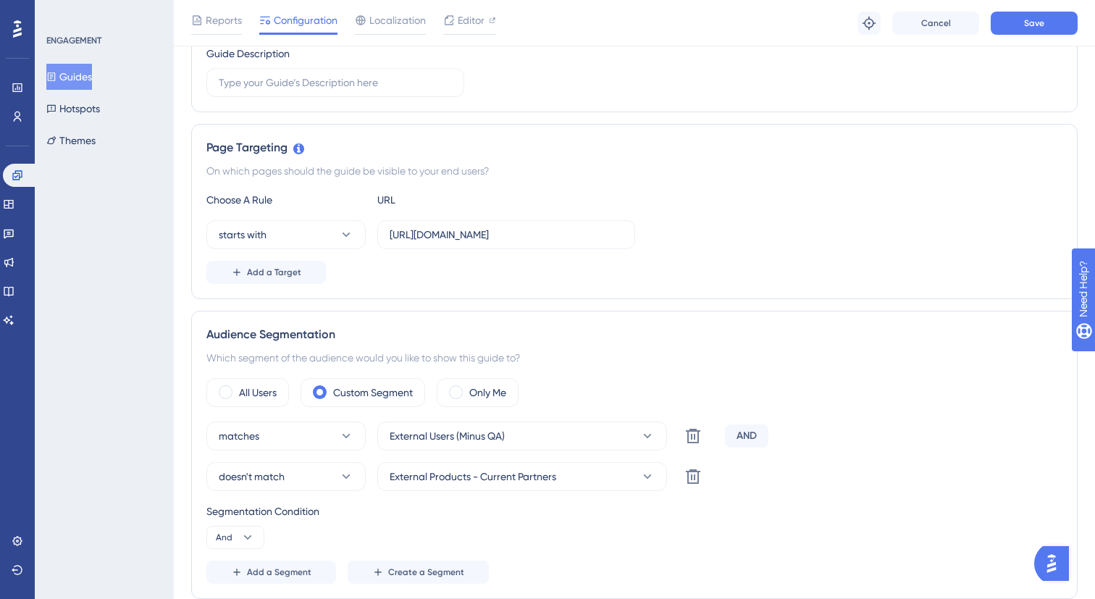
click at [982, 327] on div "Audience Segmentation" at bounding box center [634, 334] width 856 height 17
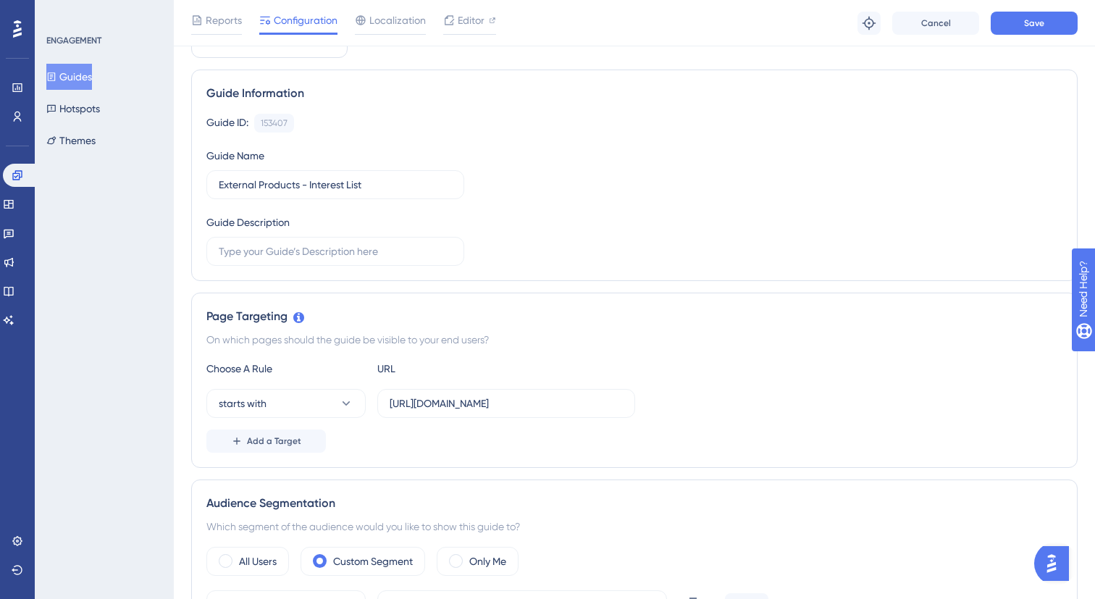
scroll to position [0, 0]
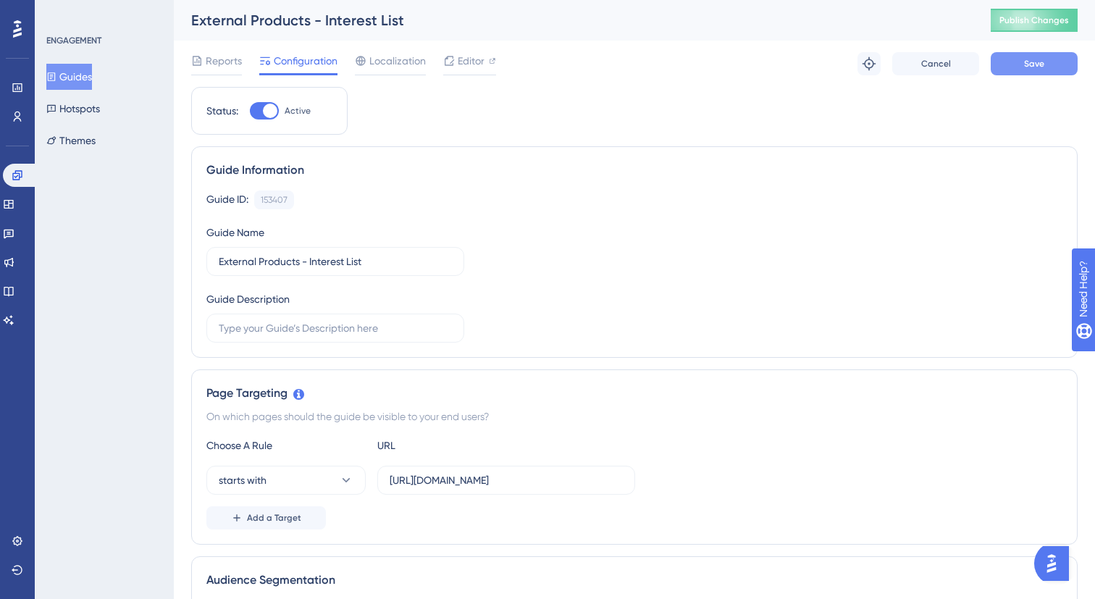
click at [1044, 63] on span "Save" at bounding box center [1034, 64] width 20 height 12
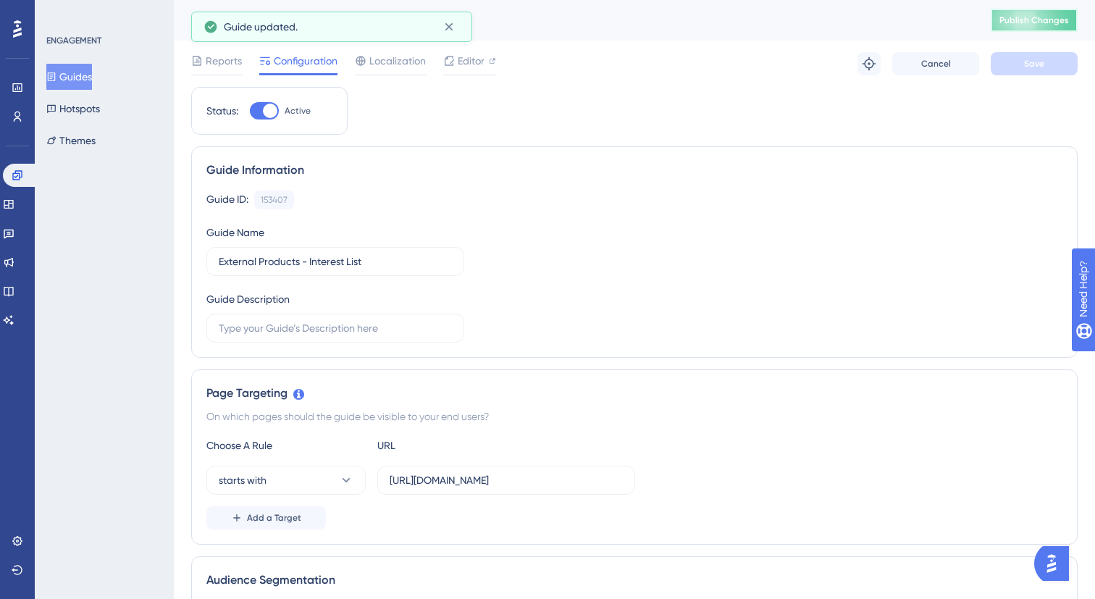
click at [1016, 17] on span "Publish Changes" at bounding box center [1035, 20] width 70 height 12
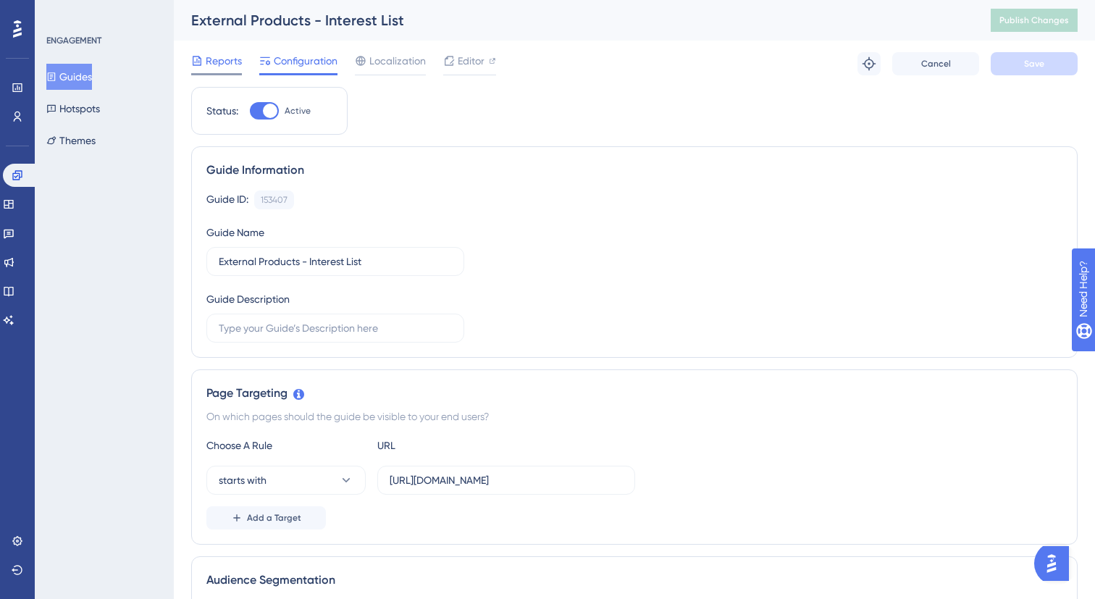
click at [224, 64] on span "Reports" at bounding box center [224, 60] width 36 height 17
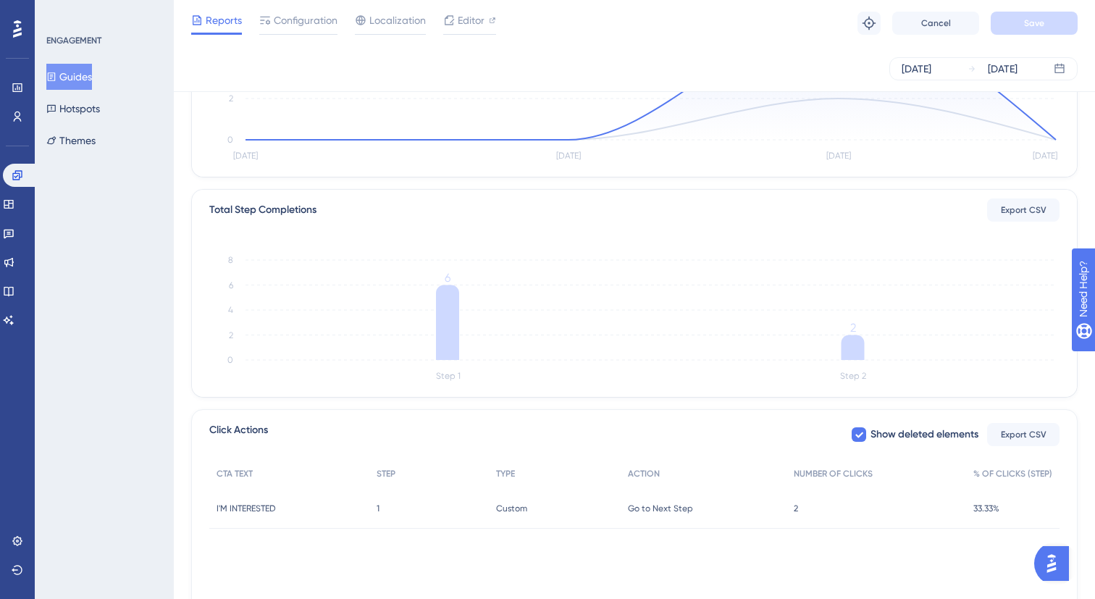
scroll to position [319, 0]
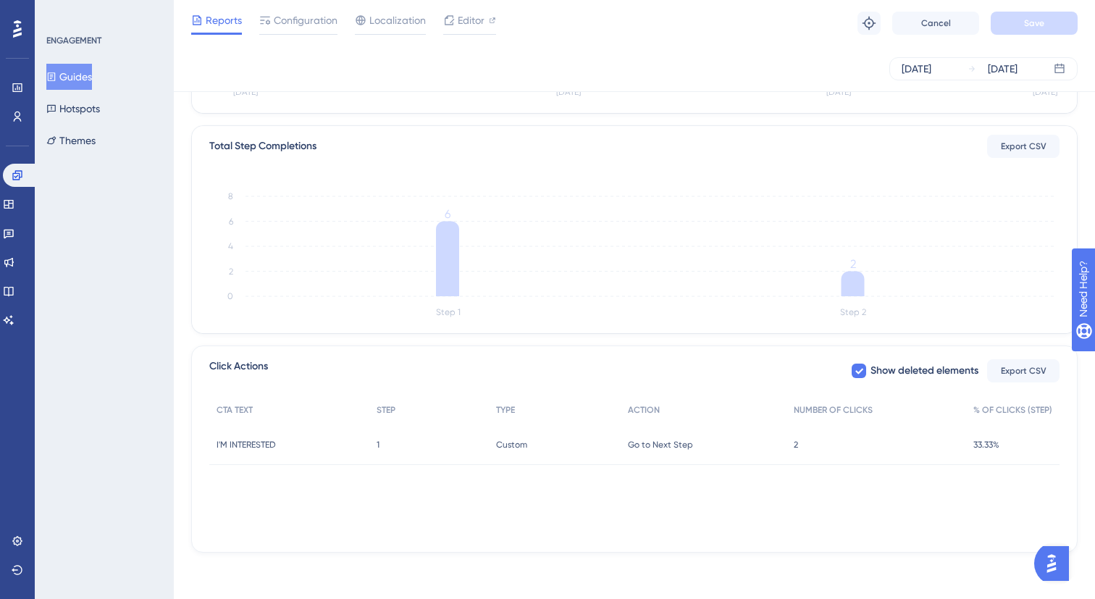
click at [258, 454] on div "I'M INTERESTED I'M INTERESTED" at bounding box center [289, 445] width 160 height 41
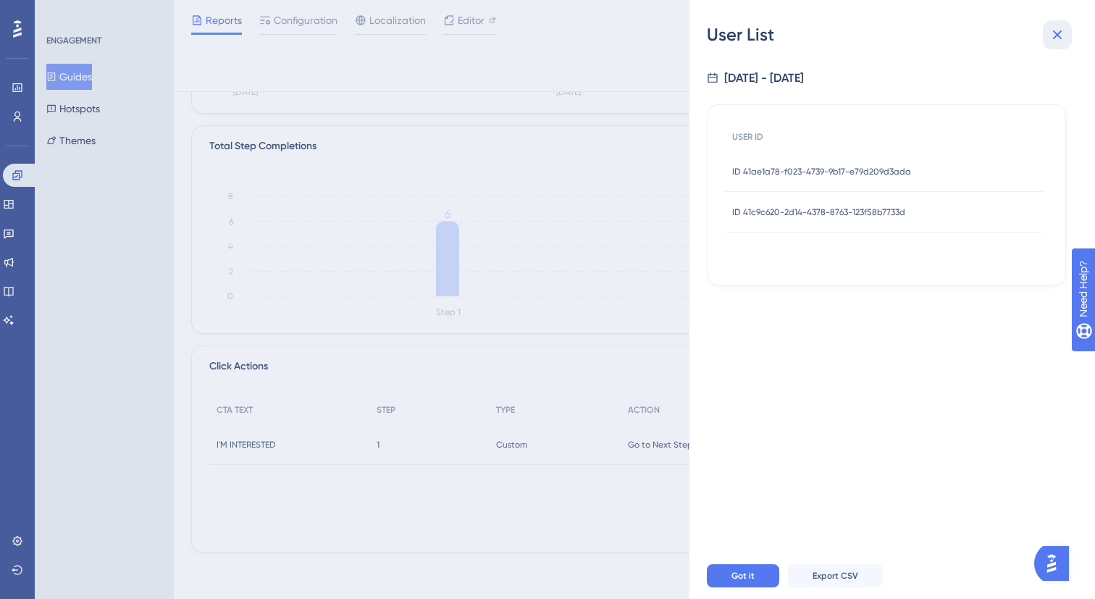
click at [1064, 33] on icon at bounding box center [1057, 34] width 17 height 17
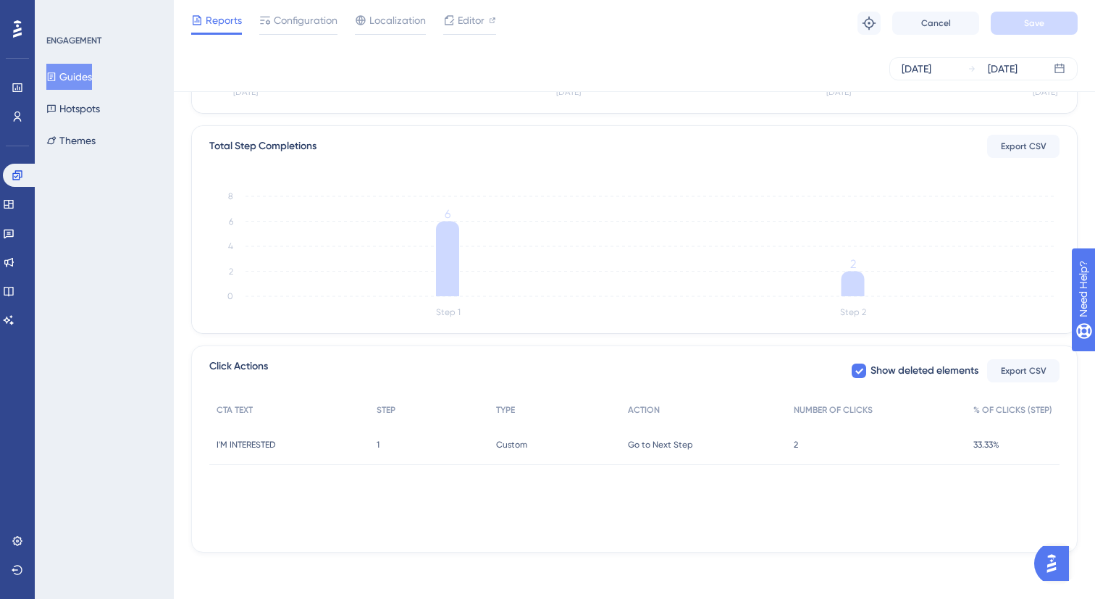
scroll to position [0, 0]
